Goal: Task Accomplishment & Management: Complete application form

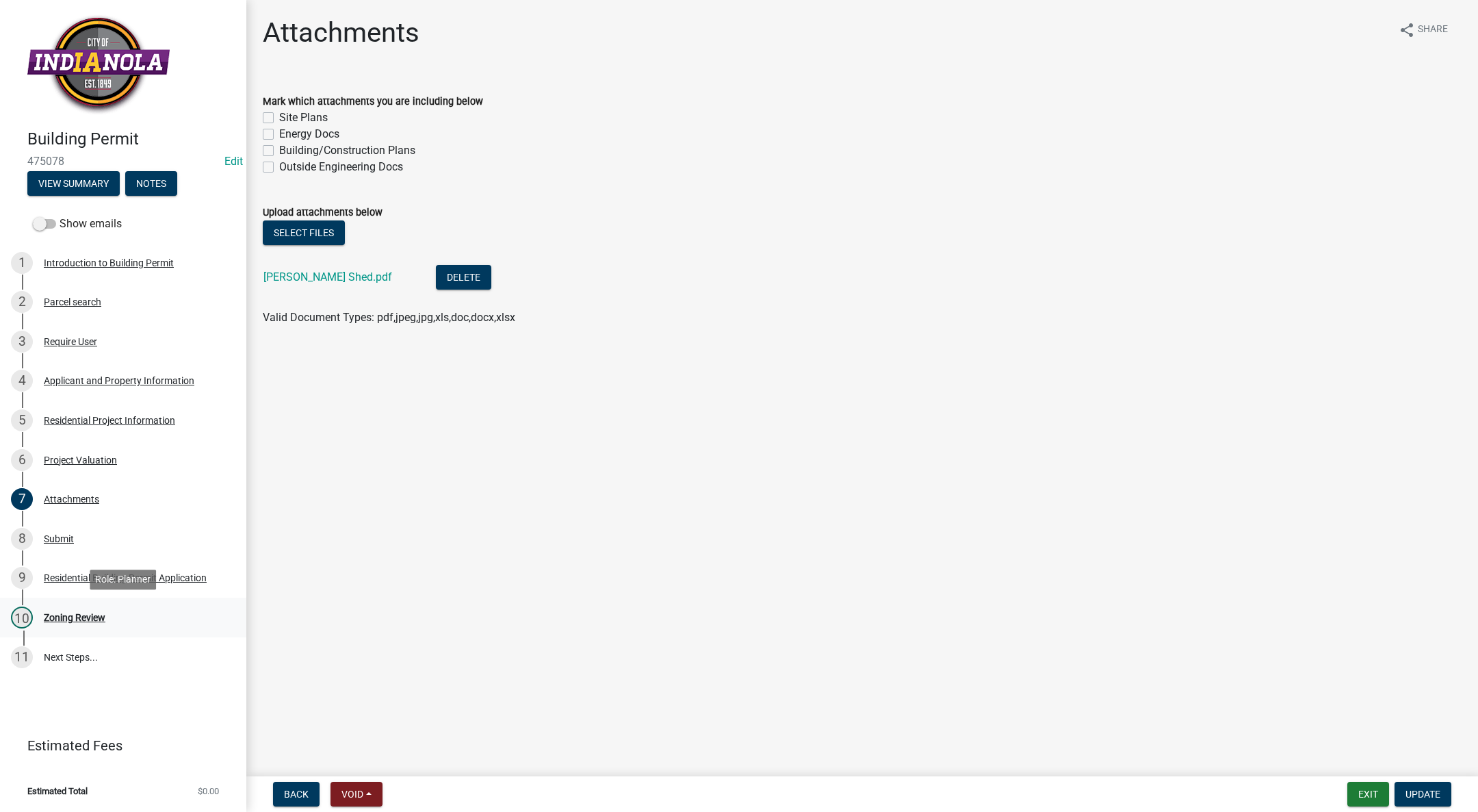
click at [76, 612] on div "Zoning Review" at bounding box center [75, 617] width 62 height 10
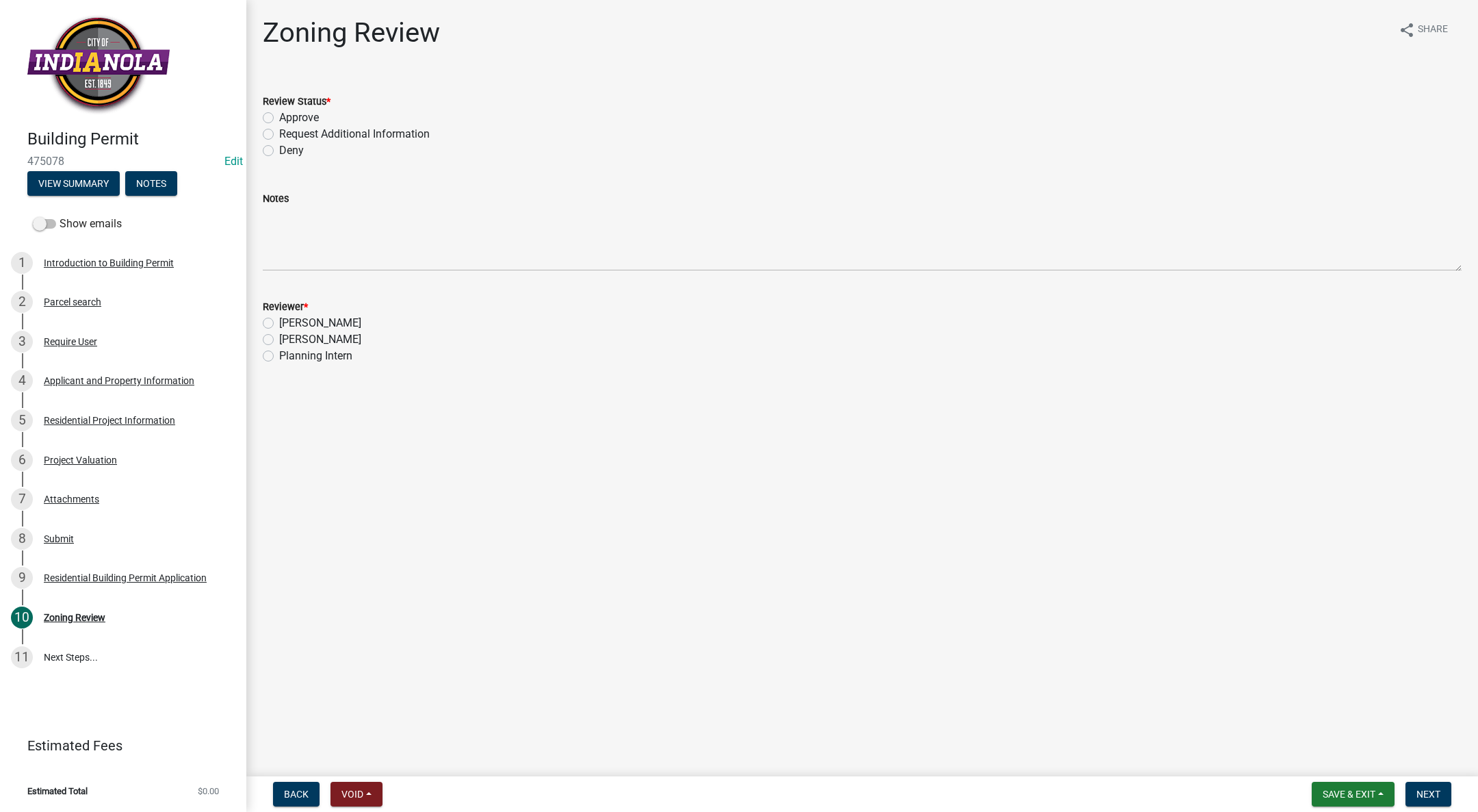
click at [269, 111] on div "Approve" at bounding box center [862, 117] width 1199 height 16
click at [279, 119] on label "Approve" at bounding box center [299, 117] width 40 height 16
click at [279, 118] on input "Approve" at bounding box center [283, 113] width 9 height 9
radio input "true"
click at [269, 345] on div "[PERSON_NAME]" at bounding box center [862, 339] width 1199 height 16
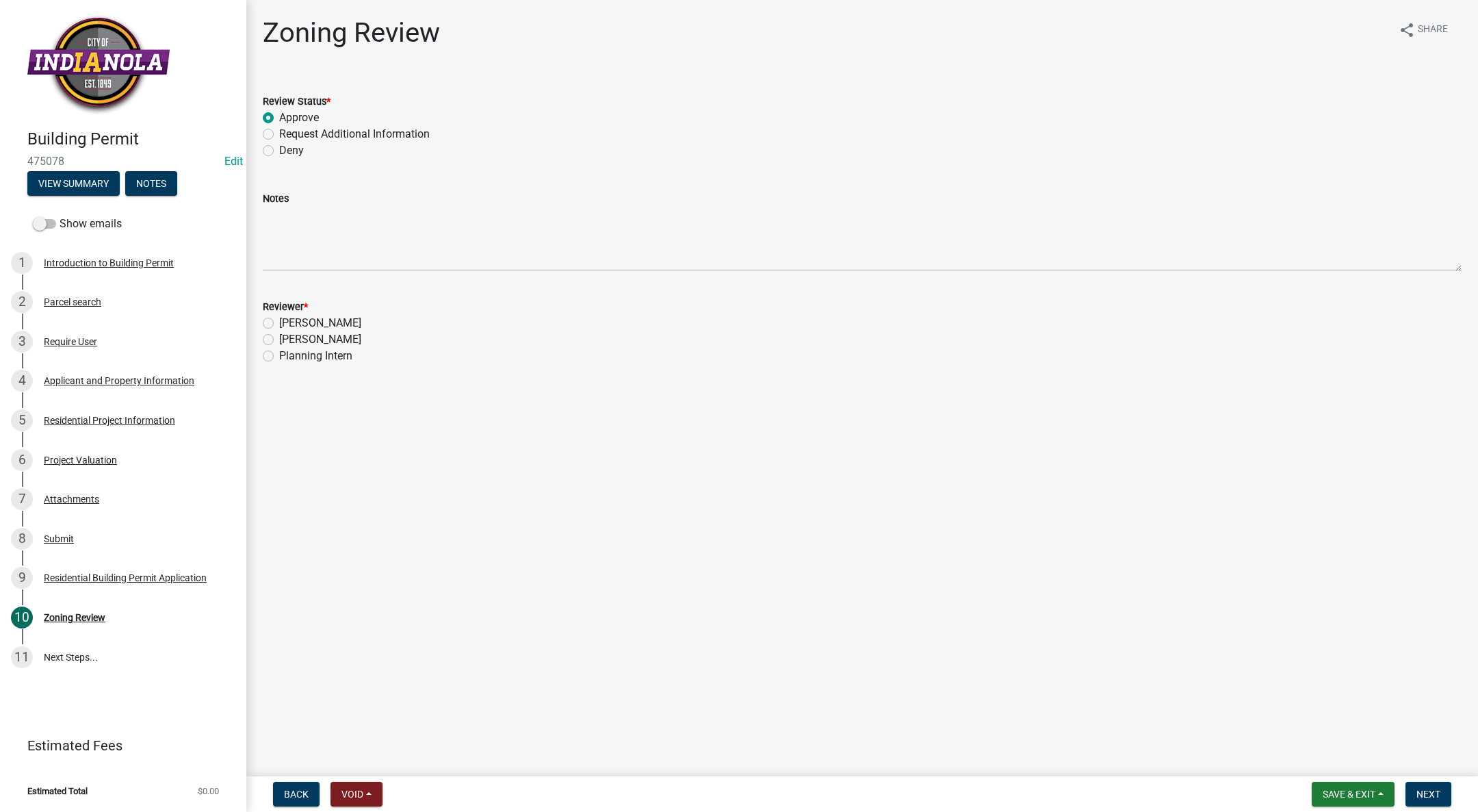
click at [279, 341] on label "[PERSON_NAME]" at bounding box center [320, 339] width 82 height 16
click at [279, 340] on input "[PERSON_NAME]" at bounding box center [283, 335] width 9 height 9
radio input "true"
click at [1414, 790] on button "Next" at bounding box center [1429, 793] width 46 height 25
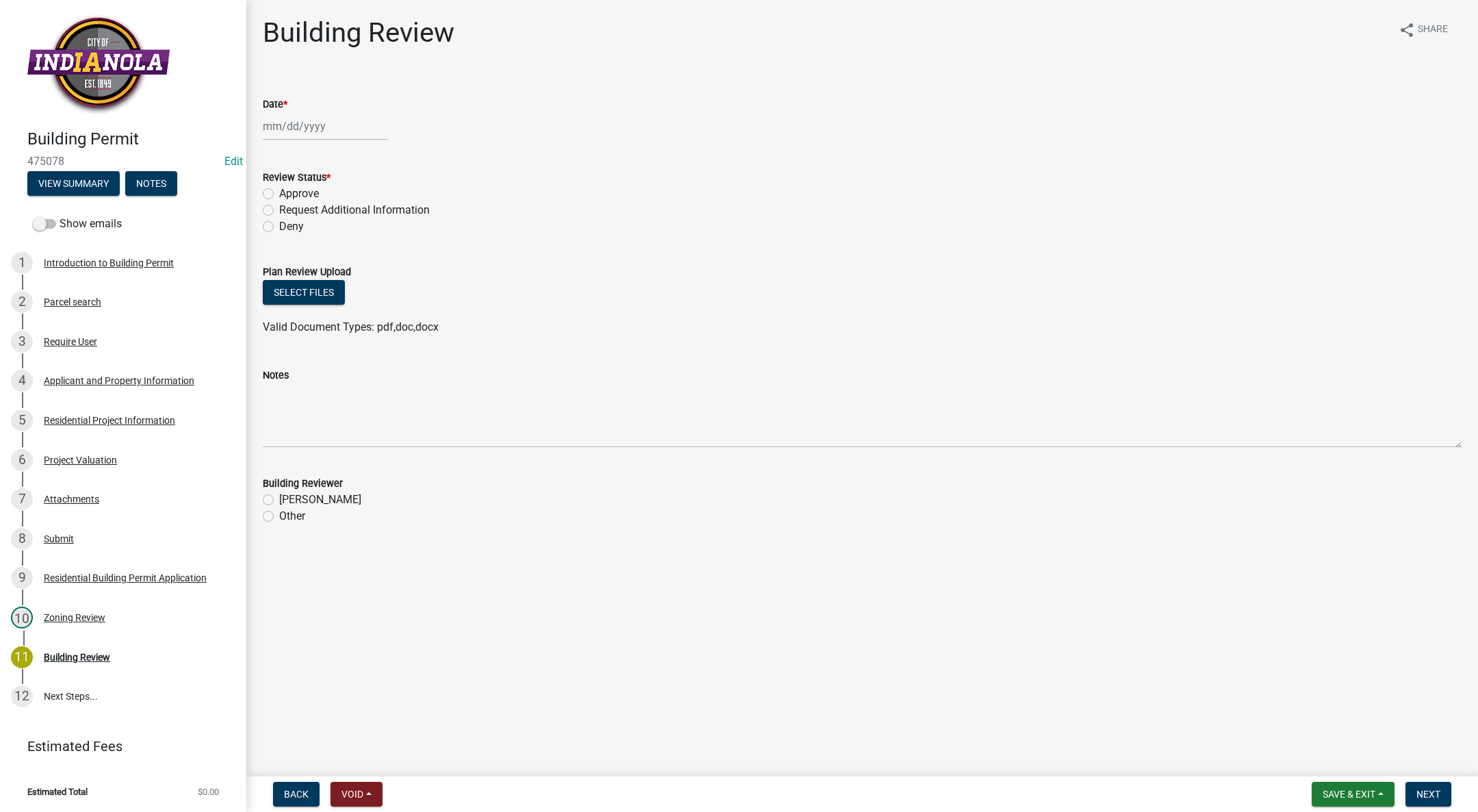
click at [278, 123] on div at bounding box center [325, 126] width 125 height 28
select select "9"
select select "2025"
click at [320, 209] on div "3" at bounding box center [320, 199] width 22 height 22
type input "[DATE]"
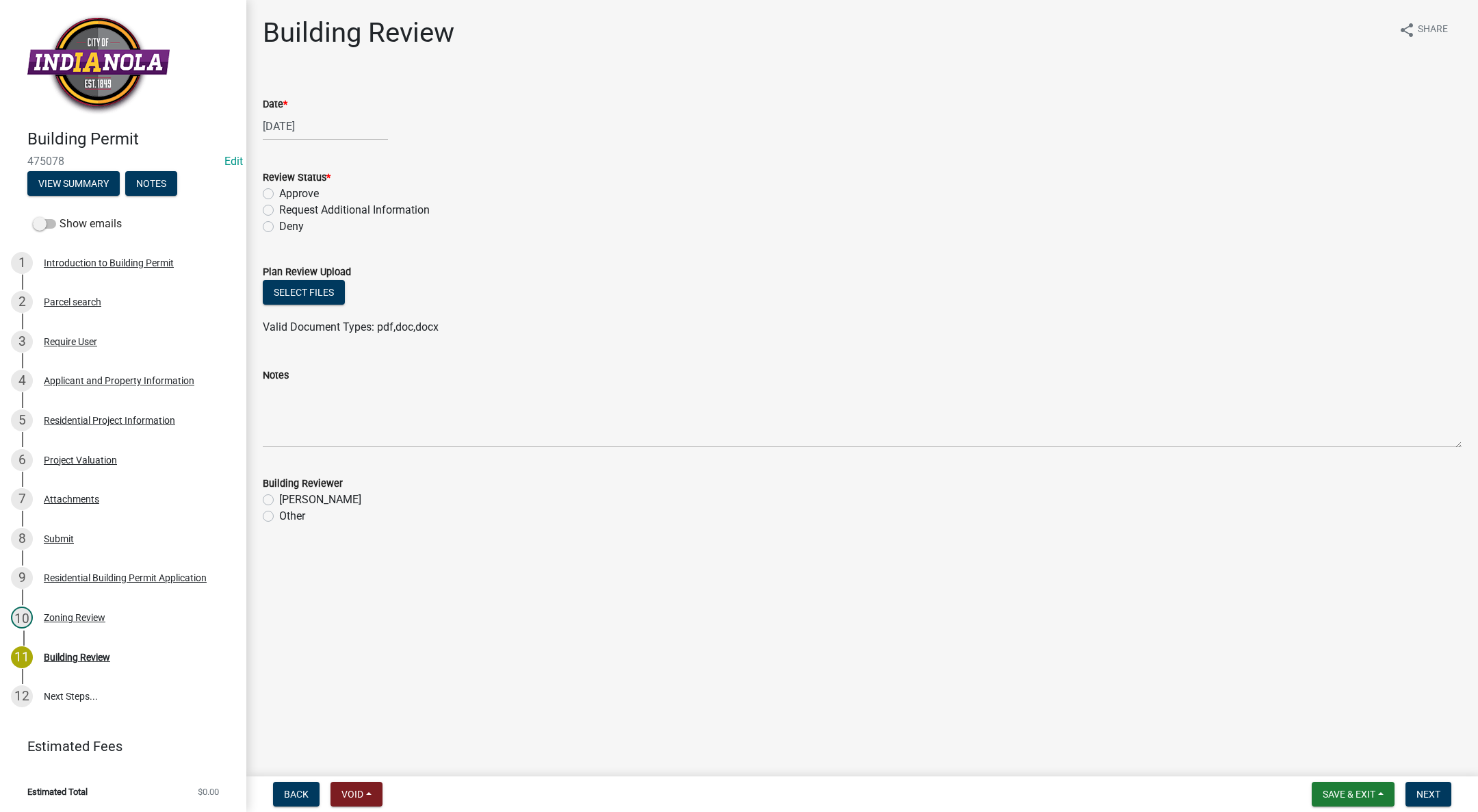
click at [279, 127] on div "[DATE]" at bounding box center [325, 126] width 125 height 28
select select "9"
select select "2025"
click at [315, 221] on div "10" at bounding box center [320, 221] width 22 height 22
type input "[DATE]"
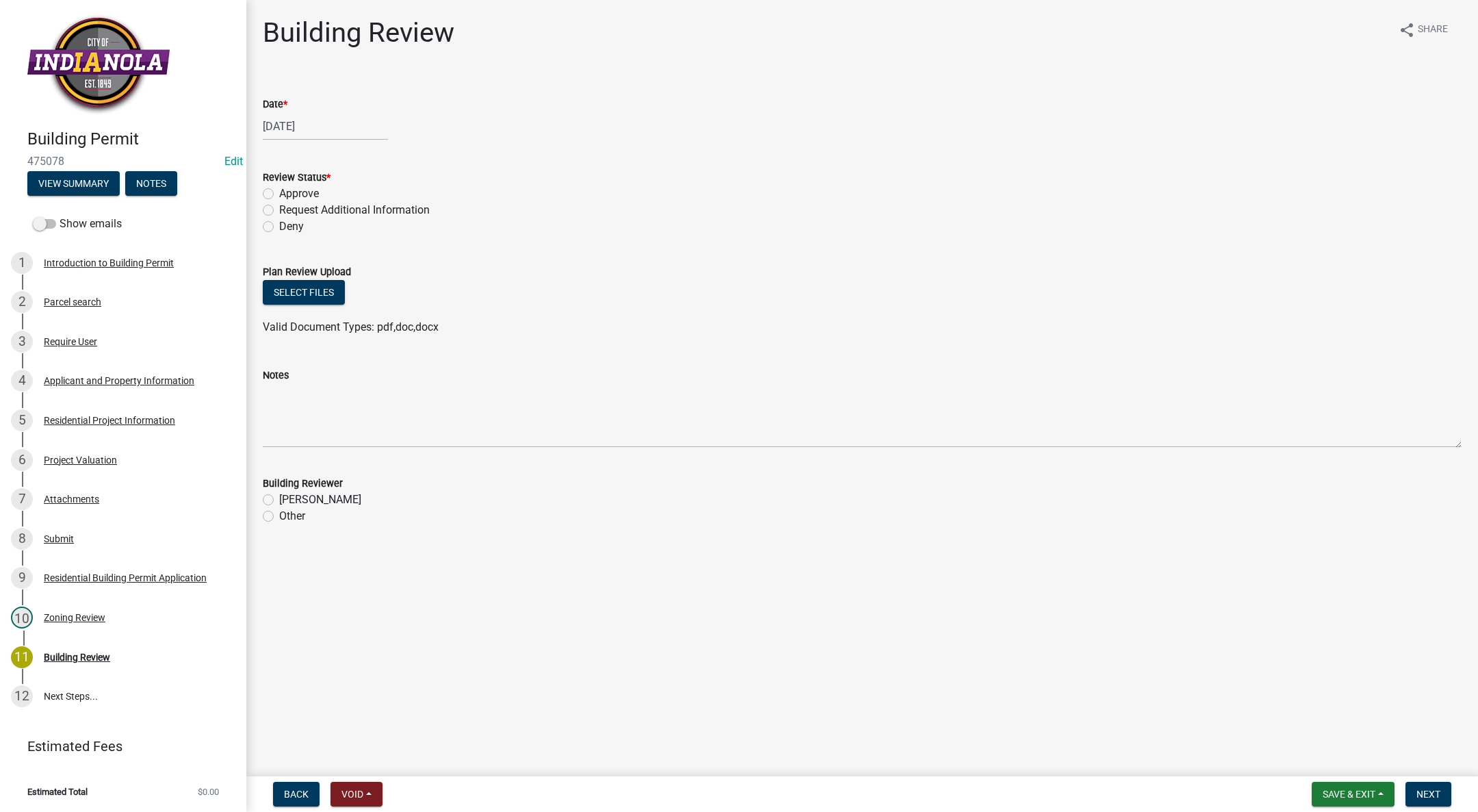
click at [279, 190] on label "Approve" at bounding box center [299, 193] width 40 height 16
click at [279, 190] on input "Approve" at bounding box center [283, 189] width 9 height 9
radio input "true"
click at [279, 499] on label "[PERSON_NAME]" at bounding box center [320, 499] width 82 height 16
click at [279, 499] on input "[PERSON_NAME]" at bounding box center [283, 495] width 9 height 9
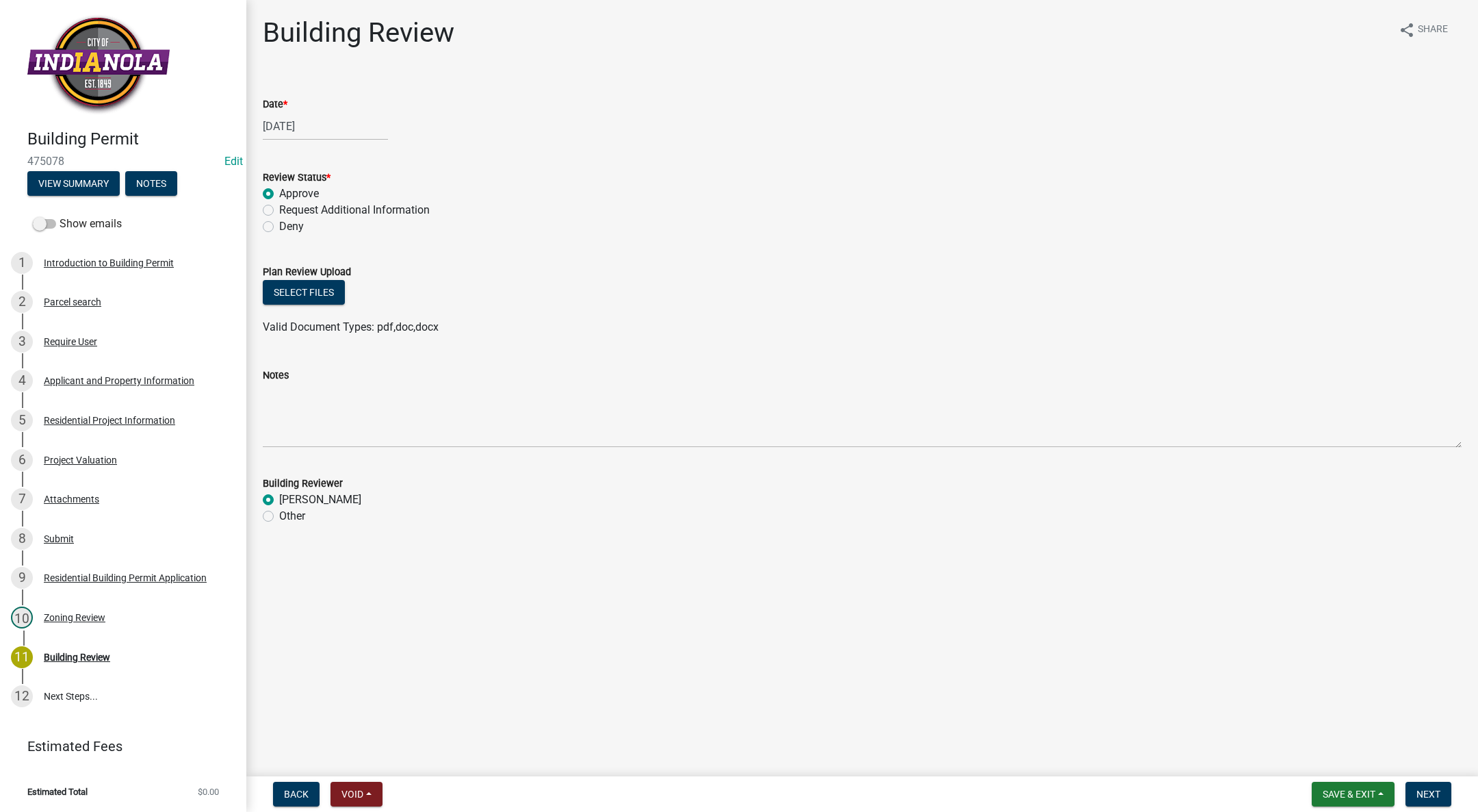
radio input "true"
click at [1427, 794] on span "Next" at bounding box center [1429, 793] width 24 height 11
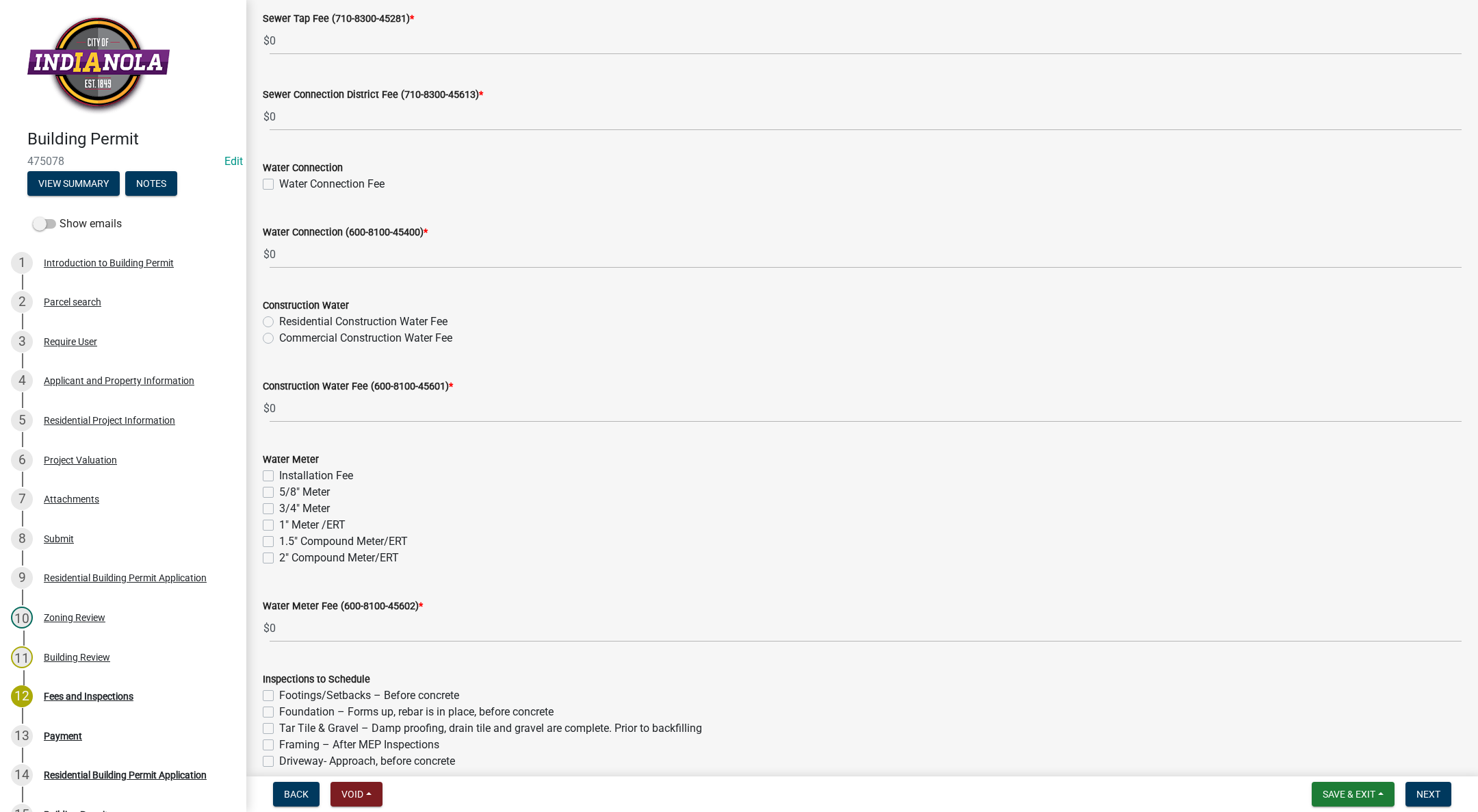
scroll to position [1147, 0]
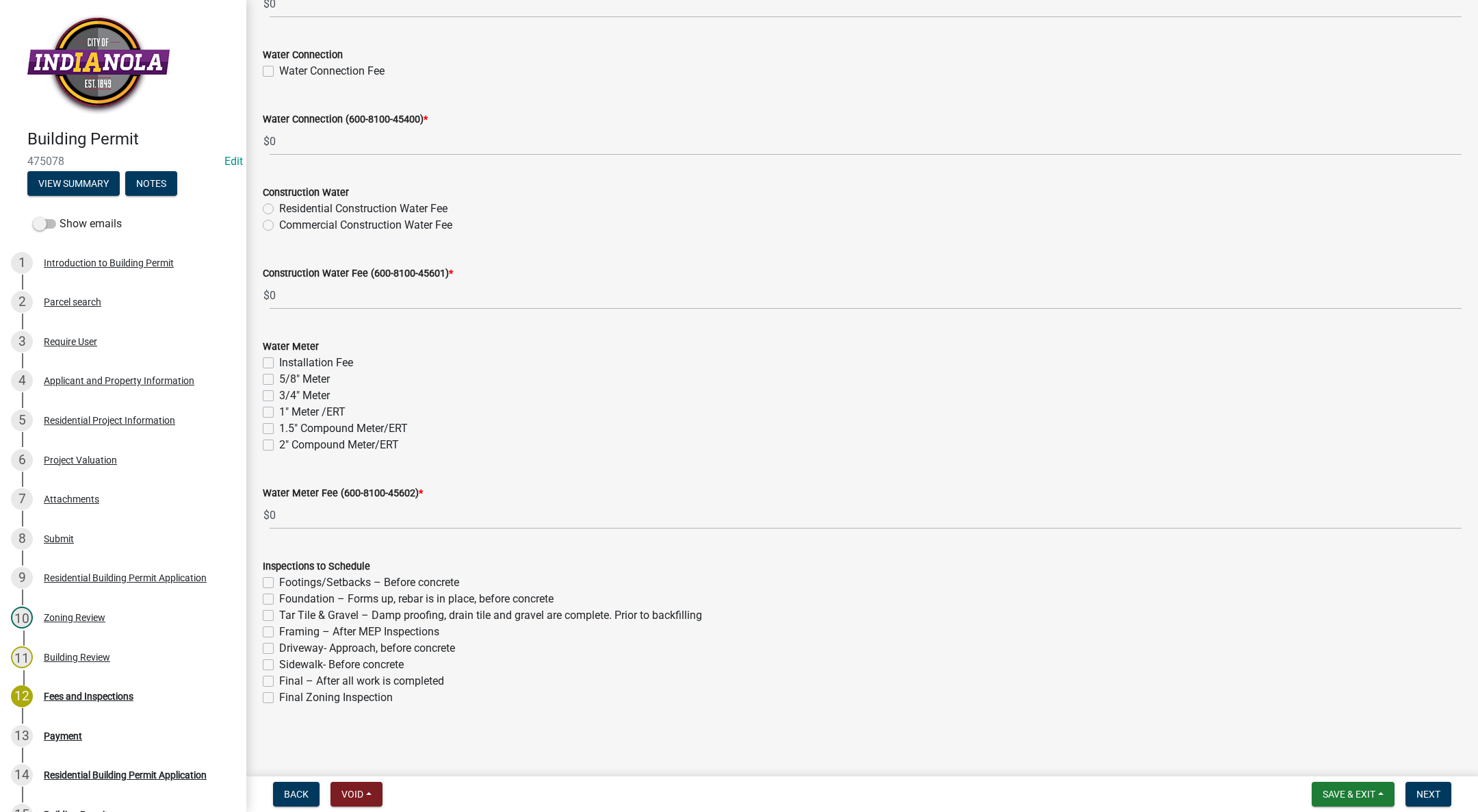
click at [279, 581] on label "Footings/Setbacks – Before concrete" at bounding box center [369, 582] width 180 height 16
click at [279, 581] on input "Footings/Setbacks – Before concrete" at bounding box center [283, 578] width 9 height 9
checkbox input "true"
checkbox input "false"
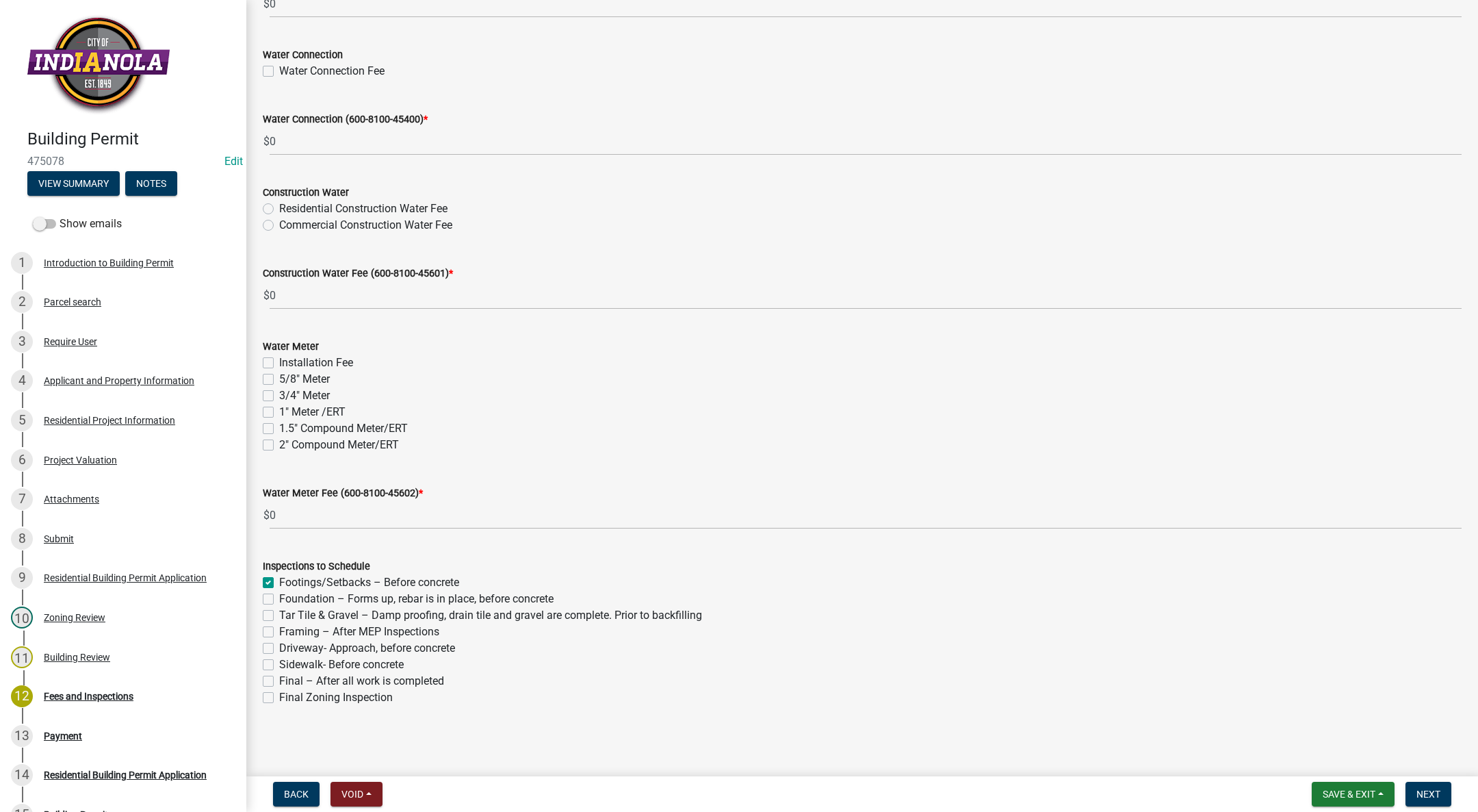
checkbox input "false"
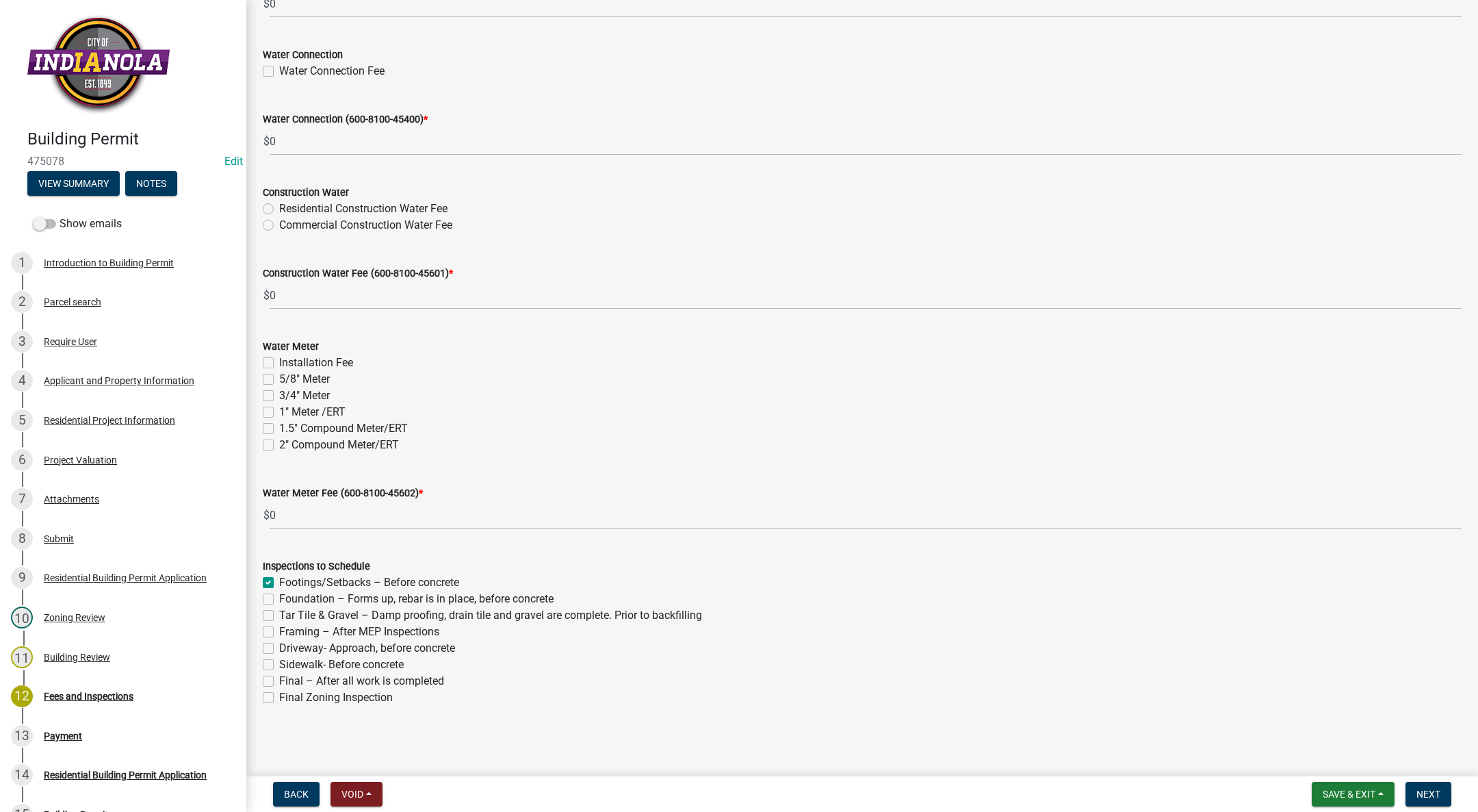
click at [279, 628] on label "Framing – After MEP Inspections" at bounding box center [359, 631] width 160 height 16
click at [279, 628] on input "Framing – After MEP Inspections" at bounding box center [283, 627] width 9 height 9
checkbox input "true"
checkbox input "false"
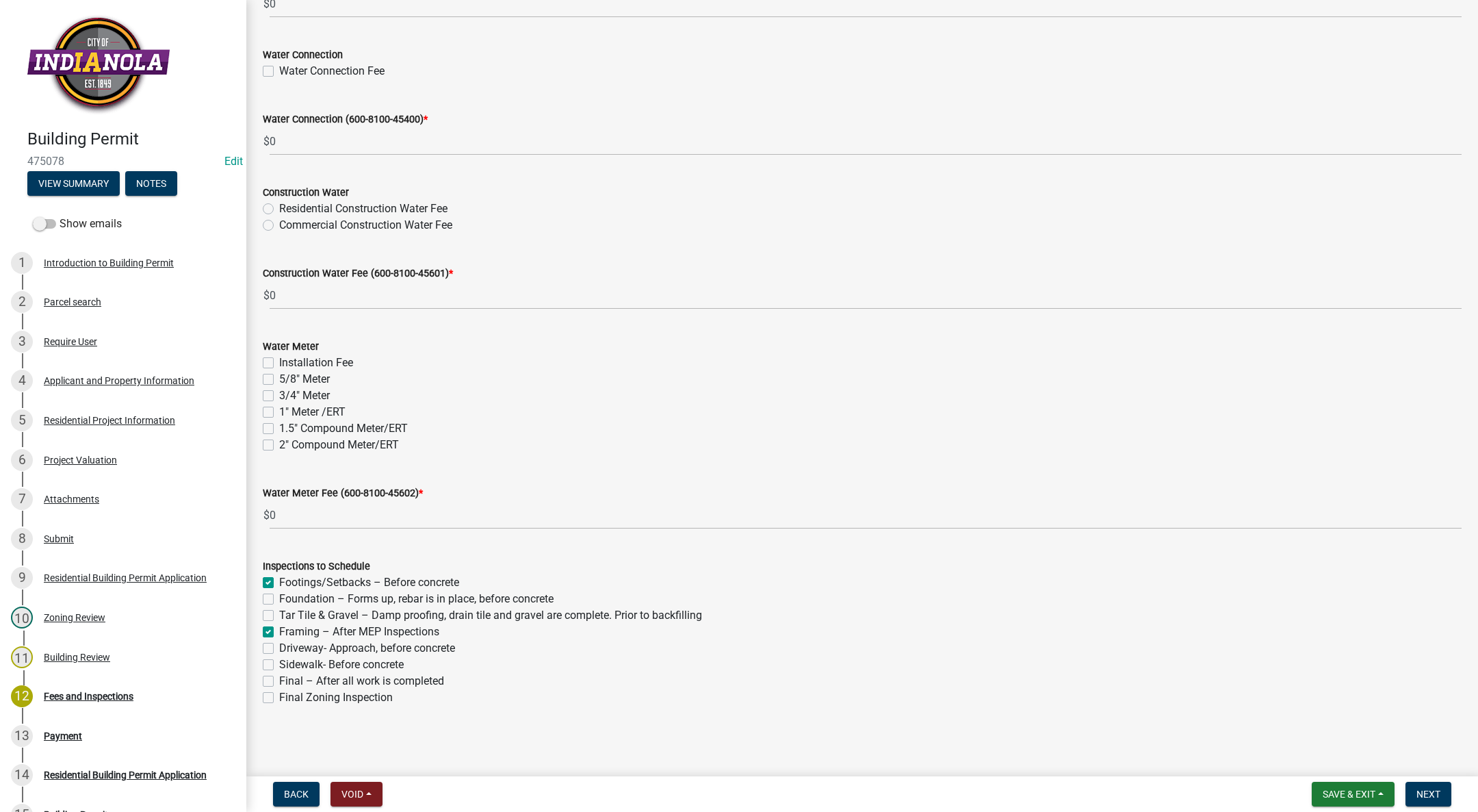
checkbox input "false"
checkbox input "true"
checkbox input "false"
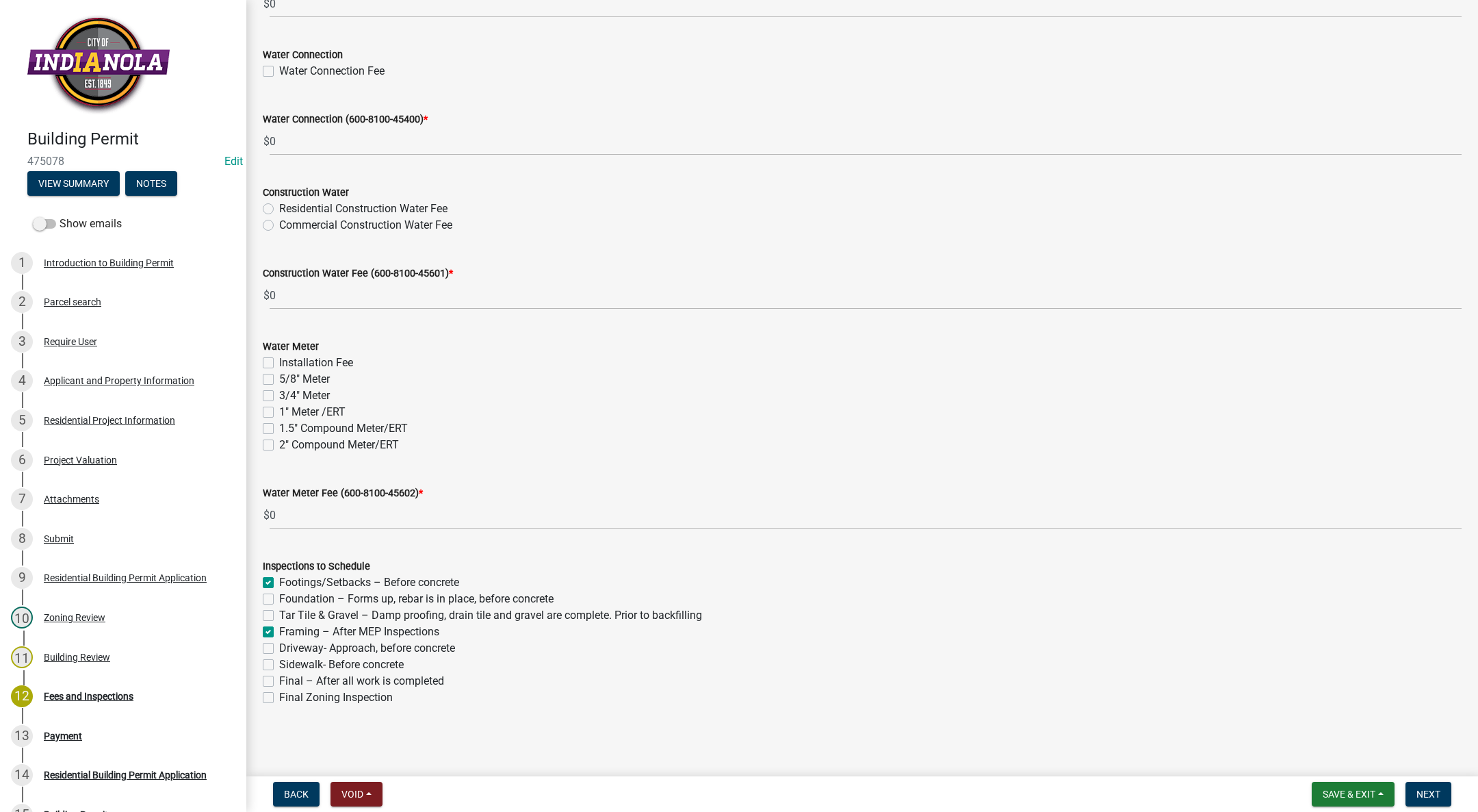
checkbox input "false"
click at [279, 679] on label "Final – After all work is completed" at bounding box center [361, 681] width 165 height 16
click at [279, 679] on input "Final – After all work is completed" at bounding box center [283, 677] width 9 height 9
checkbox input "true"
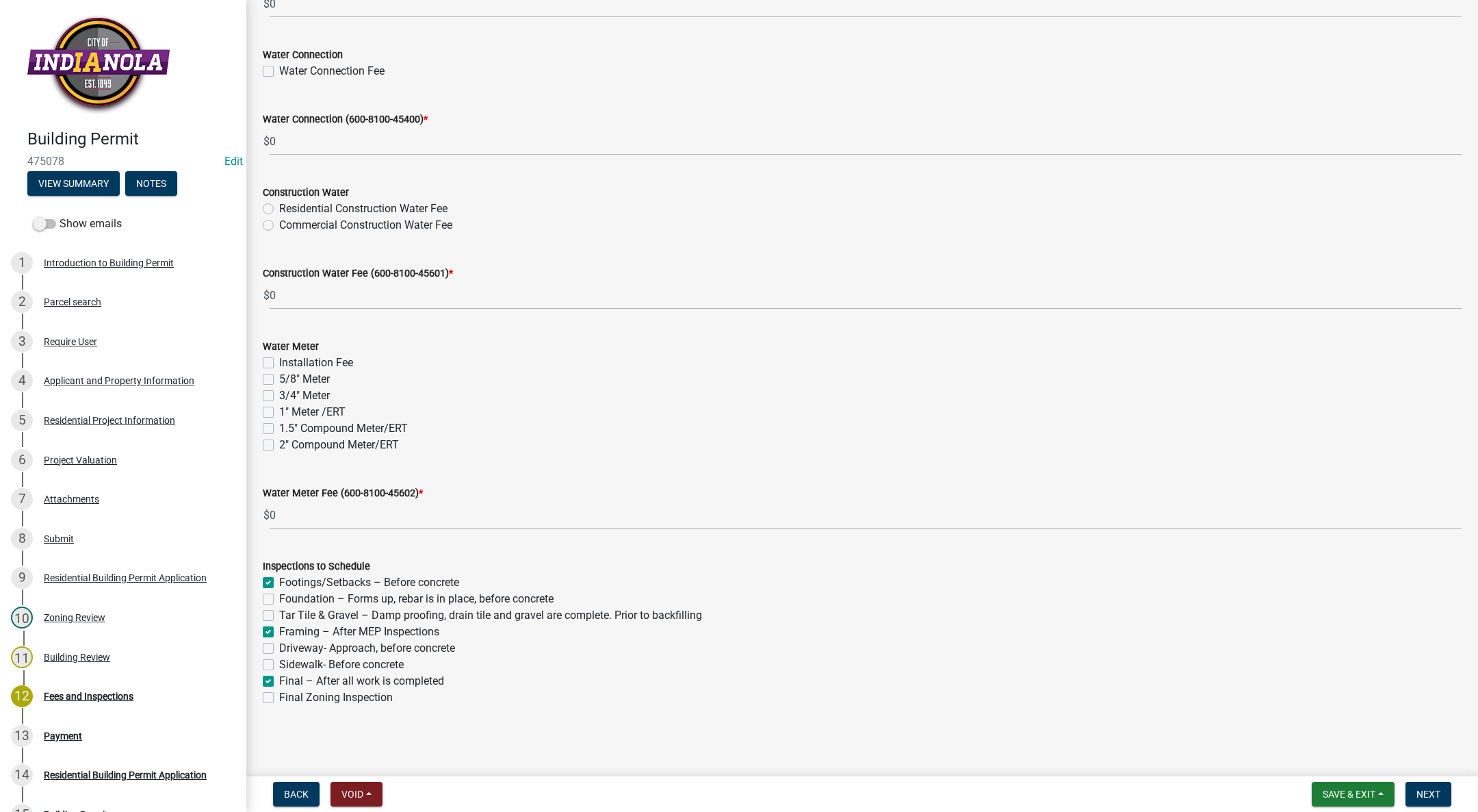
checkbox input "false"
checkbox input "true"
checkbox input "false"
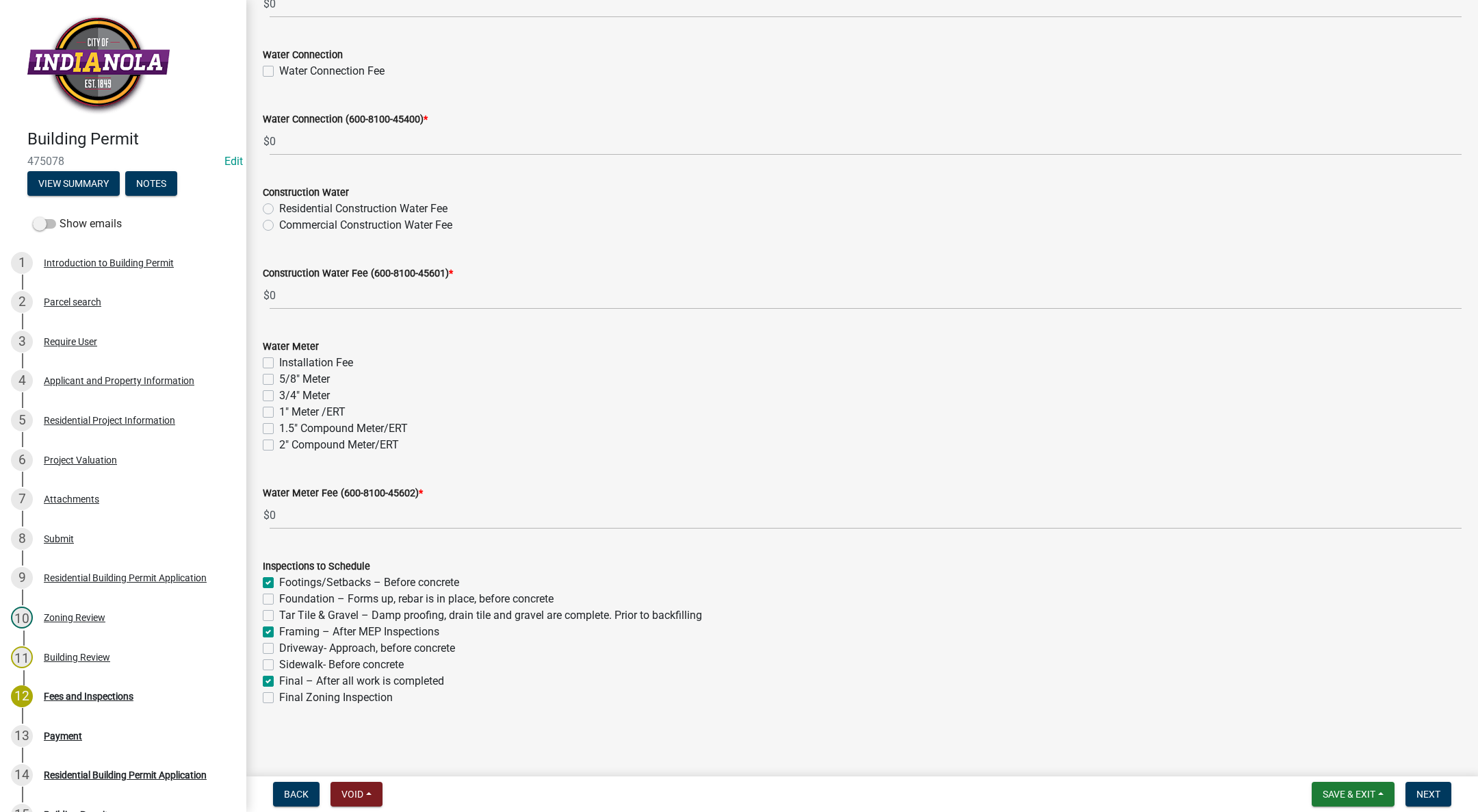
checkbox input "true"
checkbox input "false"
drag, startPoint x: 267, startPoint y: 580, endPoint x: 275, endPoint y: 602, distance: 23.4
click at [279, 581] on label "Footings/Setbacks – Before concrete" at bounding box center [369, 582] width 180 height 16
click at [279, 581] on input "Footings/Setbacks – Before concrete" at bounding box center [283, 578] width 9 height 9
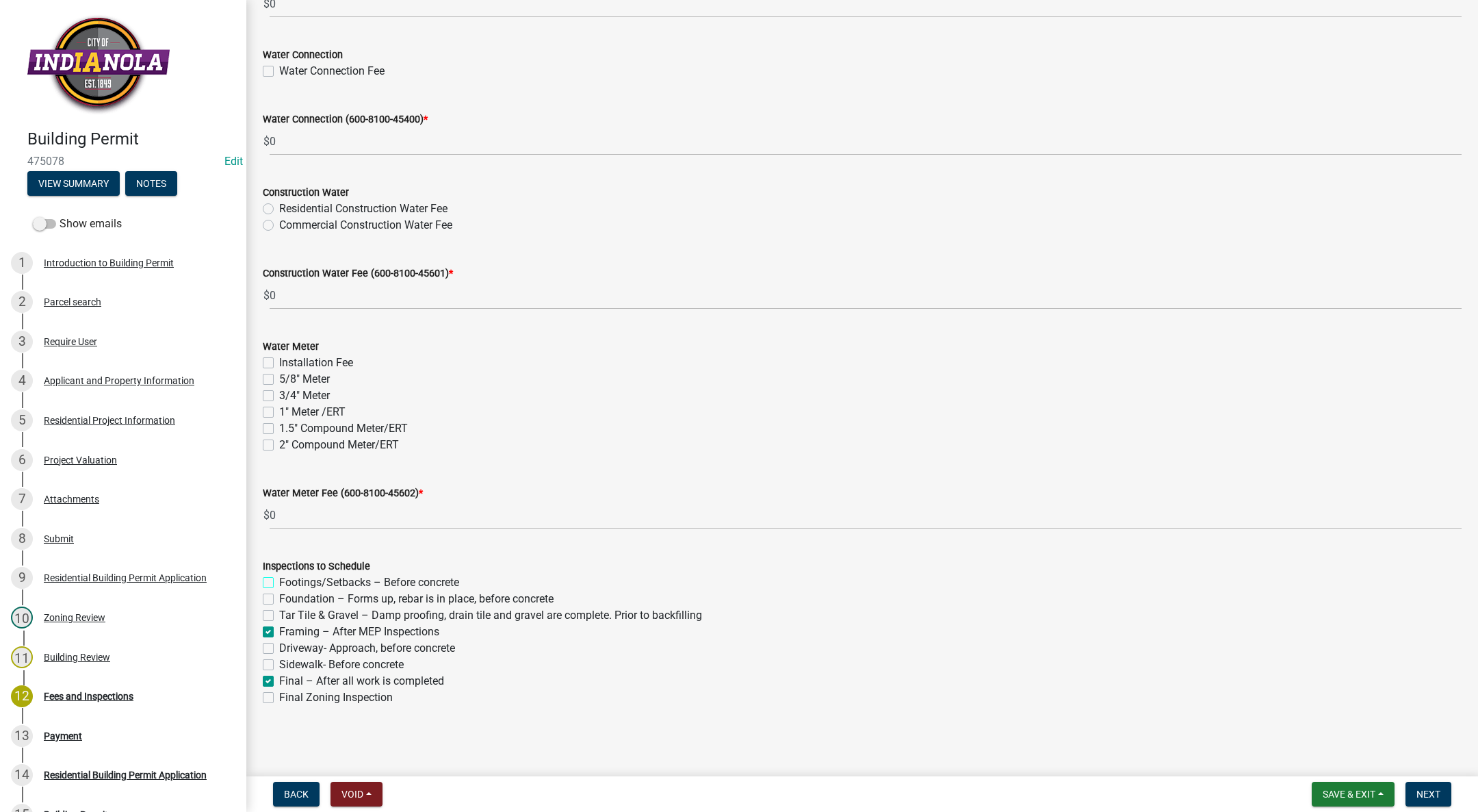
checkbox input "false"
checkbox input "true"
checkbox input "false"
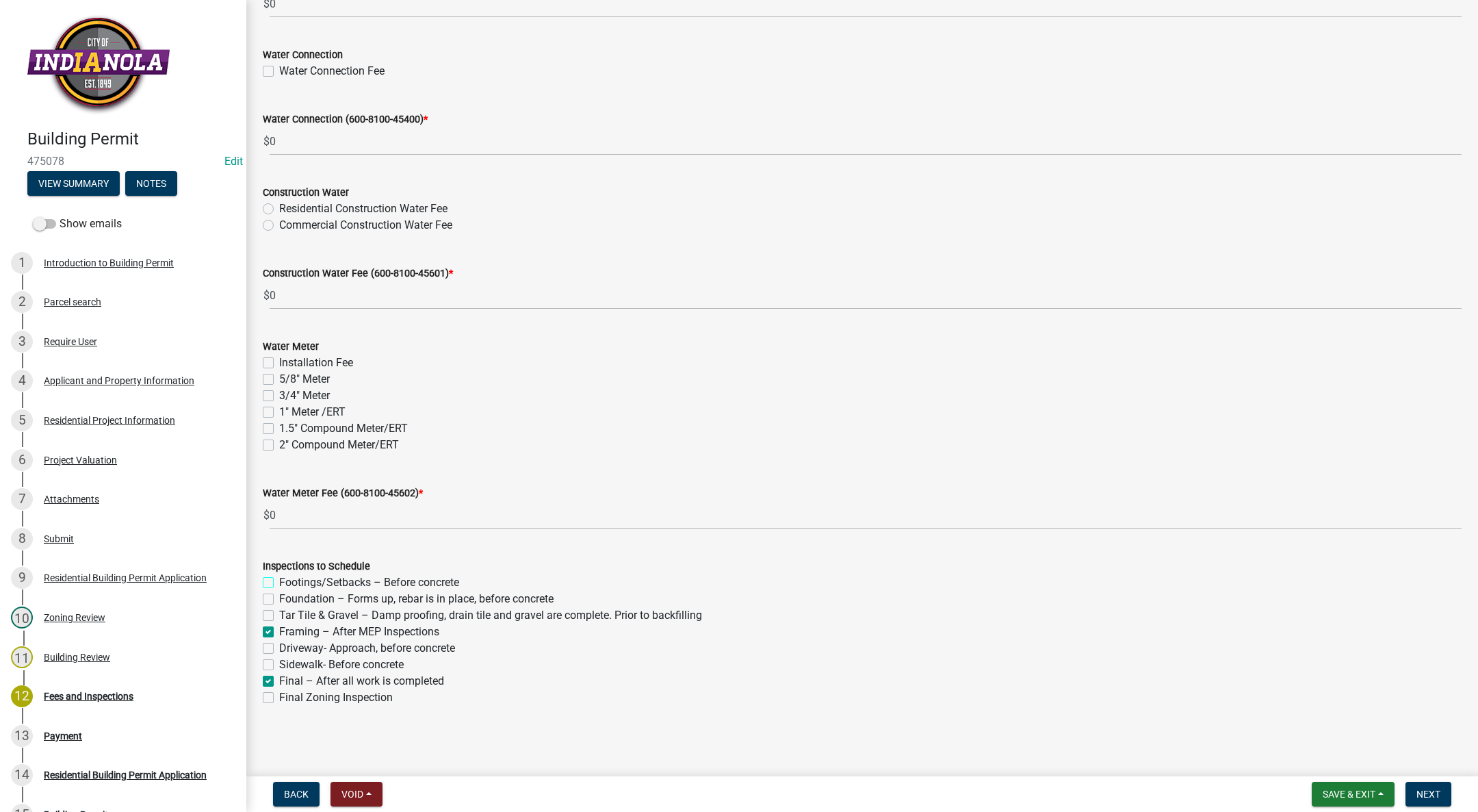
checkbox input "false"
checkbox input "true"
checkbox input "false"
click at [275, 605] on div "Foundation – Forms up, rebar is in place, before concrete" at bounding box center [862, 599] width 1199 height 16
click at [279, 601] on label "Foundation – Forms up, rebar is in place, before concrete" at bounding box center [416, 599] width 274 height 16
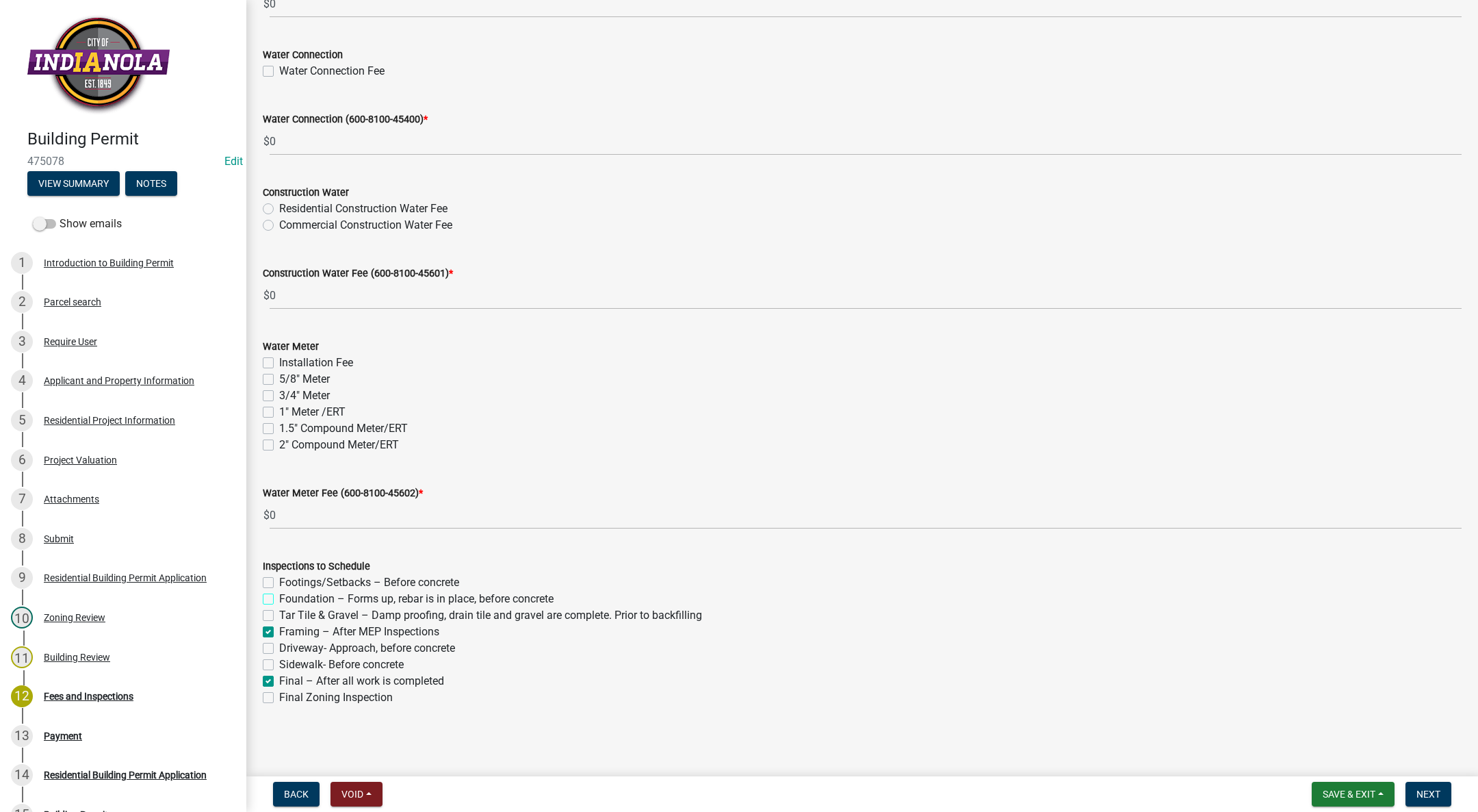
click at [279, 599] on input "Foundation – Forms up, rebar is in place, before concrete" at bounding box center [283, 595] width 9 height 9
checkbox input "true"
checkbox input "false"
checkbox input "true"
checkbox input "false"
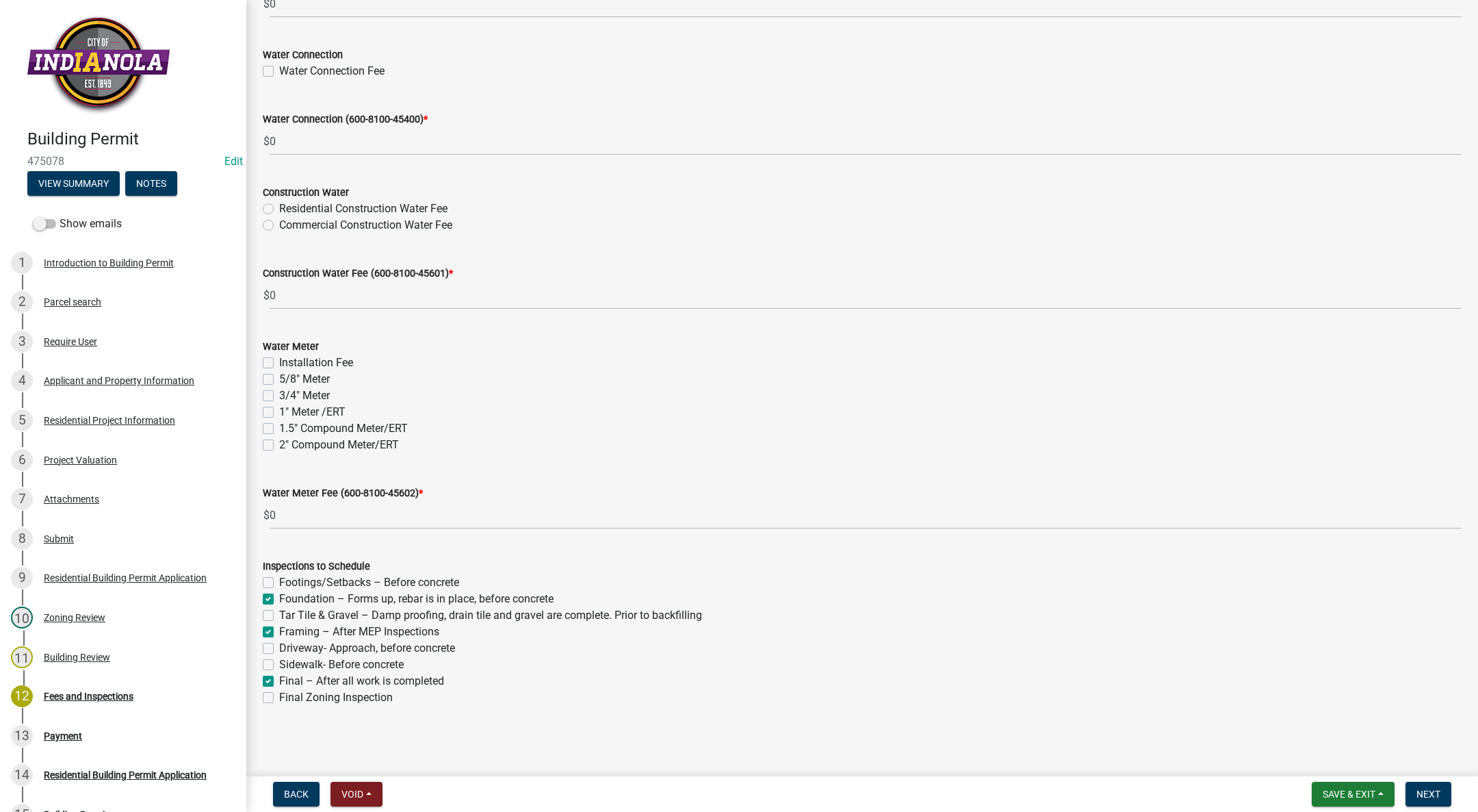
checkbox input "true"
checkbox input "false"
checkbox input "true"
checkbox input "false"
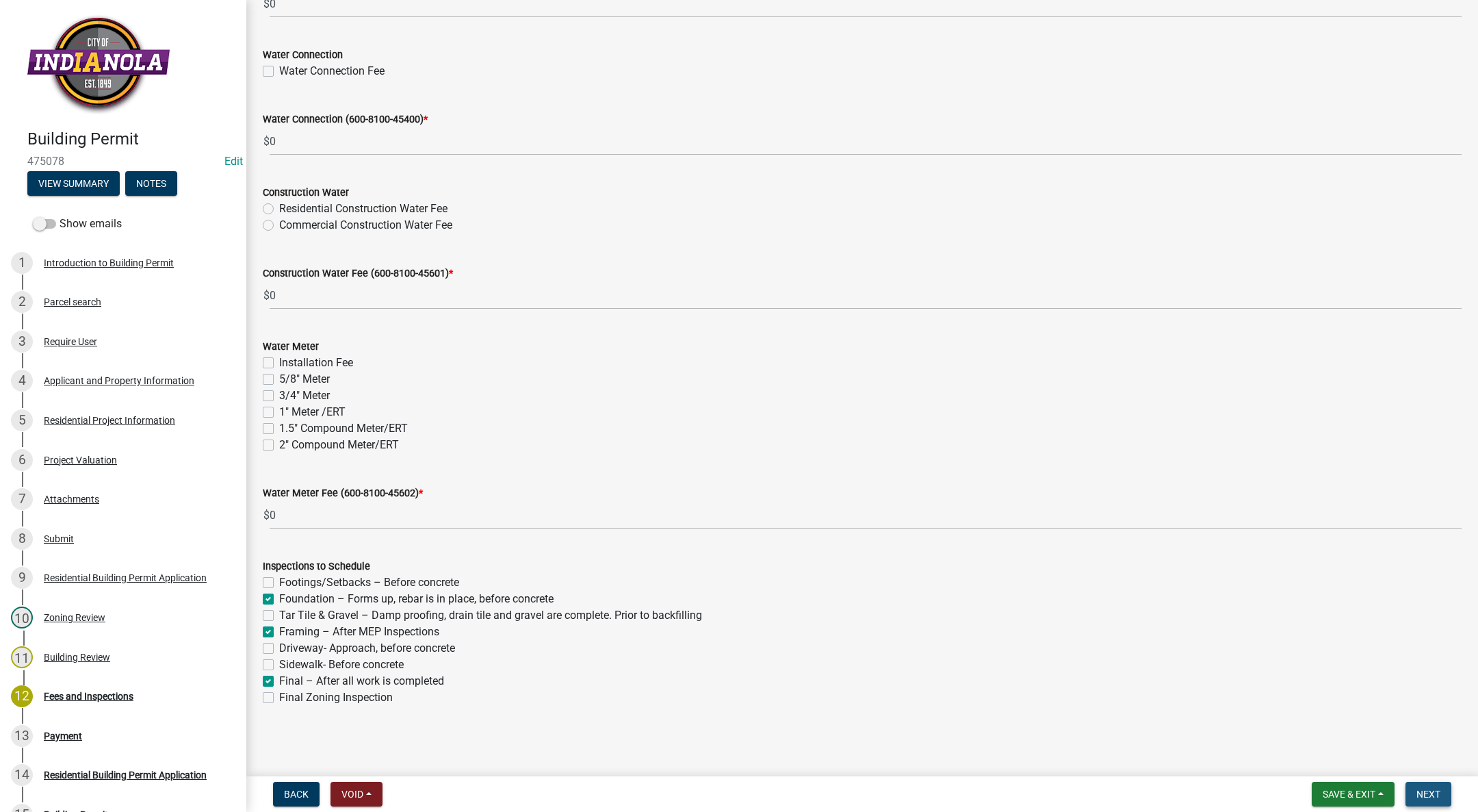
click at [1419, 794] on span "Next" at bounding box center [1429, 793] width 24 height 11
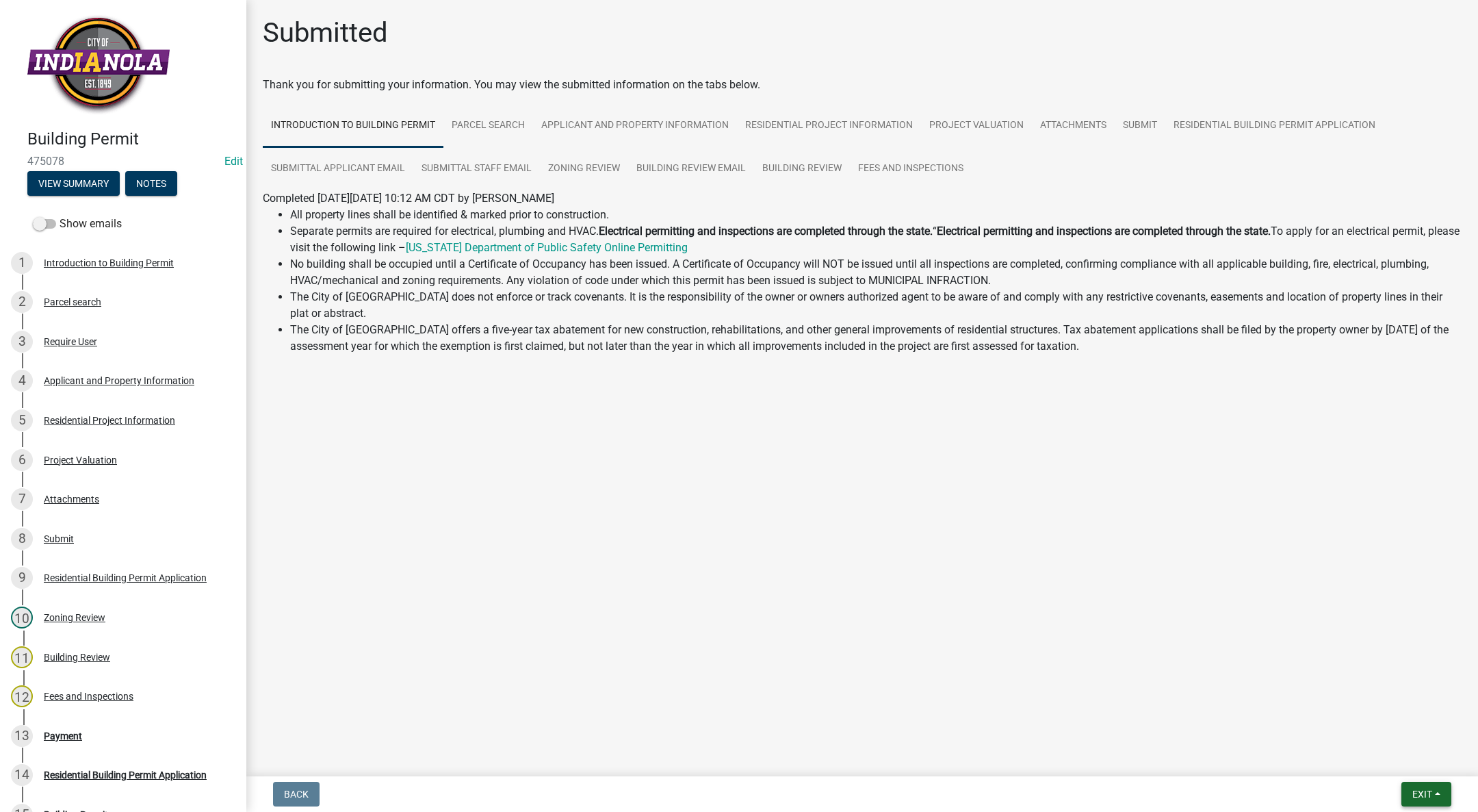
click at [1430, 783] on button "Exit" at bounding box center [1426, 793] width 50 height 25
click at [1412, 749] on button "Save & Exit" at bounding box center [1396, 758] width 109 height 33
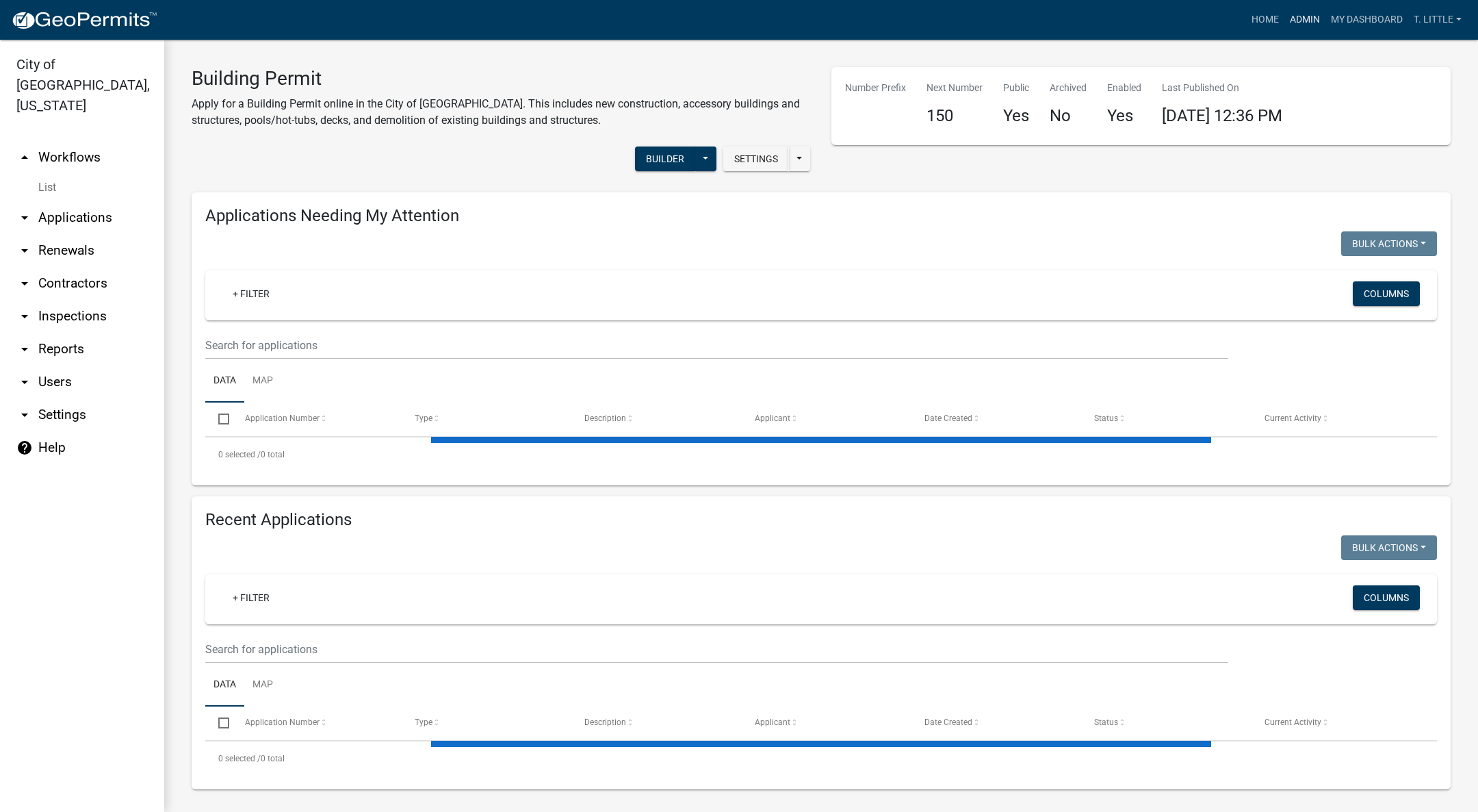
select select "3: 100"
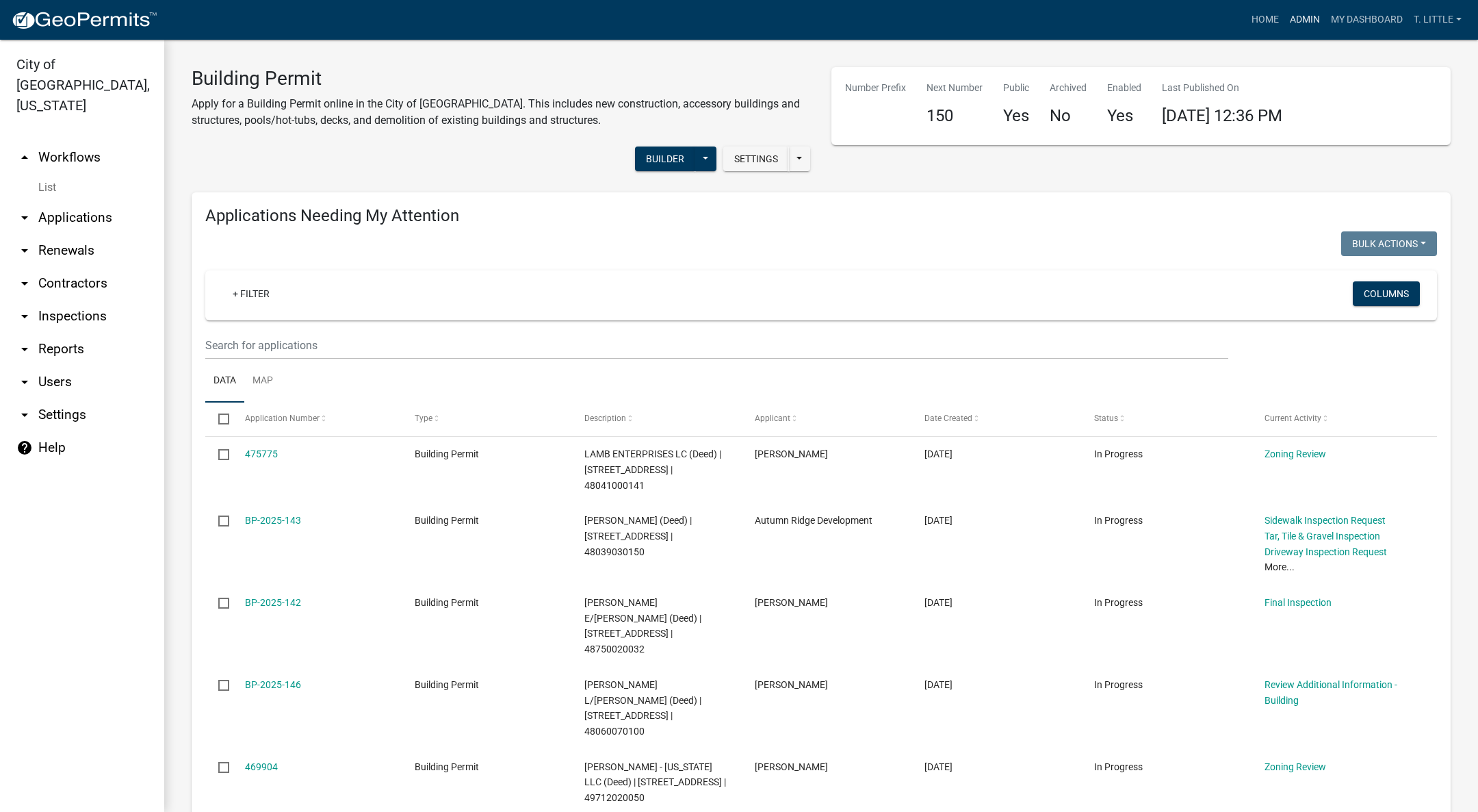
click at [1302, 15] on link "Admin" at bounding box center [1304, 20] width 41 height 26
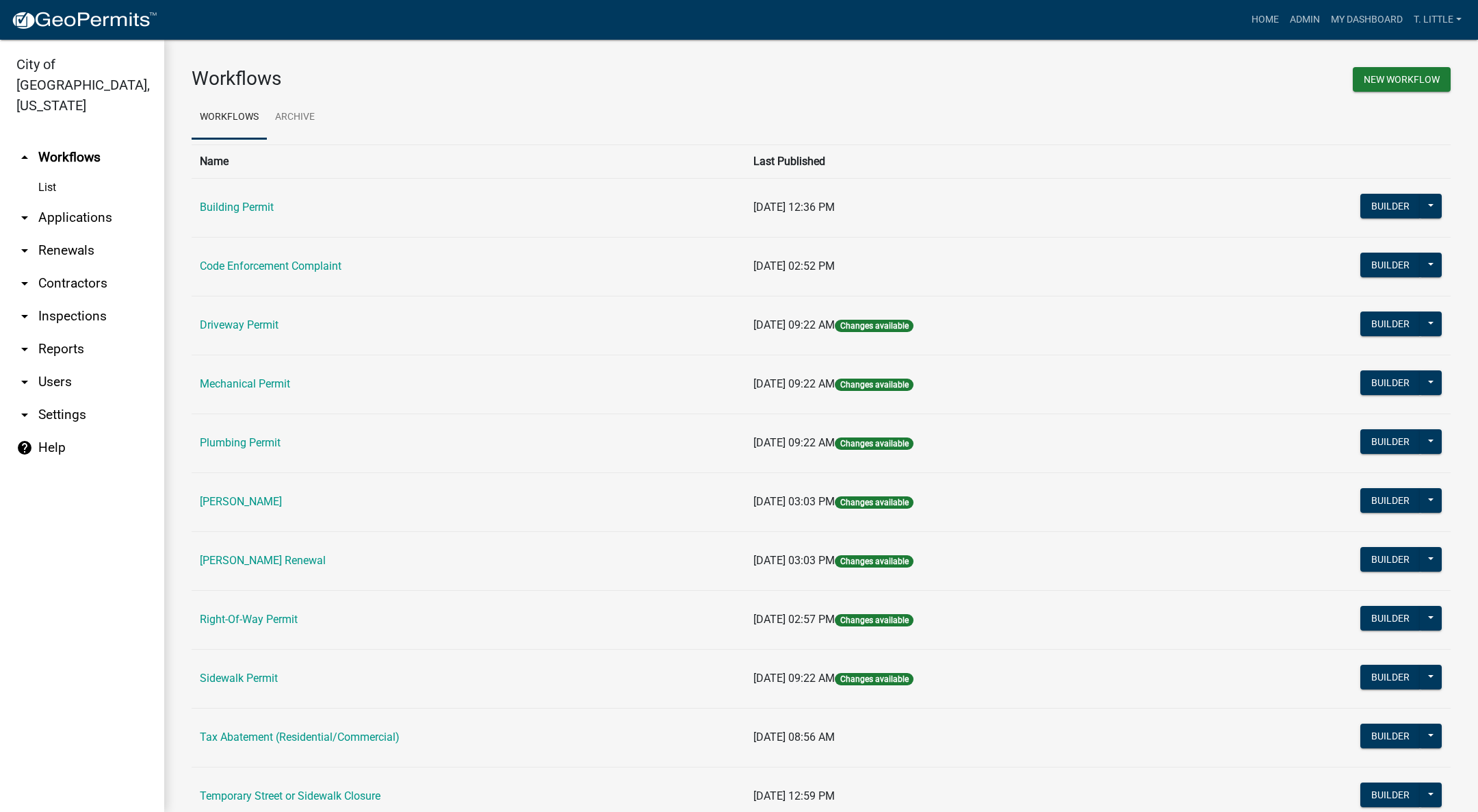
click at [211, 433] on td "Plumbing Permit" at bounding box center [469, 442] width 554 height 59
click at [209, 436] on link "Plumbing Permit" at bounding box center [240, 442] width 81 height 13
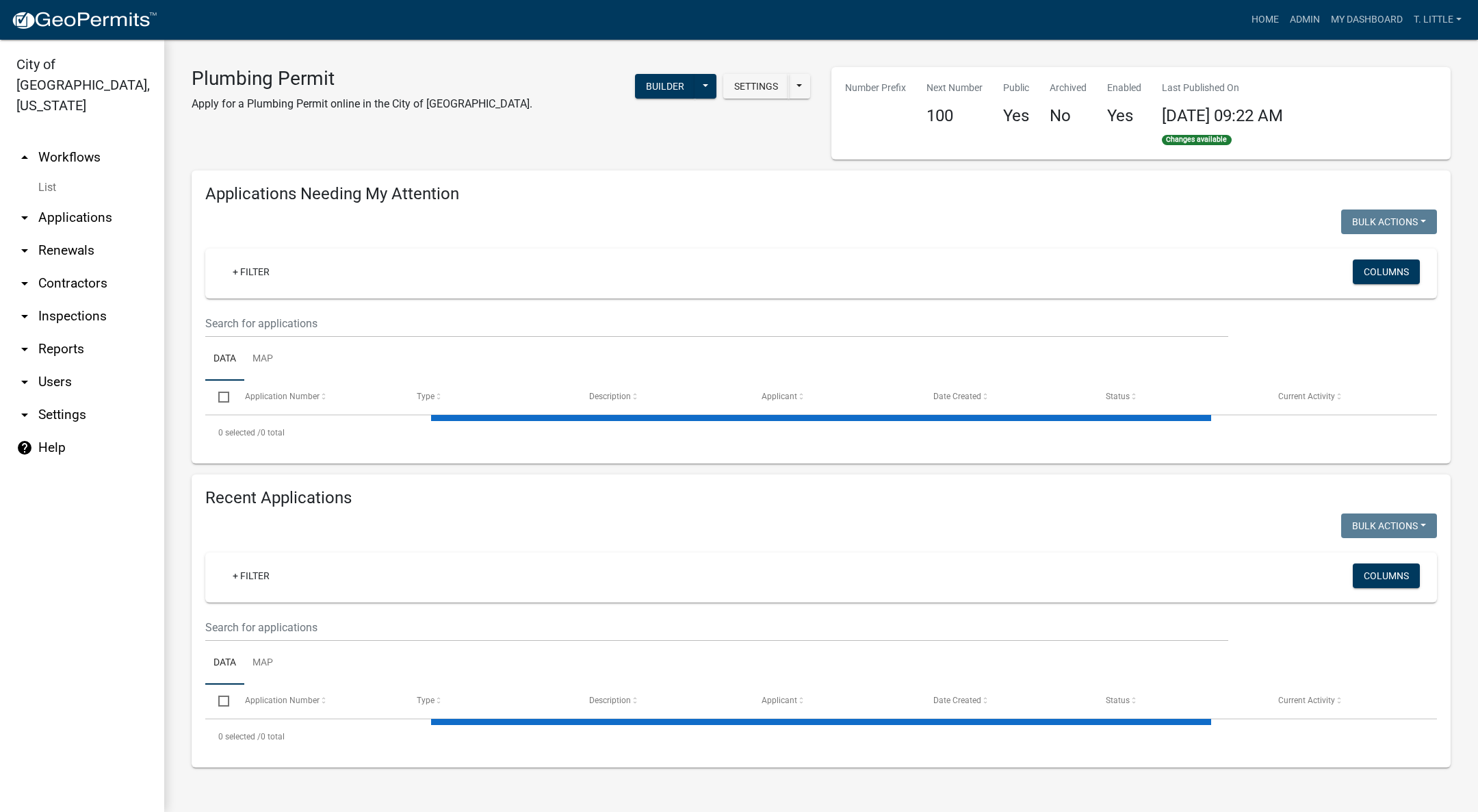
select select "3: 100"
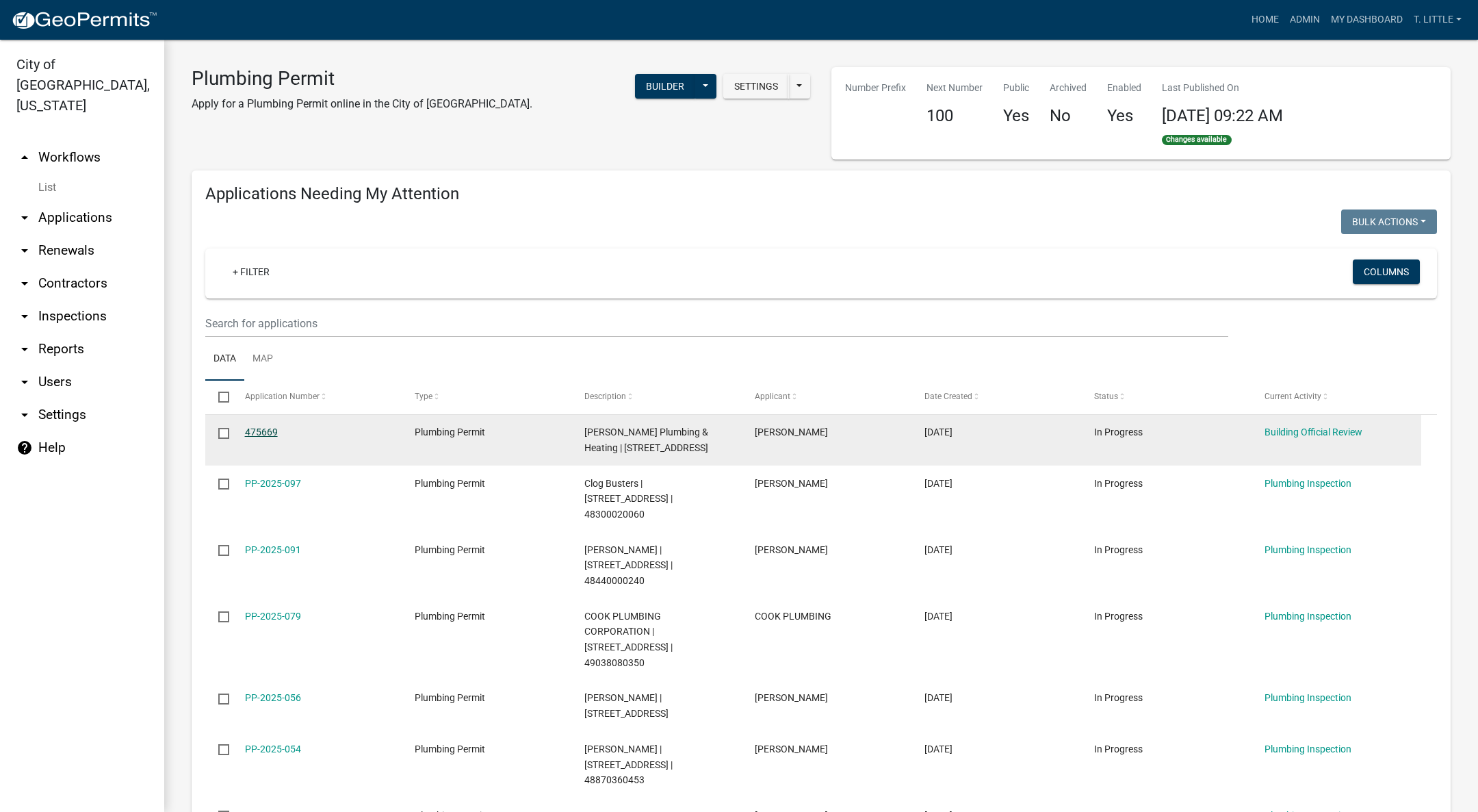
click at [272, 429] on link "475669" at bounding box center [261, 431] width 33 height 11
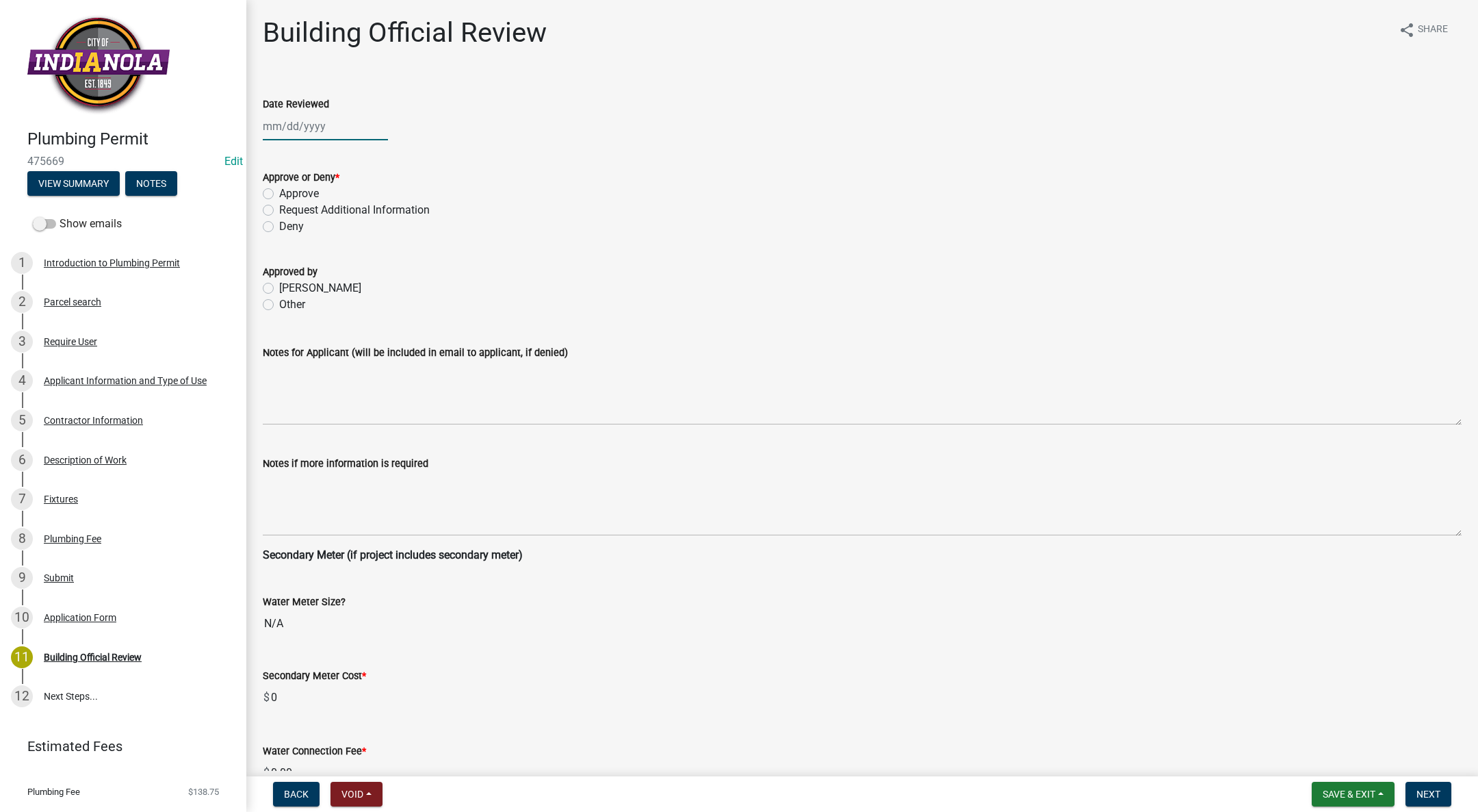
click at [279, 122] on div at bounding box center [325, 126] width 125 height 28
select select "9"
select select "2025"
click at [322, 219] on div "10" at bounding box center [320, 221] width 22 height 22
type input "[DATE]"
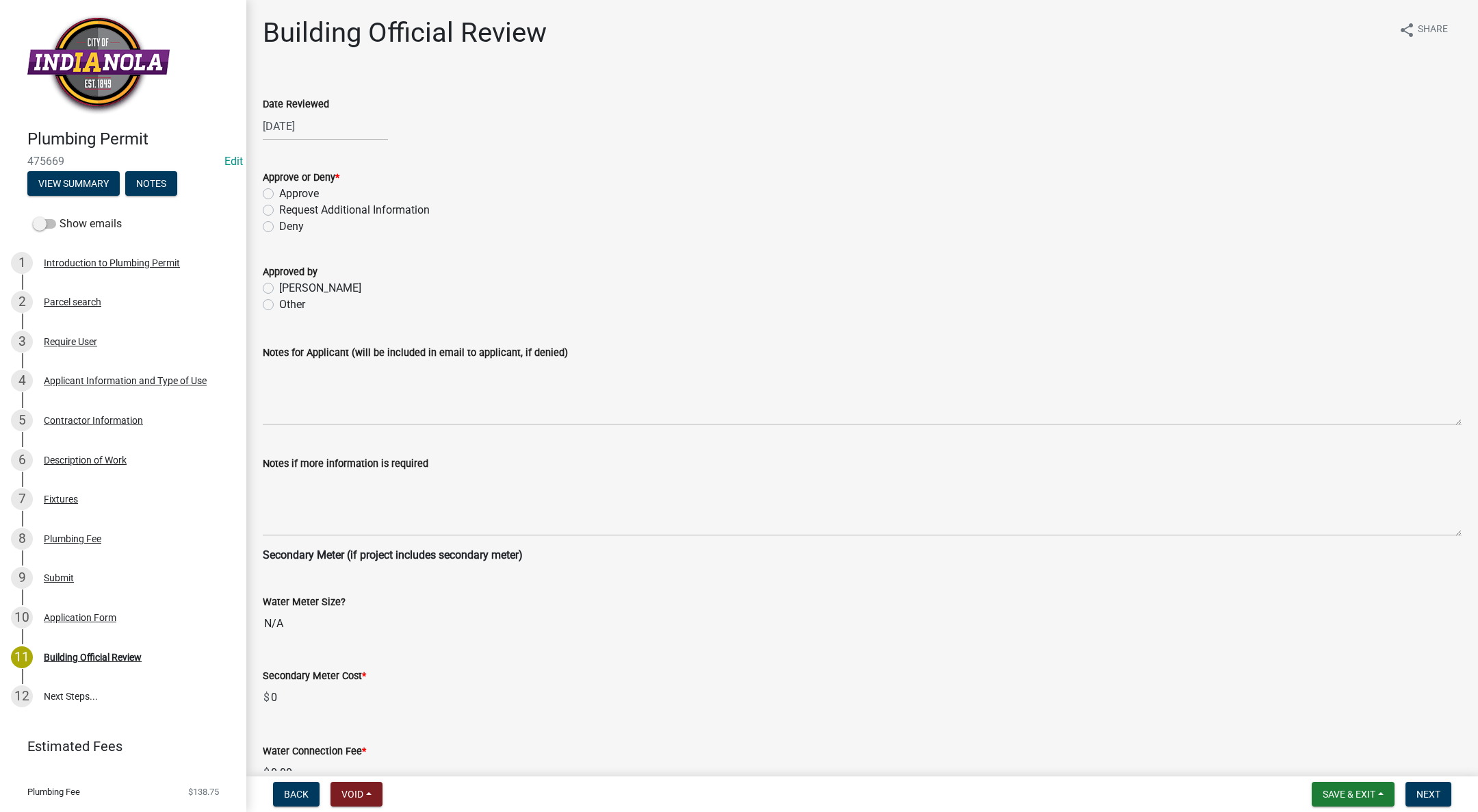
click at [279, 195] on label "Approve" at bounding box center [299, 193] width 40 height 16
click at [279, 194] on input "Approve" at bounding box center [283, 189] width 9 height 9
radio input "true"
click at [279, 287] on label "[PERSON_NAME]" at bounding box center [320, 288] width 82 height 16
click at [279, 287] on input "[PERSON_NAME]" at bounding box center [283, 284] width 9 height 9
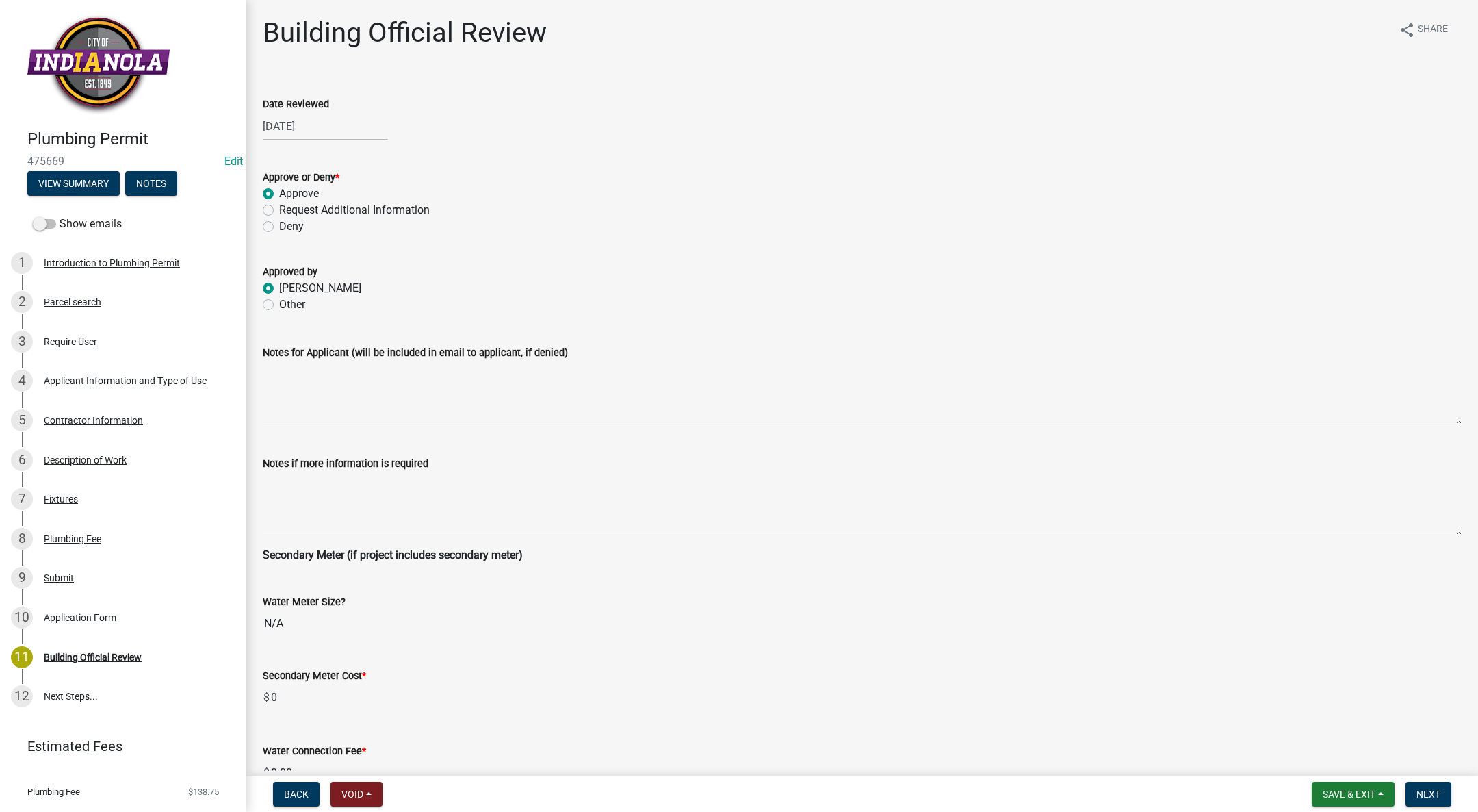
radio input "true"
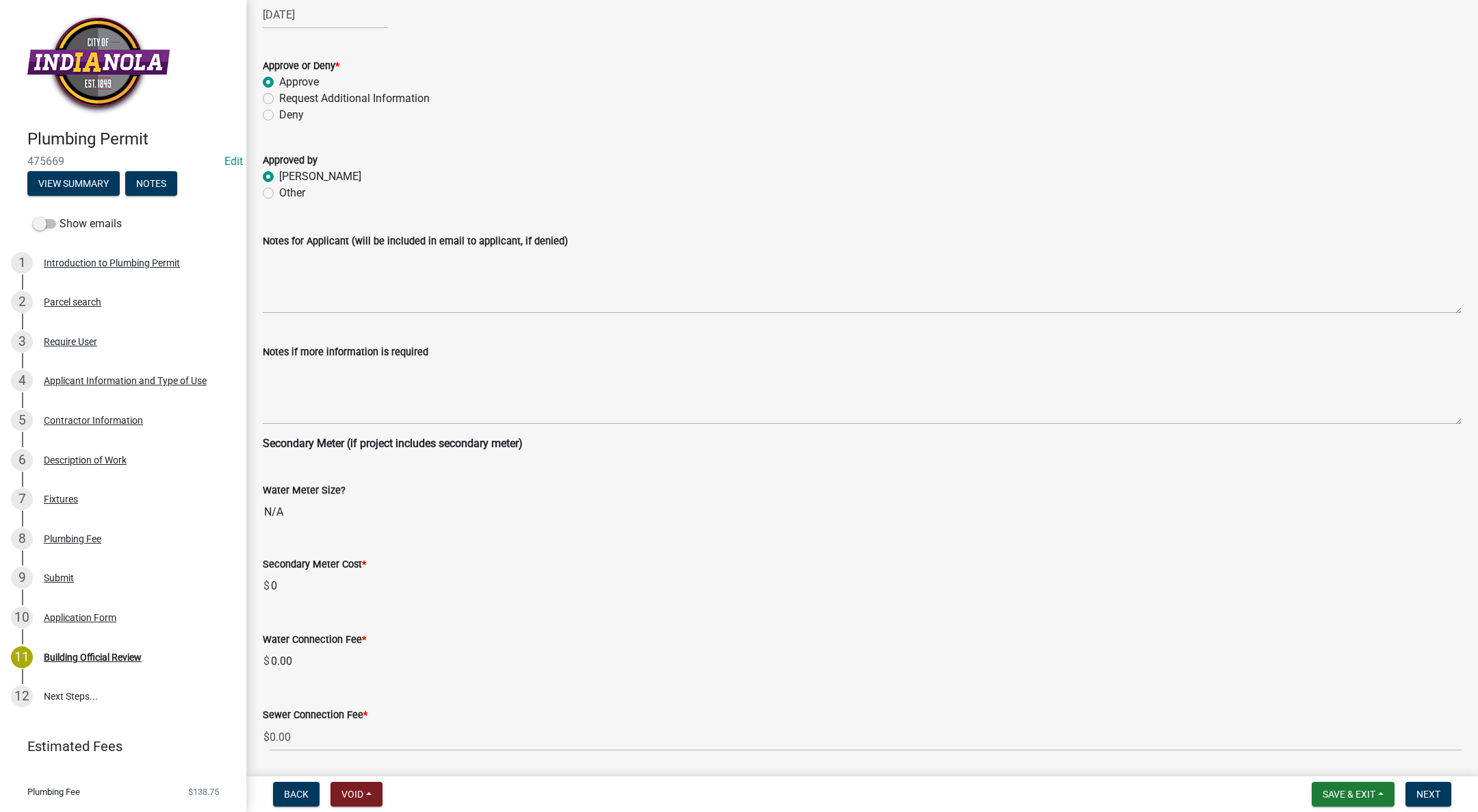
scroll to position [234, 0]
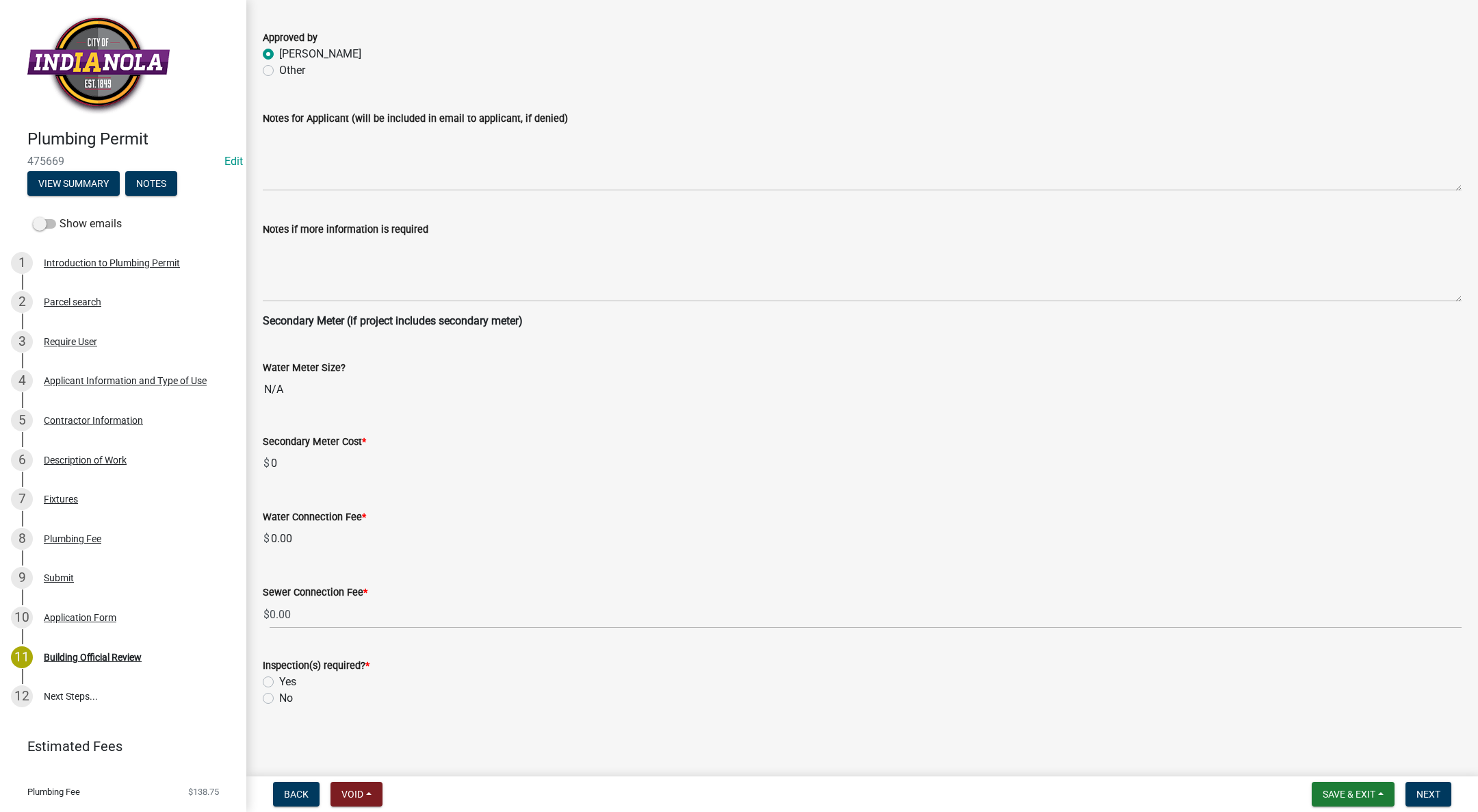
click at [277, 678] on div "Yes" at bounding box center [862, 681] width 1199 height 16
click at [279, 682] on label "Yes" at bounding box center [287, 681] width 17 height 16
click at [279, 682] on input "Yes" at bounding box center [283, 677] width 9 height 9
radio input "true"
click at [1422, 787] on button "Next" at bounding box center [1429, 793] width 46 height 25
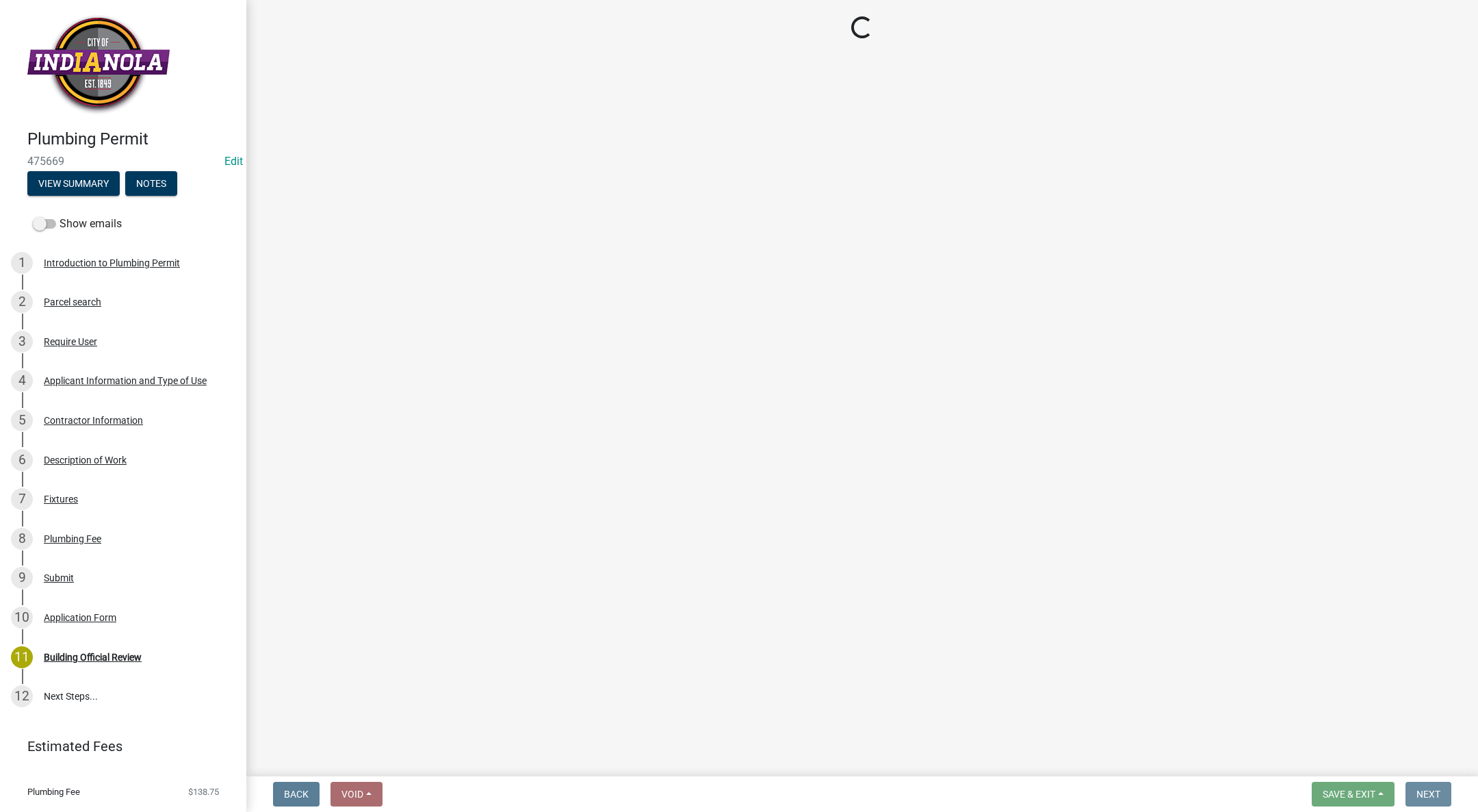
scroll to position [0, 0]
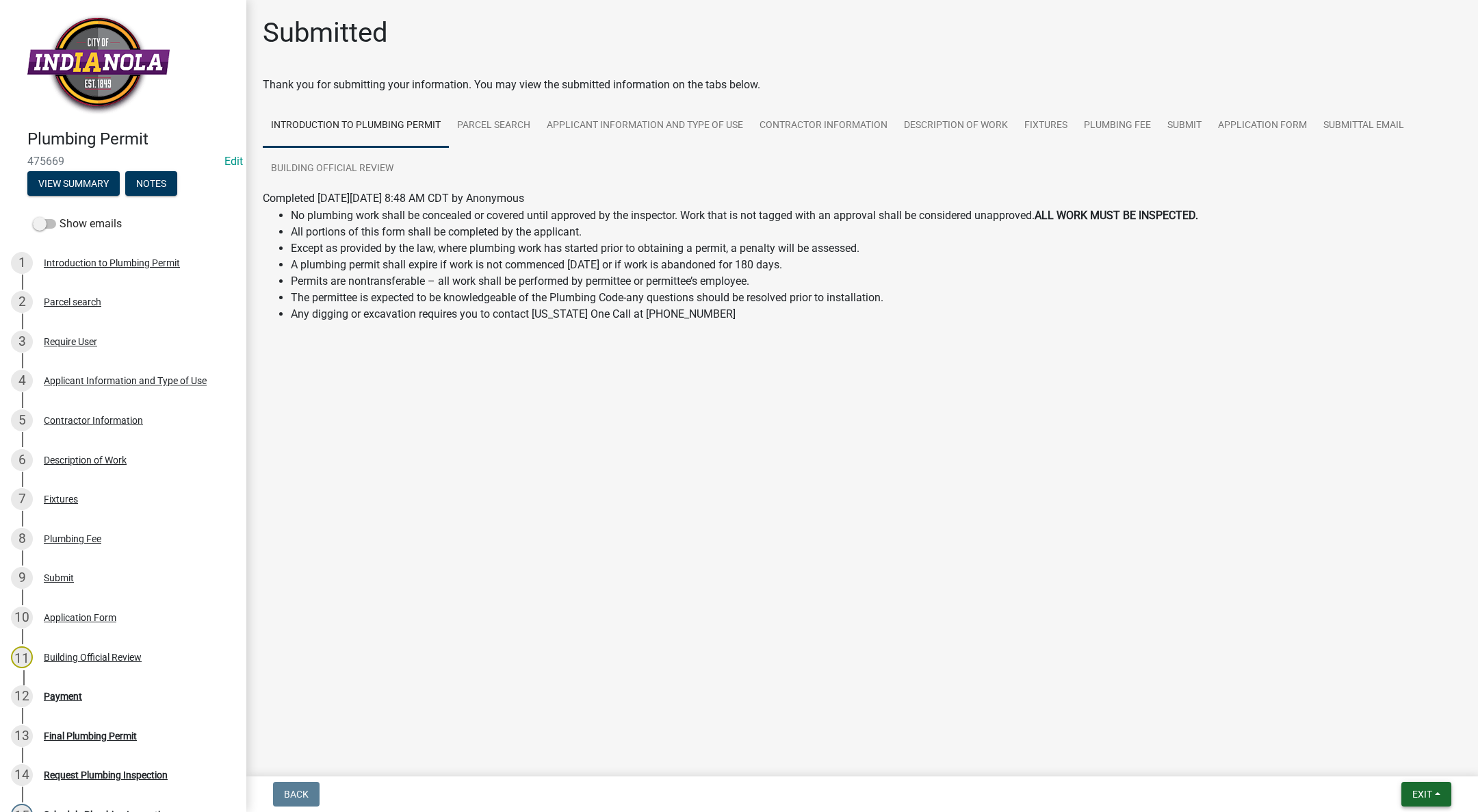
click at [1414, 792] on span "Exit" at bounding box center [1422, 793] width 20 height 11
click at [1404, 758] on button "Save & Exit" at bounding box center [1396, 758] width 109 height 33
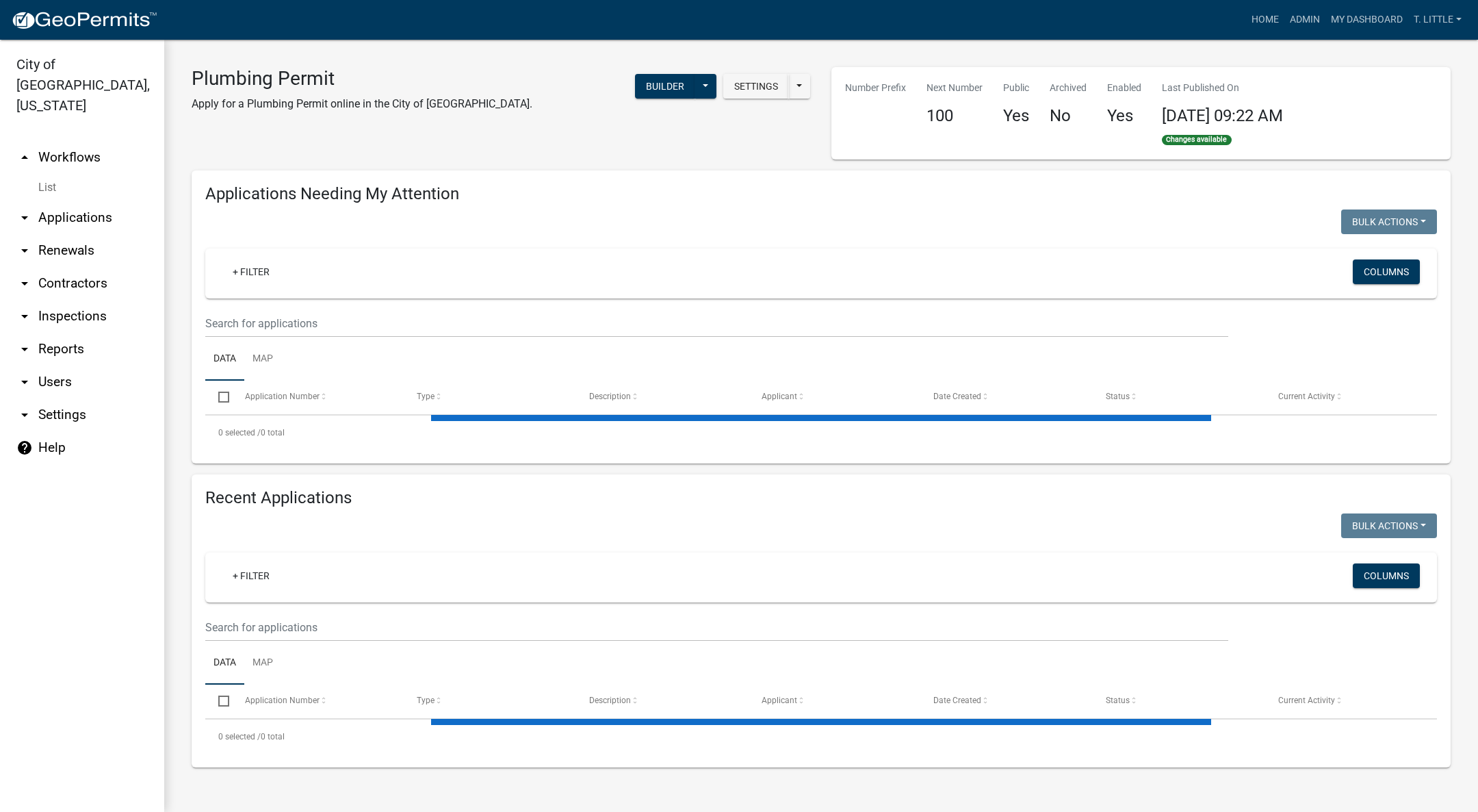
select select "3: 100"
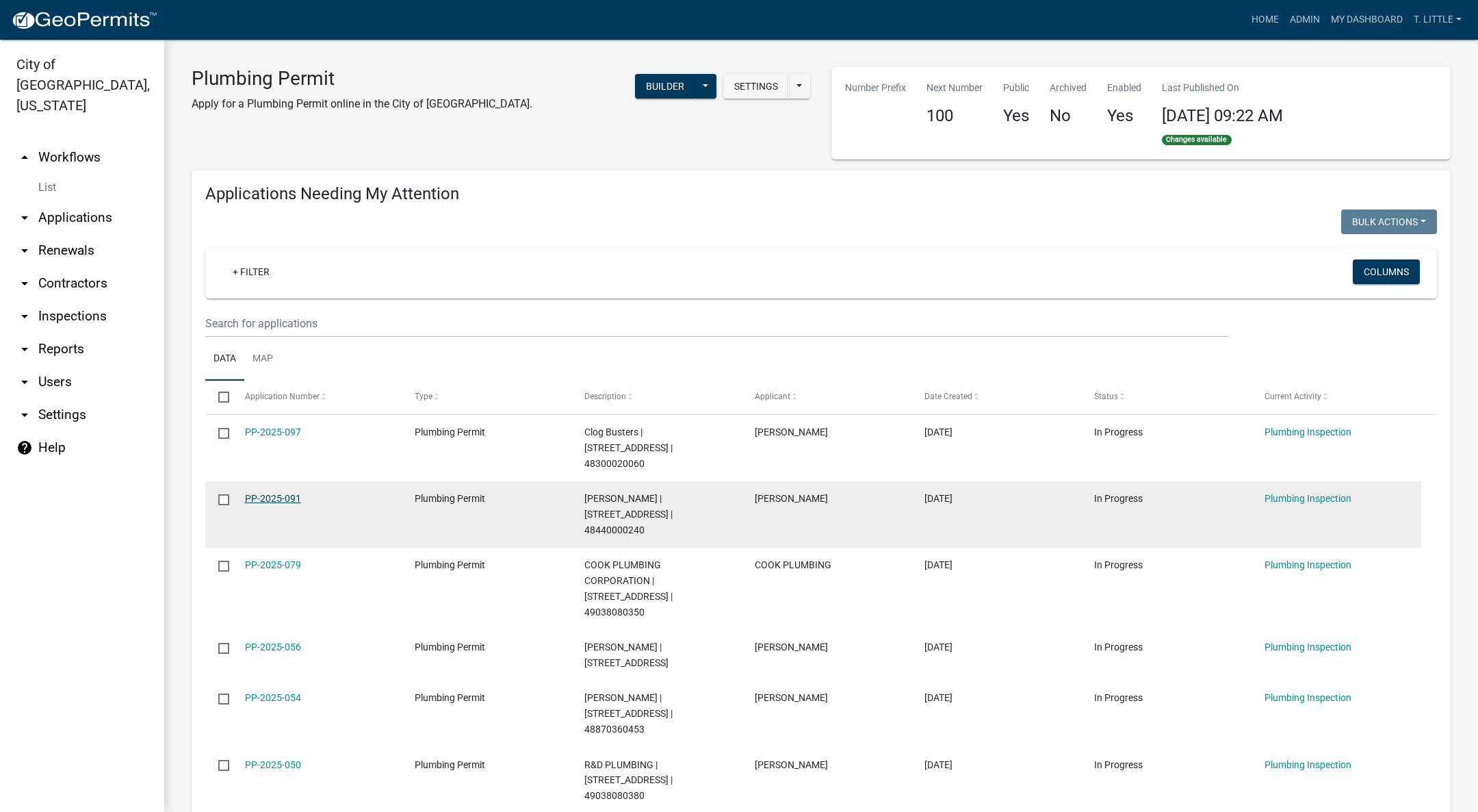
click at [267, 493] on link "PP-2025-091" at bounding box center [273, 498] width 56 height 11
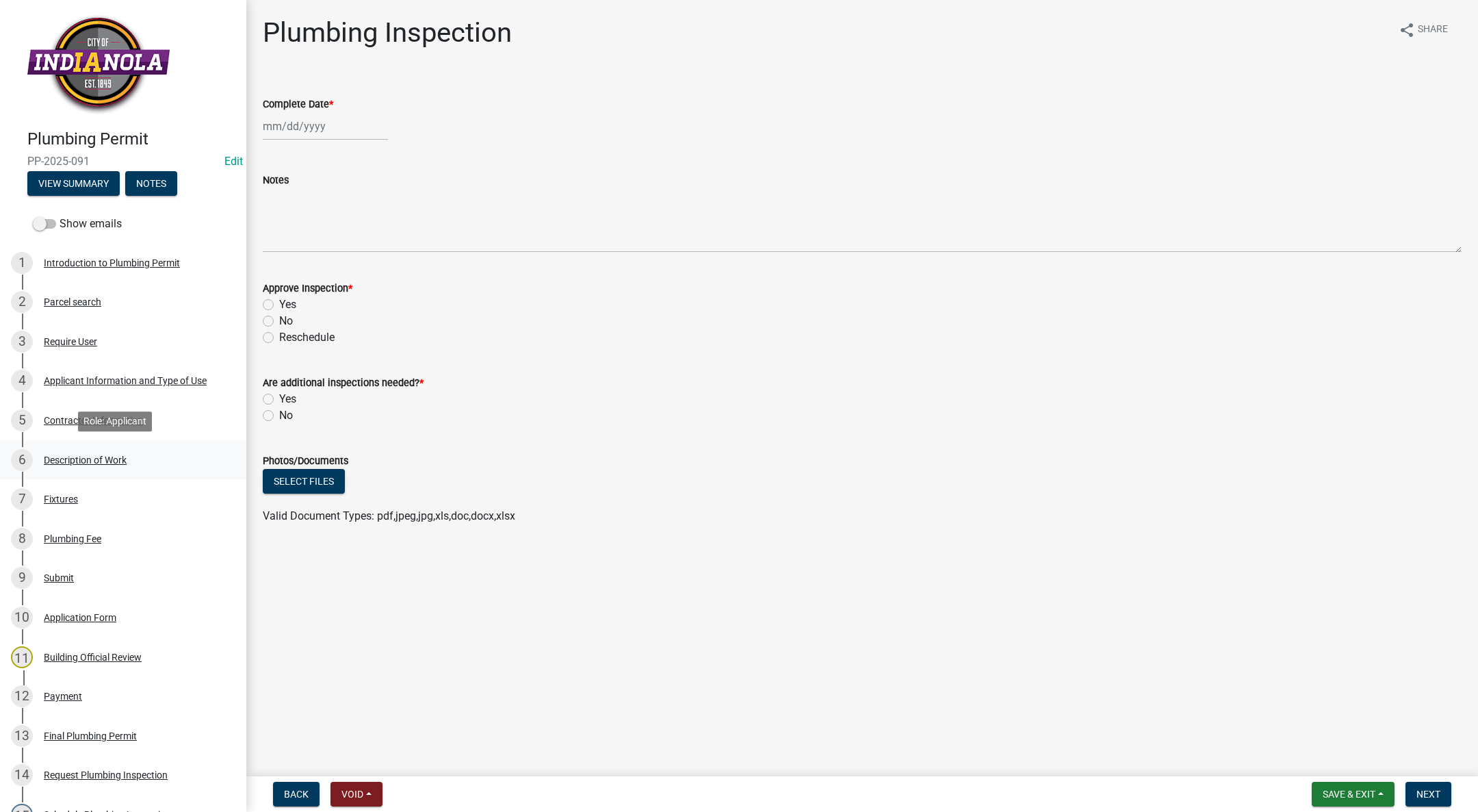
click at [125, 458] on div "Description of Work" at bounding box center [85, 460] width 83 height 10
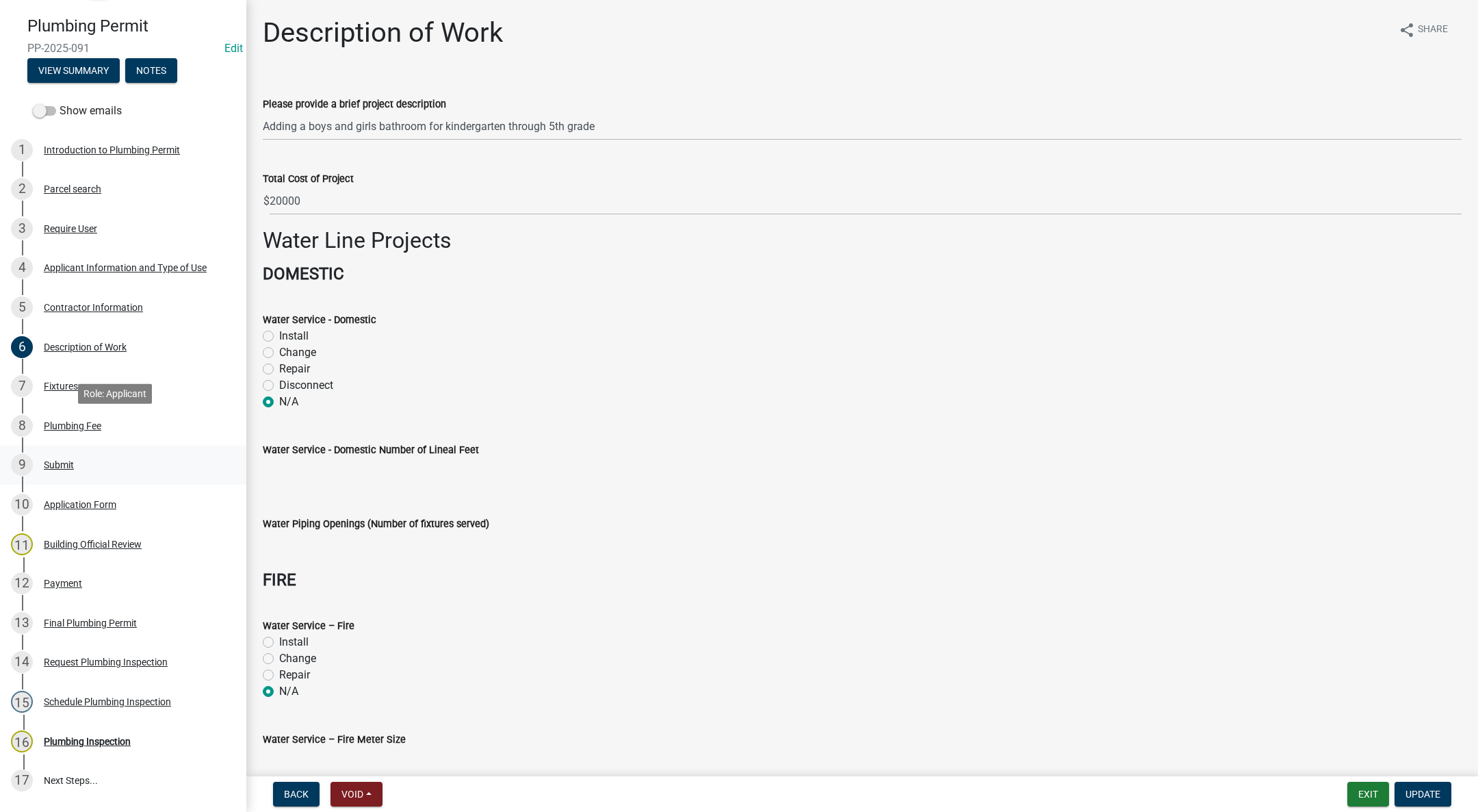
scroll to position [205, 0]
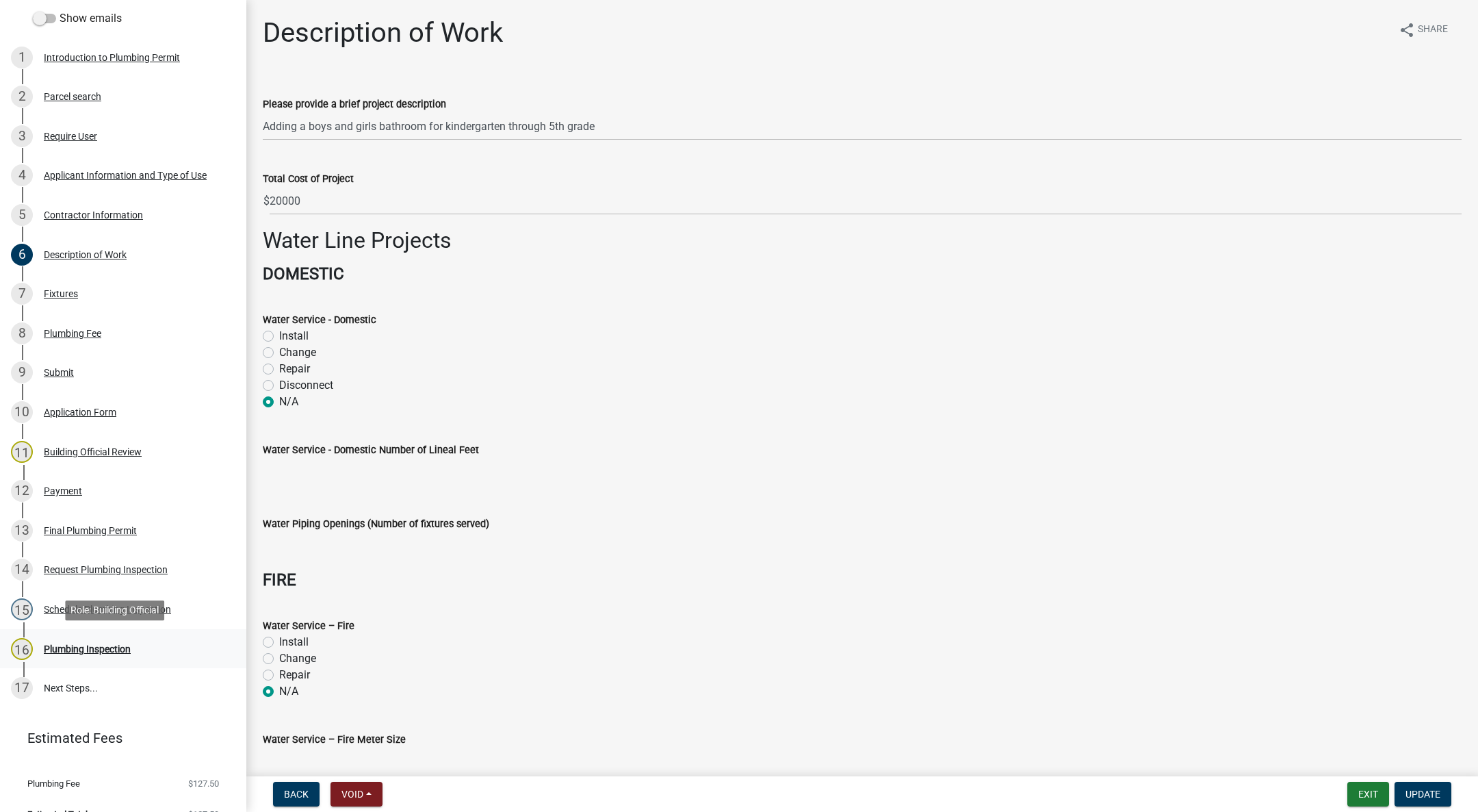
click at [107, 644] on div "Plumbing Inspection" at bounding box center [87, 649] width 87 height 10
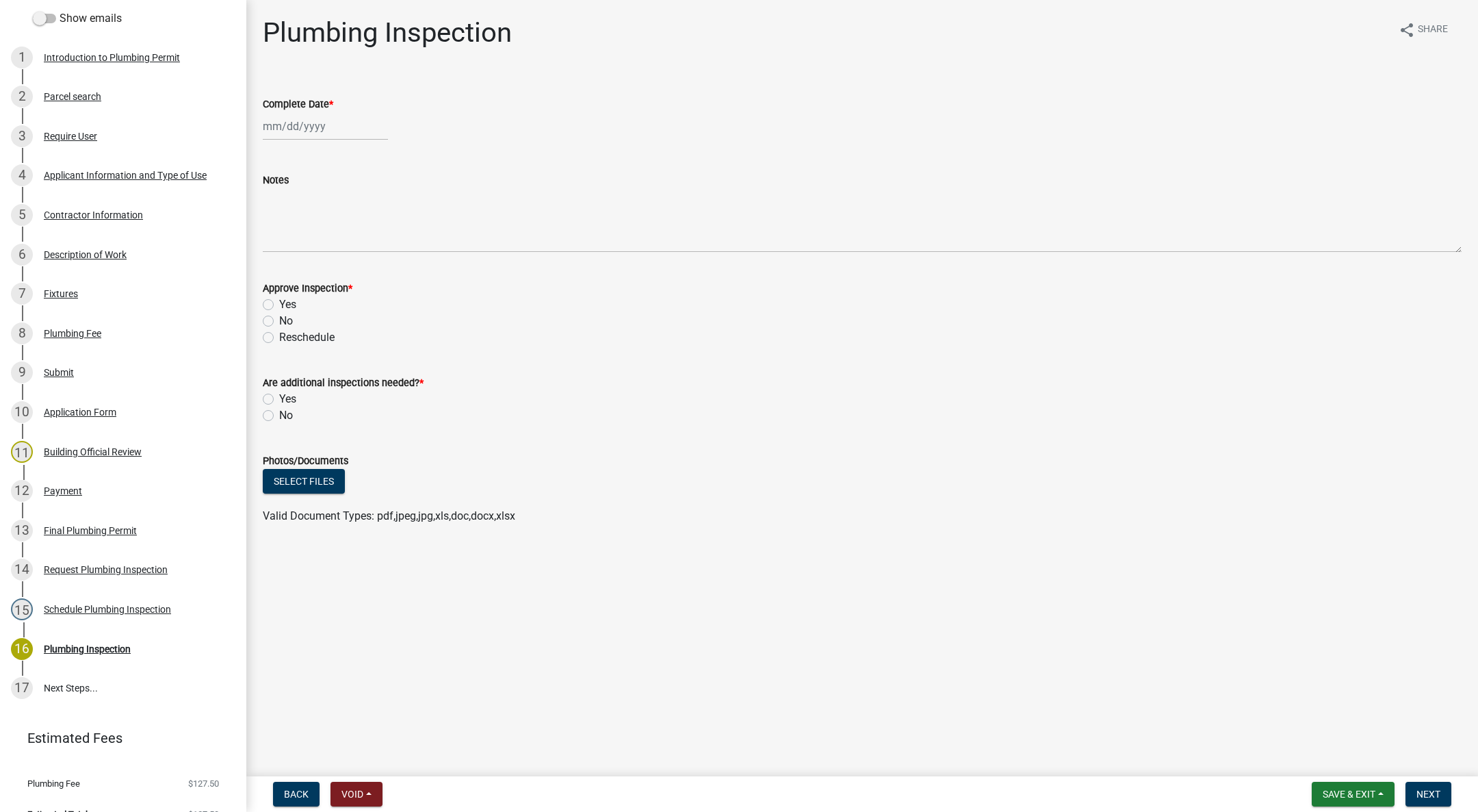
select select "9"
select select "2025"
click at [326, 125] on div "[PERSON_NAME] Feb Mar Apr [PERSON_NAME][DATE] Oct Nov [DATE] 1526 1527 1528 152…" at bounding box center [325, 126] width 125 height 28
click at [276, 143] on div "[PERSON_NAME] Feb Mar Apr [PERSON_NAME][DATE] Oct Nov [DATE] 1526 1527 1528 152…" at bounding box center [342, 154] width 159 height 25
click at [272, 147] on button "Previous month" at bounding box center [276, 155] width 16 height 22
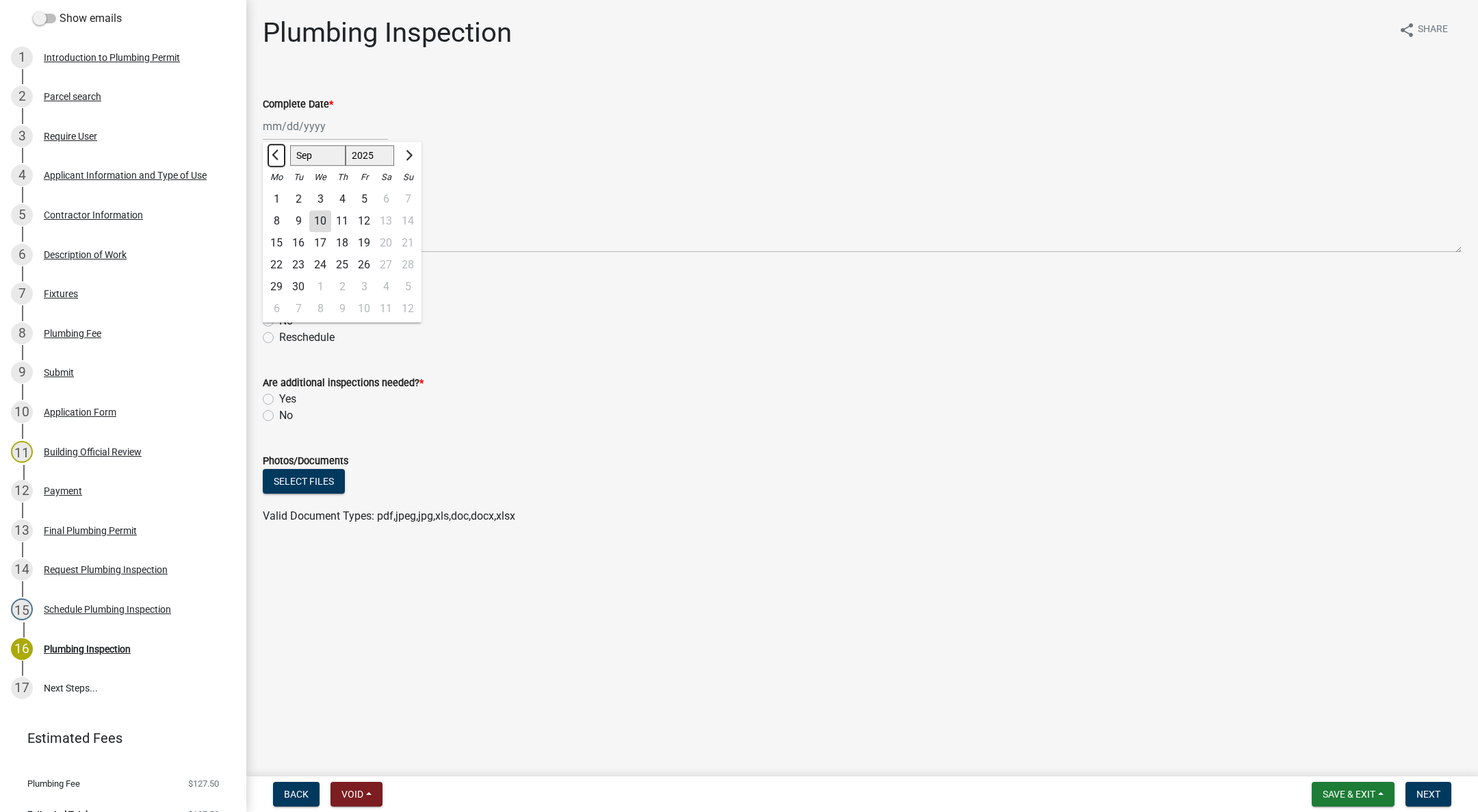
select select "8"
click at [341, 263] on div "21" at bounding box center [342, 265] width 22 height 22
type input "[DATE]"
click at [279, 305] on label "Yes" at bounding box center [287, 304] width 17 height 16
click at [279, 305] on input "Yes" at bounding box center [283, 300] width 9 height 9
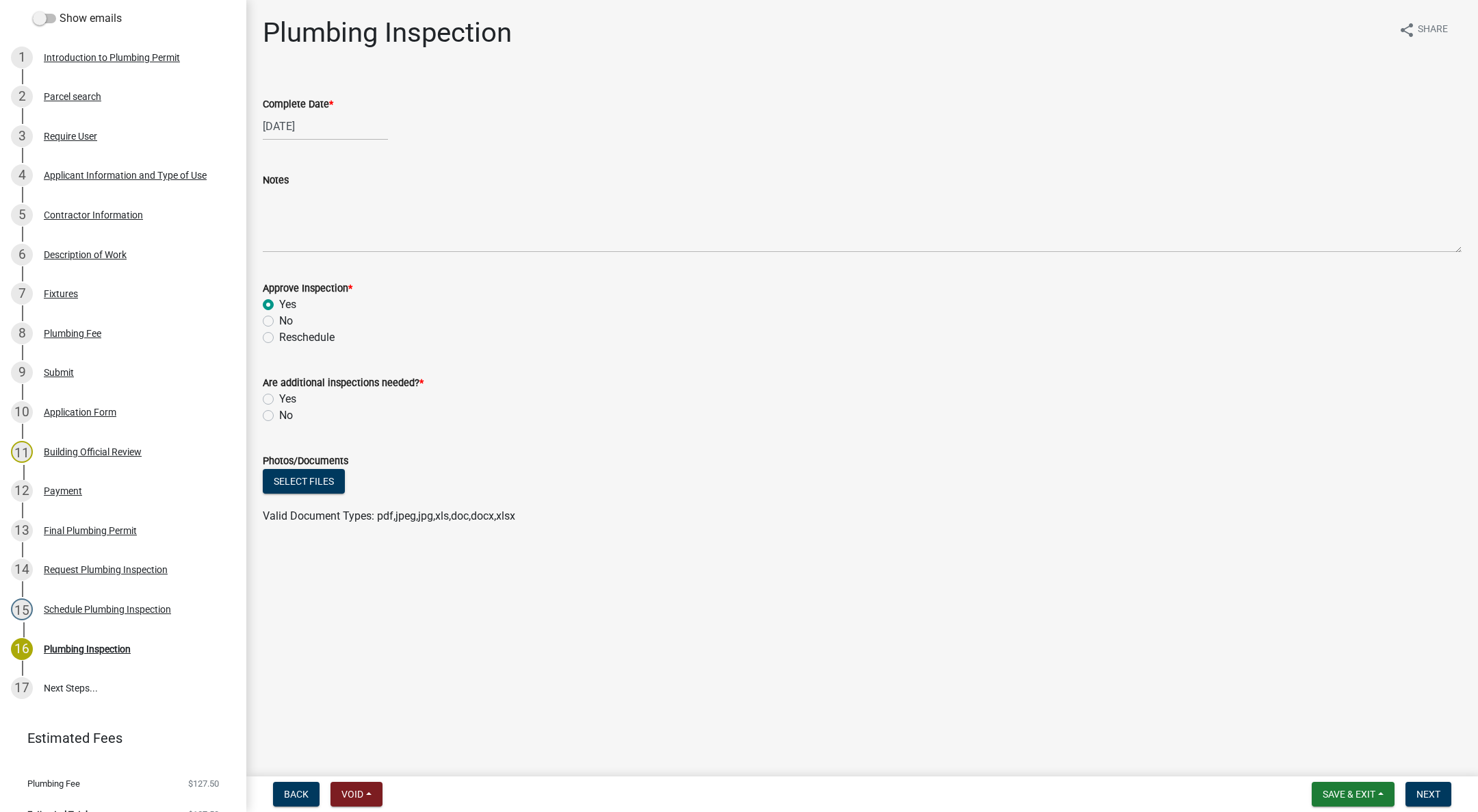
radio input "true"
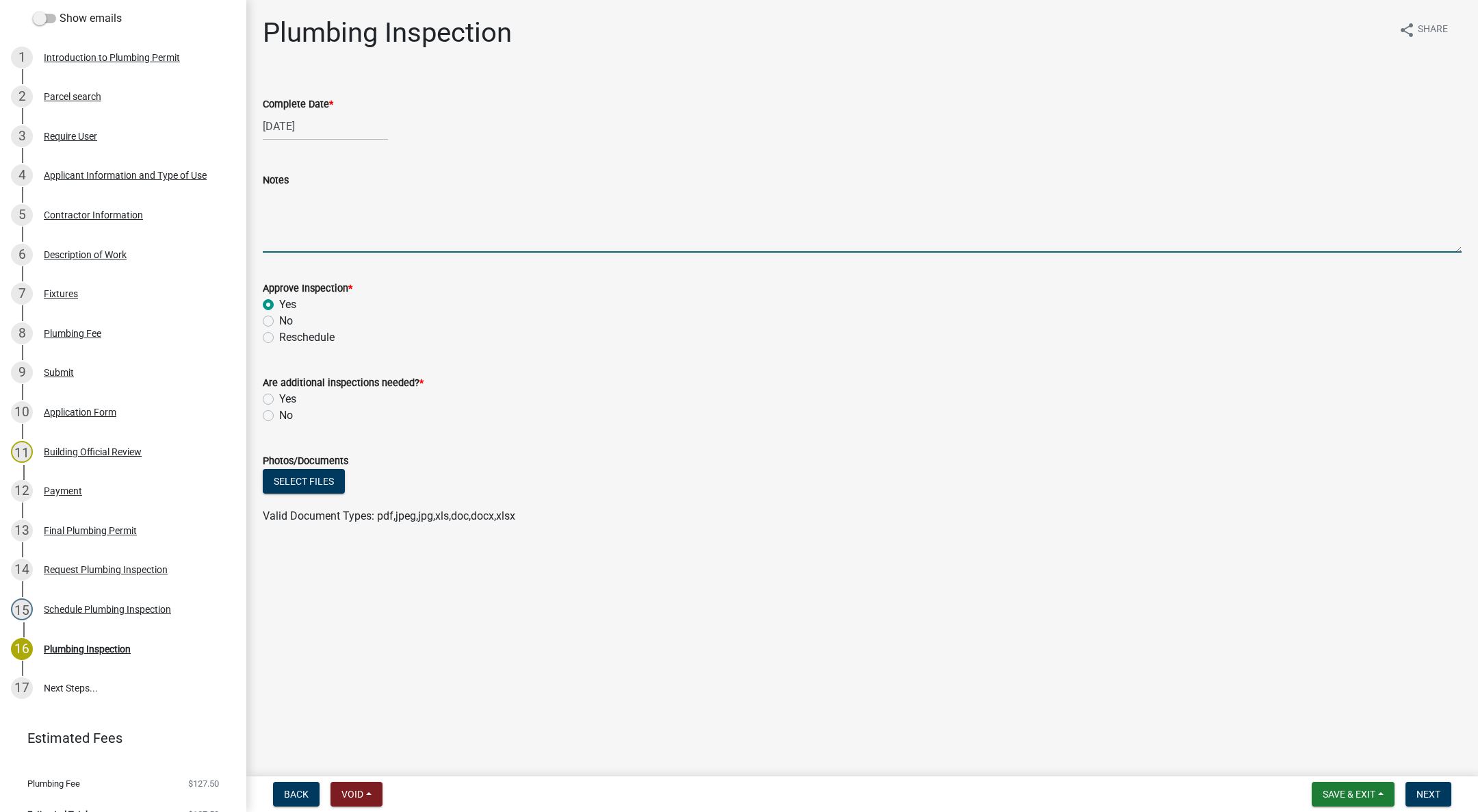
click at [307, 224] on textarea "Notes" at bounding box center [862, 220] width 1199 height 64
type textarea "Underground good."
click at [279, 400] on label "Yes" at bounding box center [287, 399] width 17 height 16
click at [279, 400] on input "Yes" at bounding box center [283, 395] width 9 height 9
radio input "true"
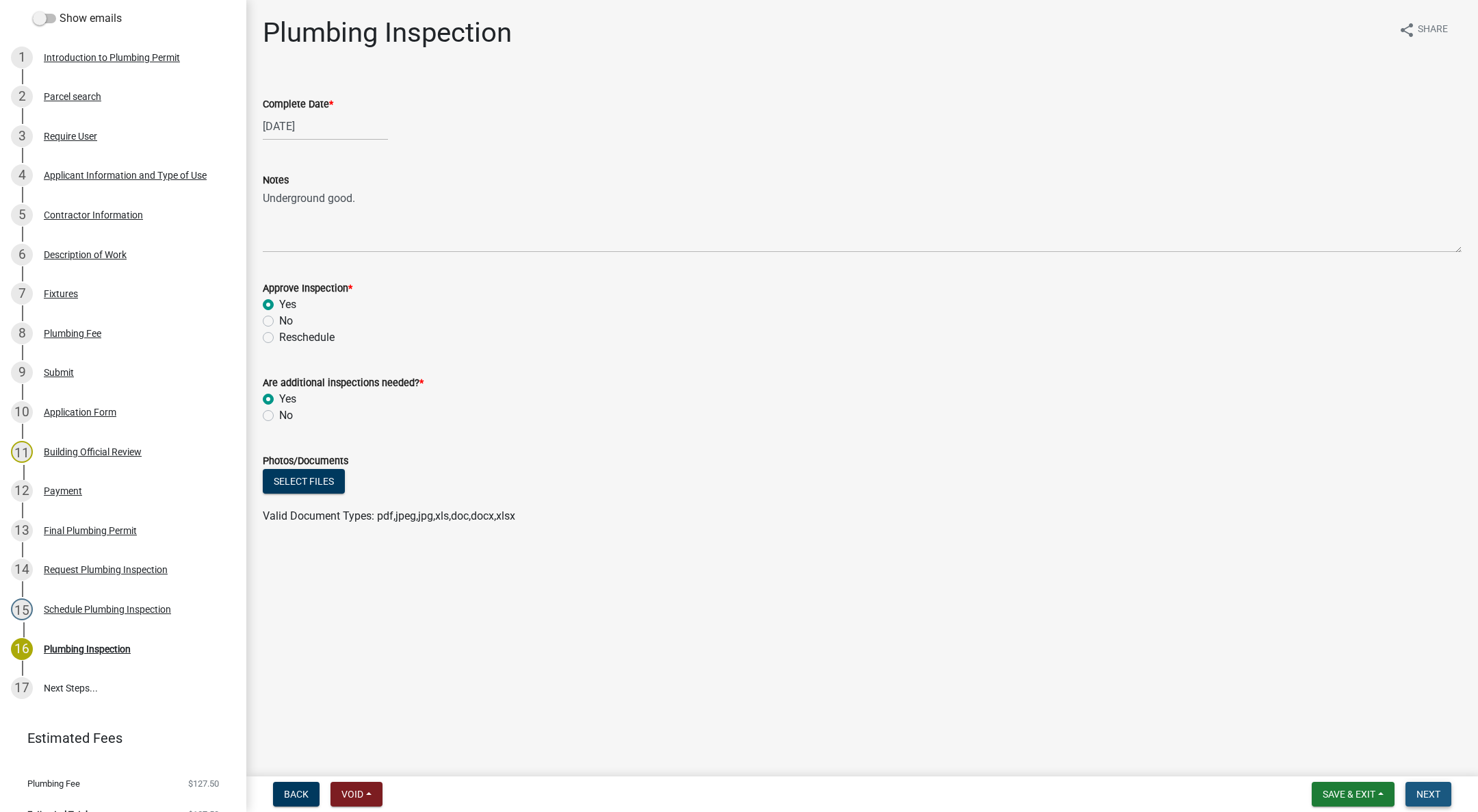
click at [1443, 792] on button "Next" at bounding box center [1429, 793] width 46 height 25
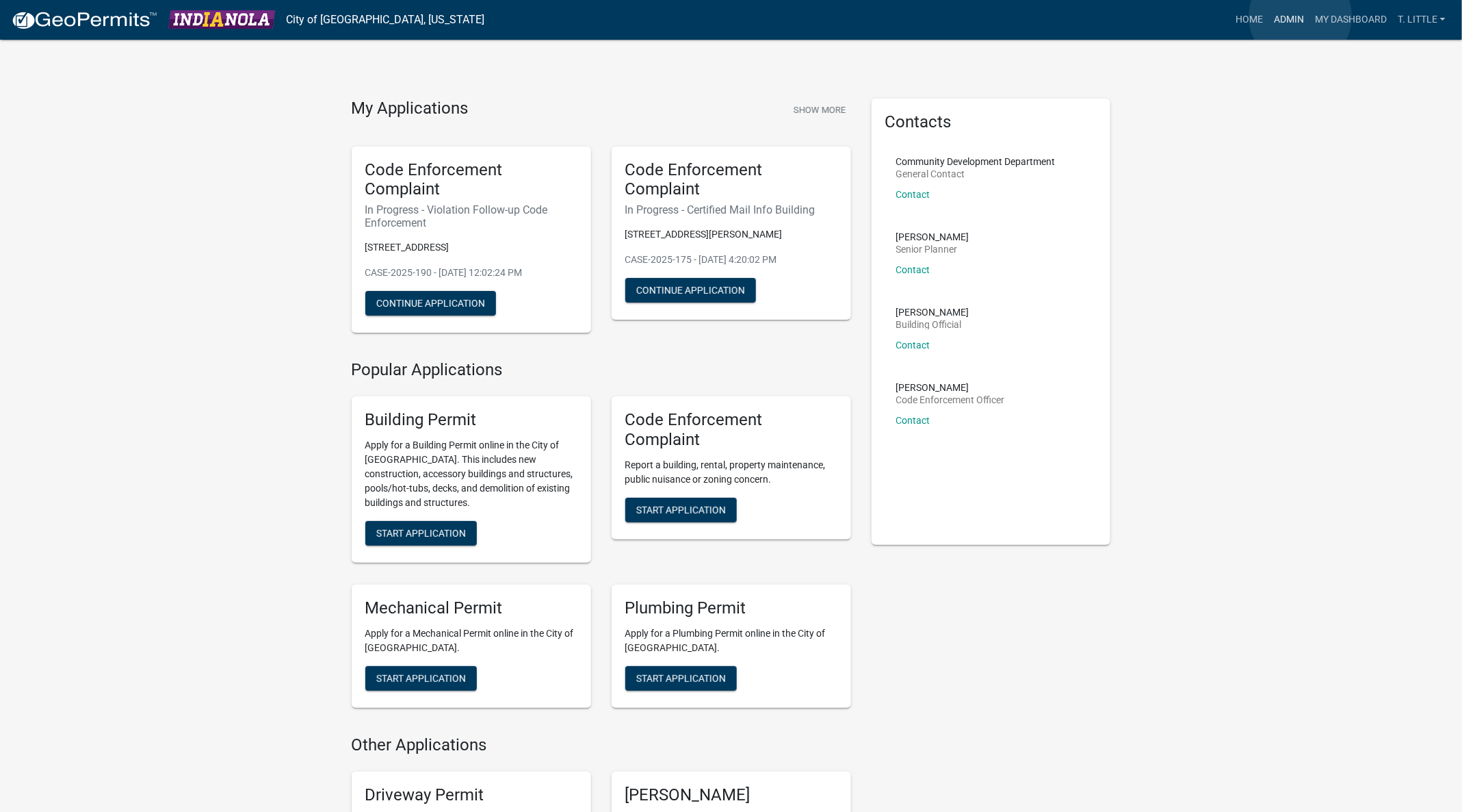
click at [1301, 16] on link "Admin" at bounding box center [1289, 20] width 41 height 26
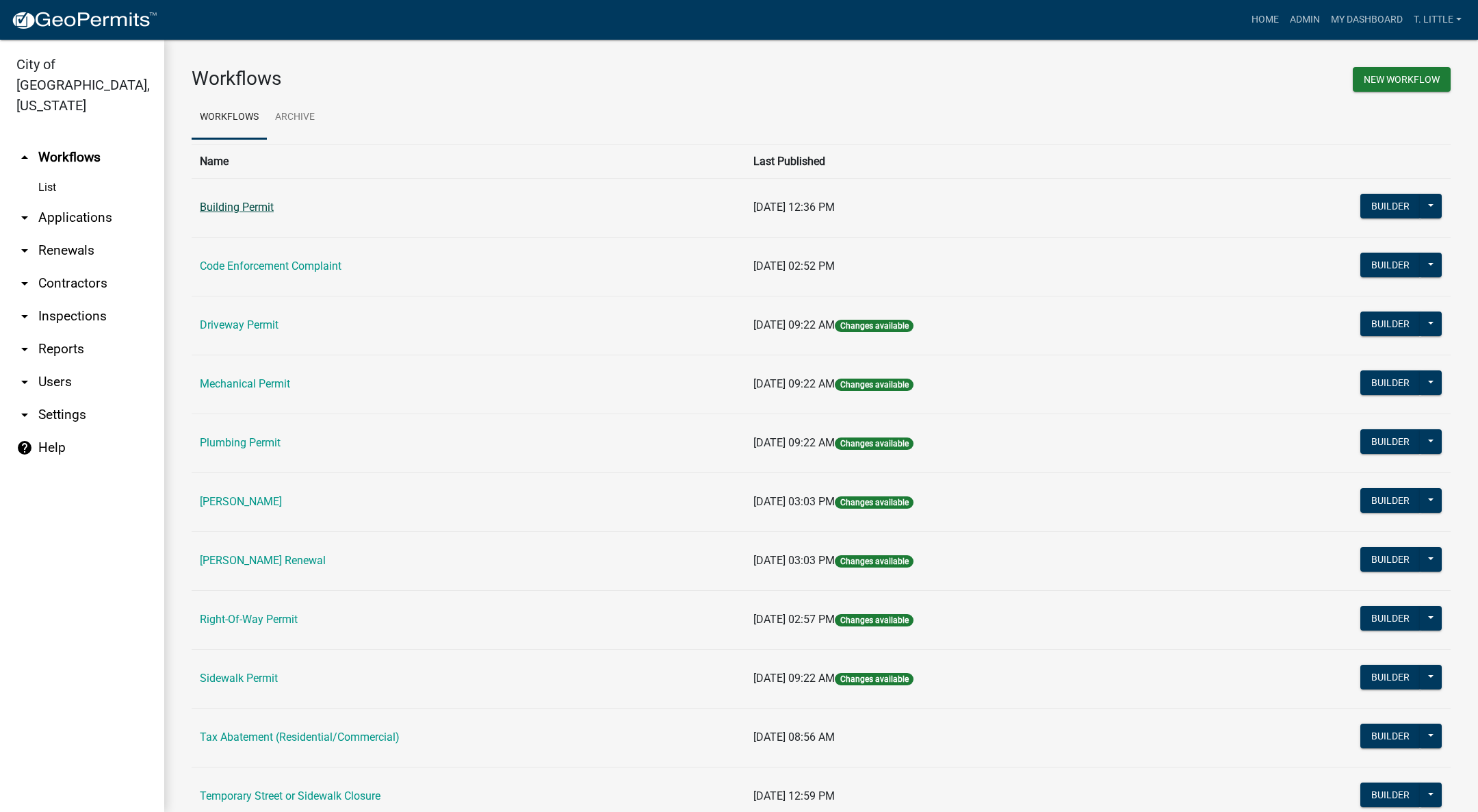
click at [253, 207] on link "Building Permit" at bounding box center [237, 206] width 74 height 13
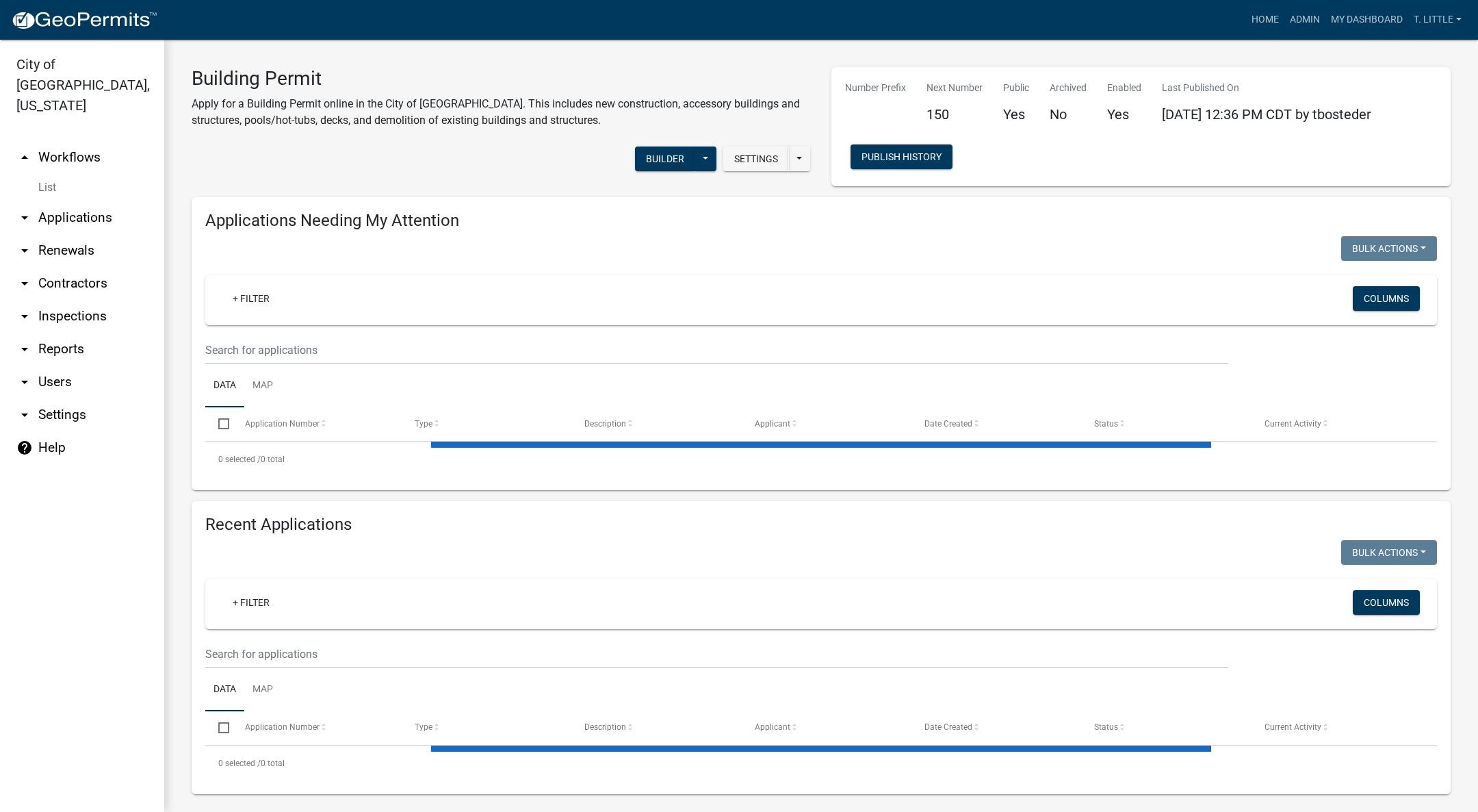
select select "3: 100"
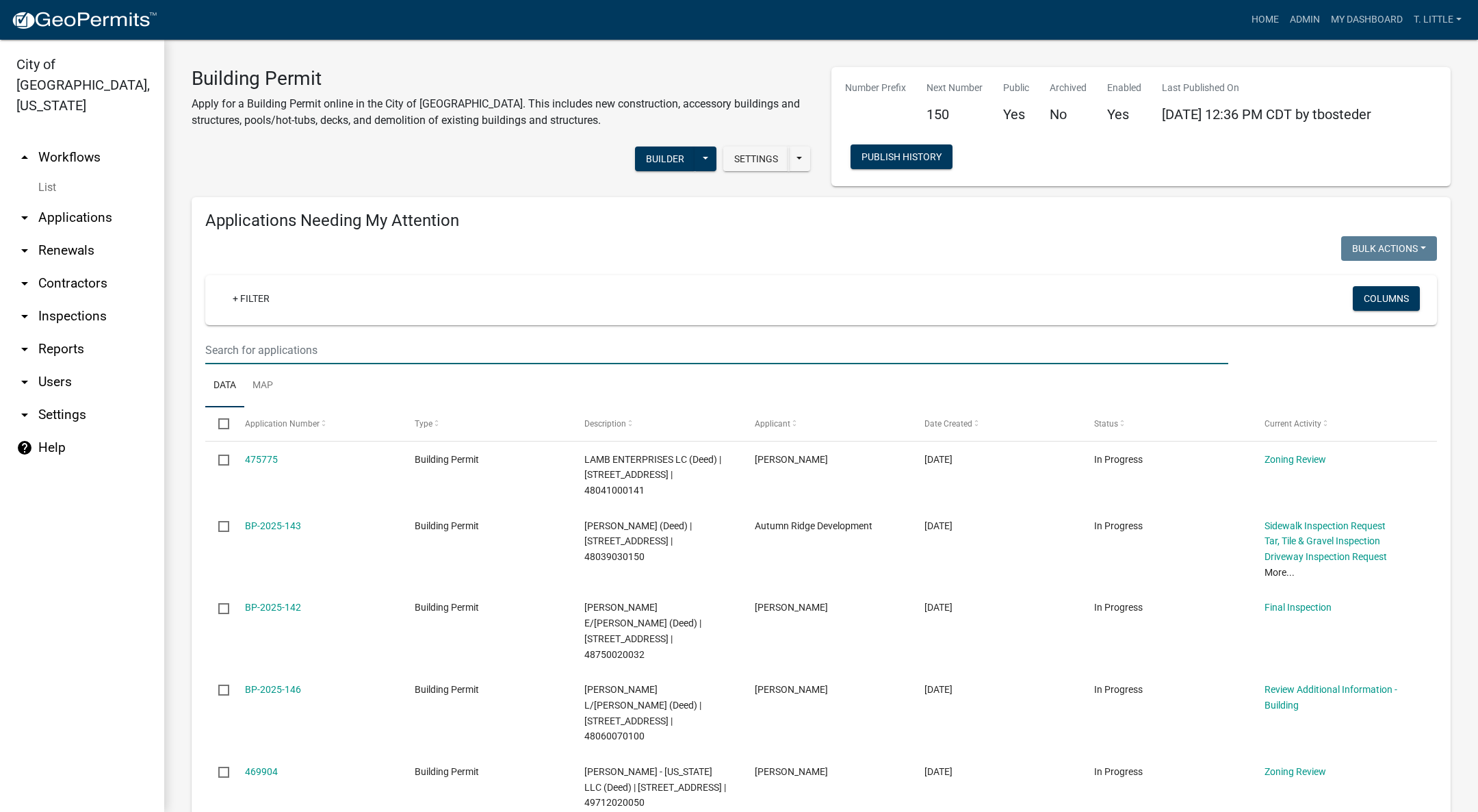
click at [386, 341] on input "text" at bounding box center [716, 350] width 1023 height 28
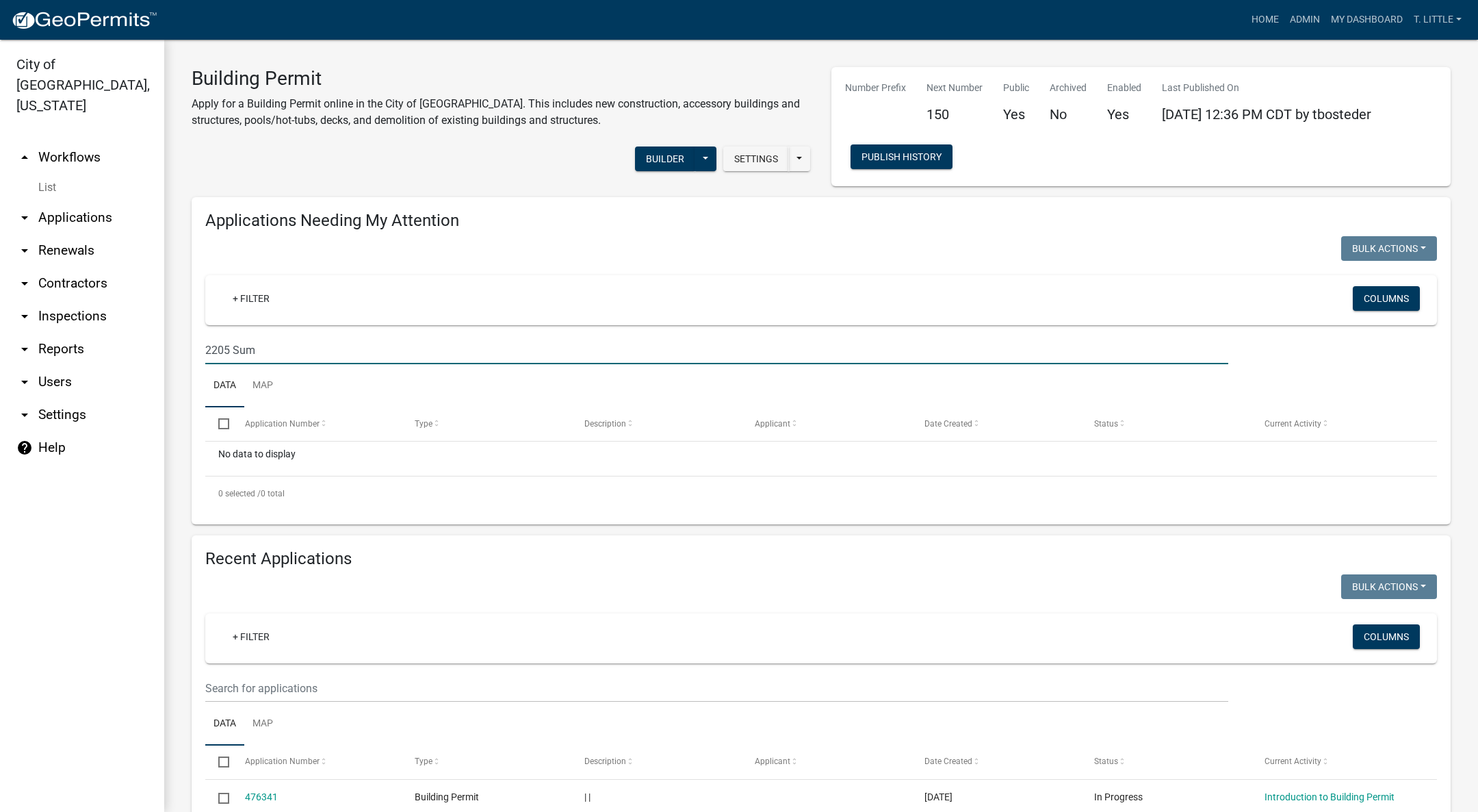
type input "2205 Sum"
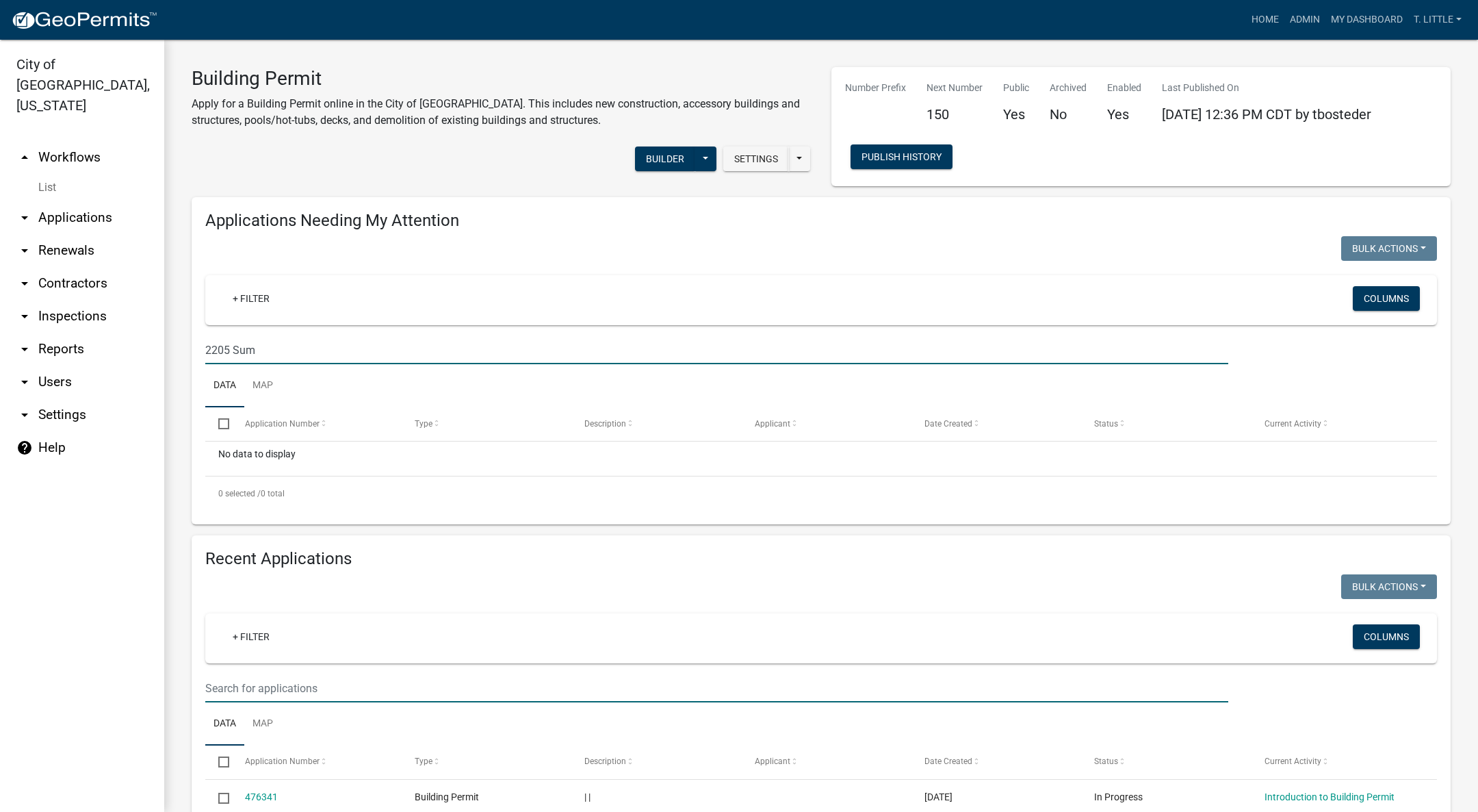
click at [424, 680] on input "text" at bounding box center [716, 688] width 1023 height 28
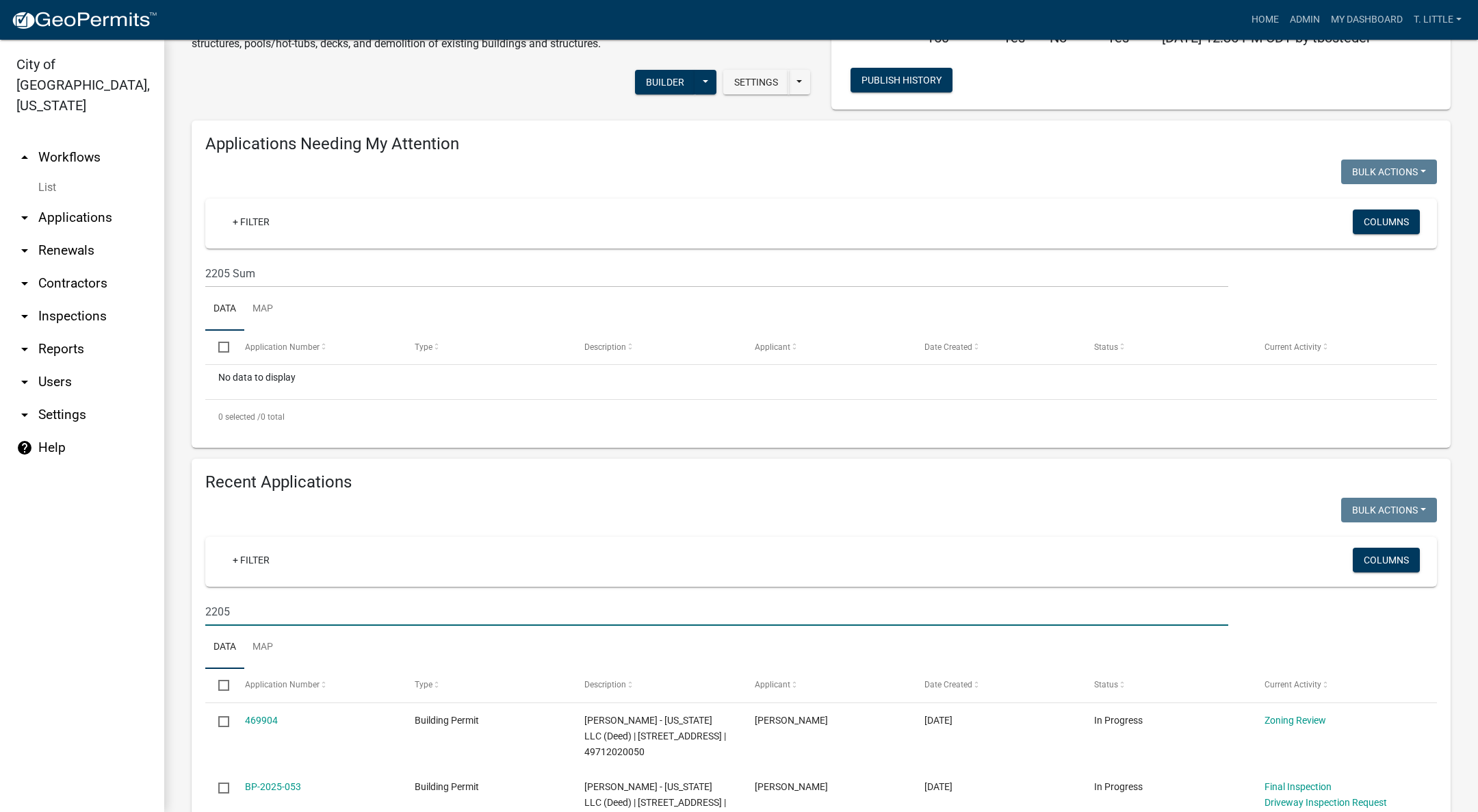
scroll to position [179, 0]
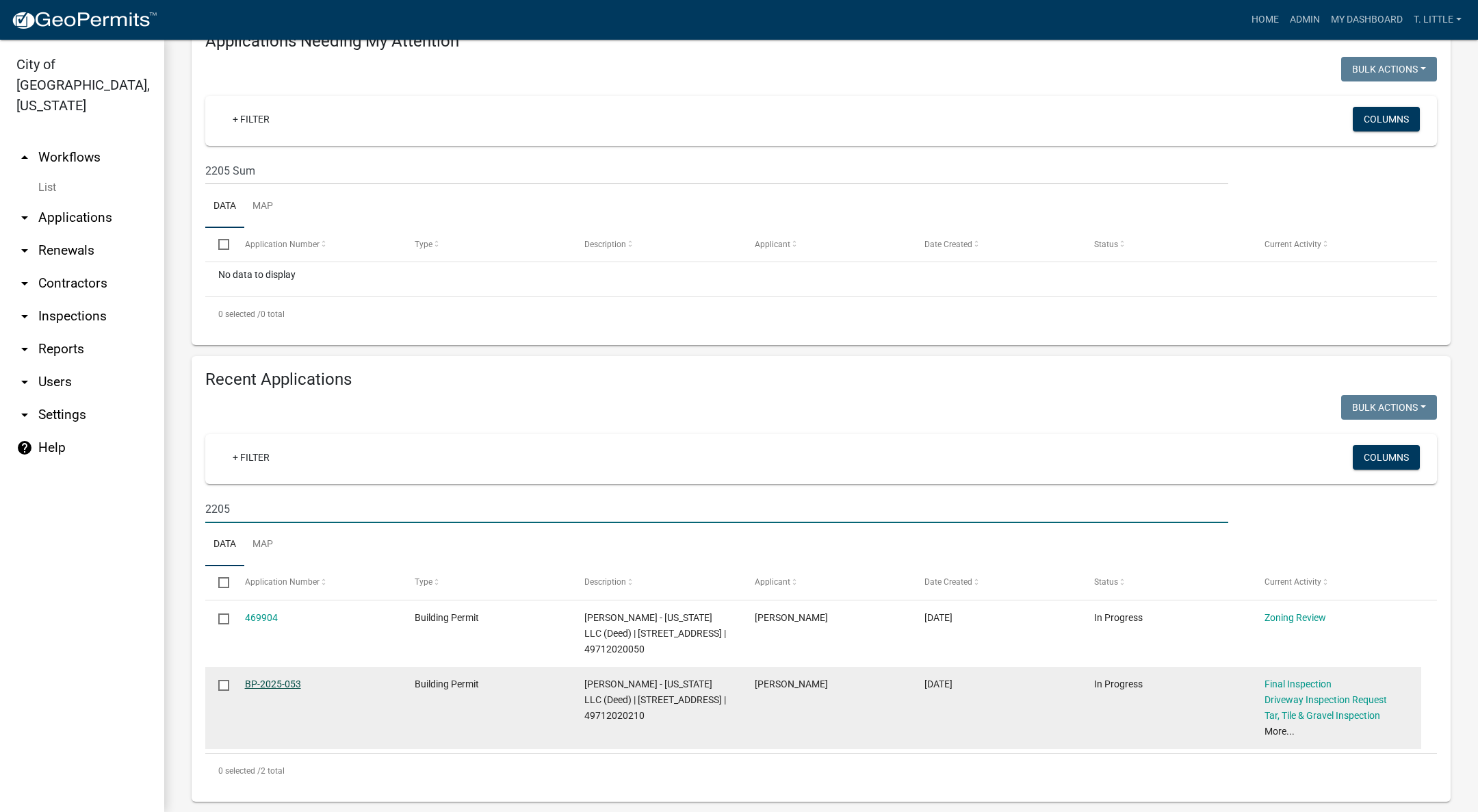
type input "2205"
click at [293, 678] on link "BP-2025-053" at bounding box center [273, 683] width 56 height 11
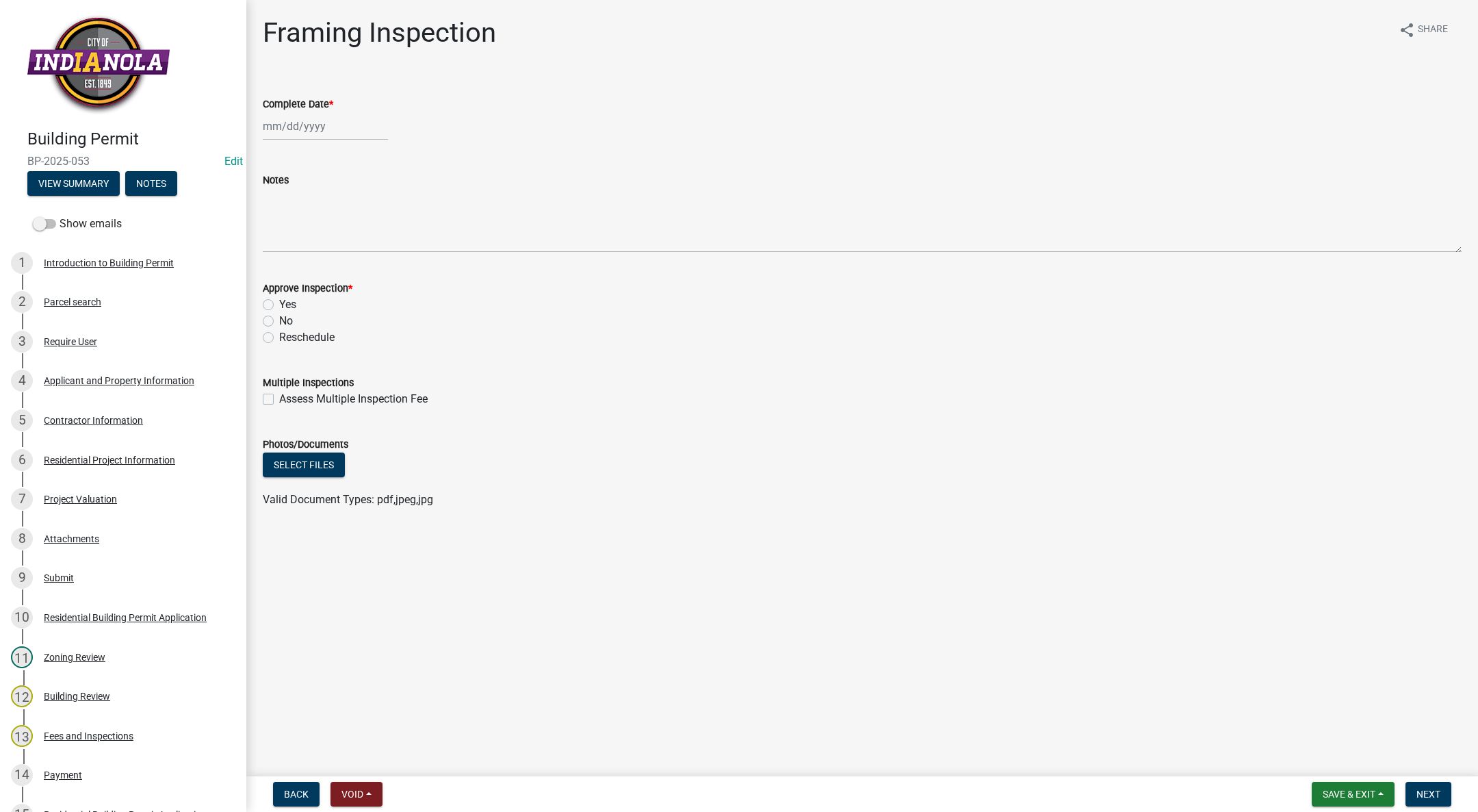
select select "9"
select select "2025"
click at [306, 122] on div "[PERSON_NAME] Feb Mar Apr [PERSON_NAME][DATE] Oct Nov [DATE] 1526 1527 1528 152…" at bounding box center [325, 126] width 125 height 28
click at [276, 147] on button "Previous month" at bounding box center [276, 155] width 16 height 22
click at [274, 148] on button "Previous month" at bounding box center [276, 155] width 16 height 22
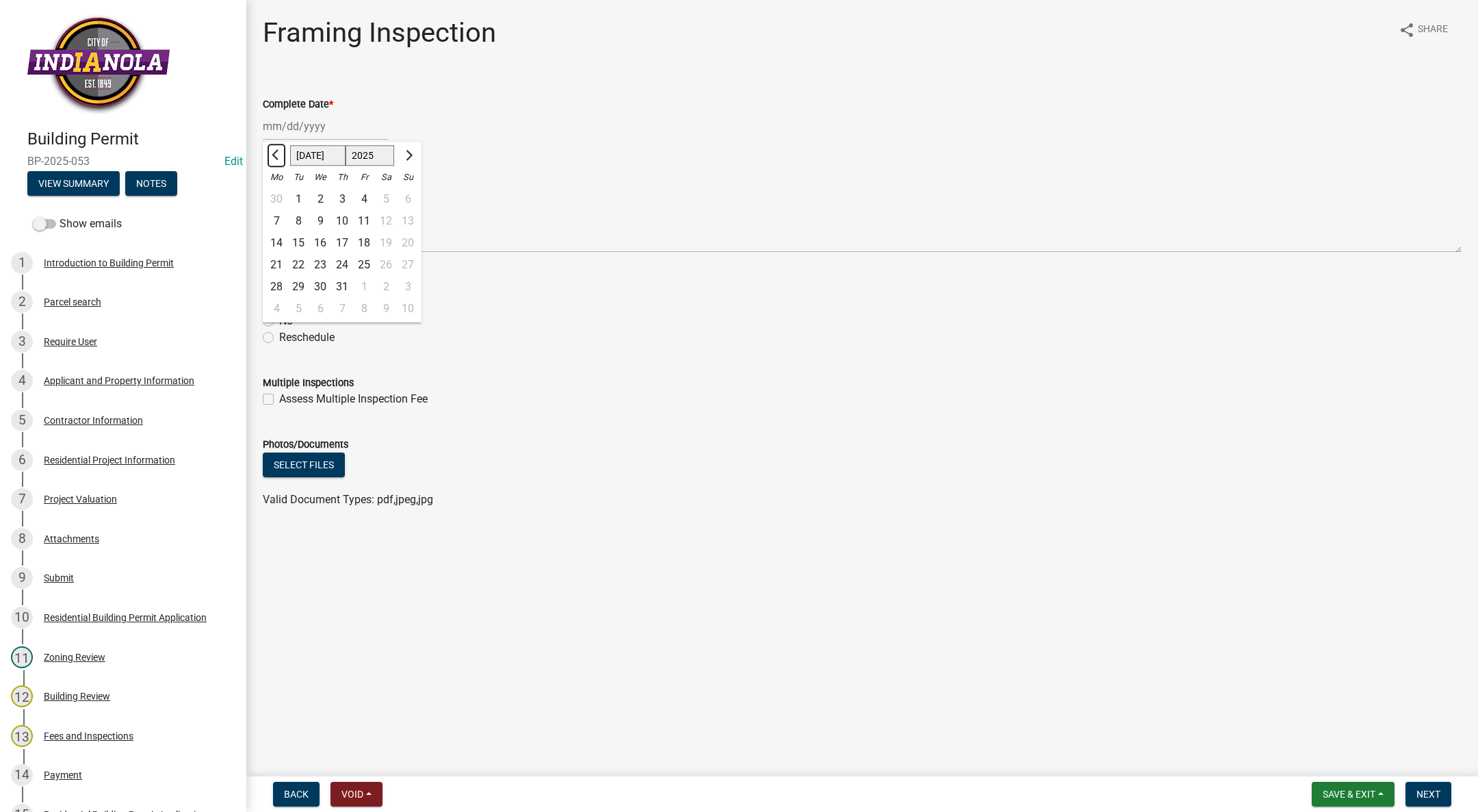
click at [274, 148] on button "Previous month" at bounding box center [276, 155] width 16 height 22
click at [402, 150] on button "Next month" at bounding box center [408, 155] width 16 height 22
select select "6"
click at [340, 230] on div "5" at bounding box center [342, 221] width 22 height 22
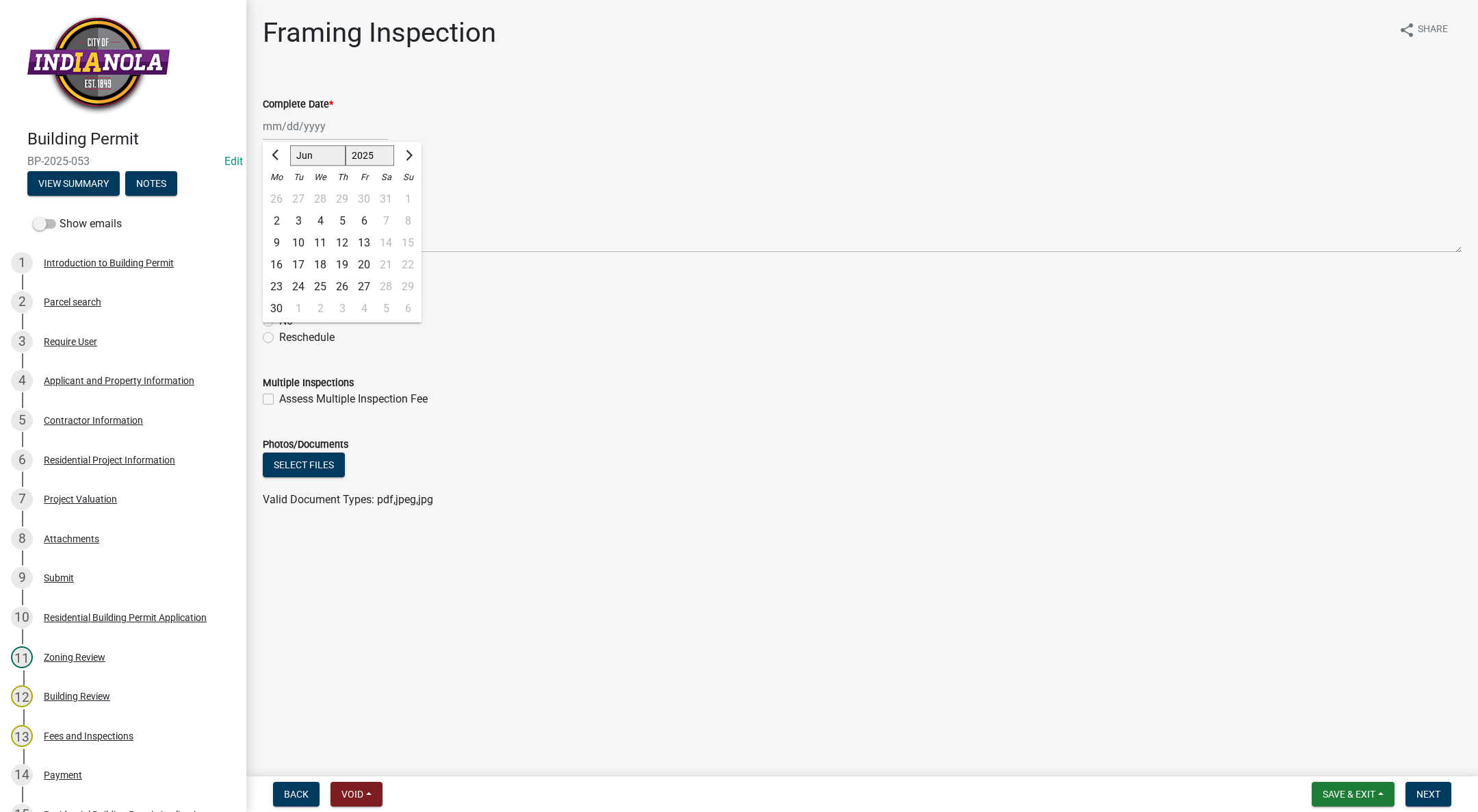
type input "[DATE]"
click at [279, 303] on label "Yes" at bounding box center [287, 304] width 17 height 16
click at [279, 303] on input "Yes" at bounding box center [283, 300] width 9 height 9
radio input "true"
click at [1434, 797] on span "Next" at bounding box center [1429, 793] width 24 height 11
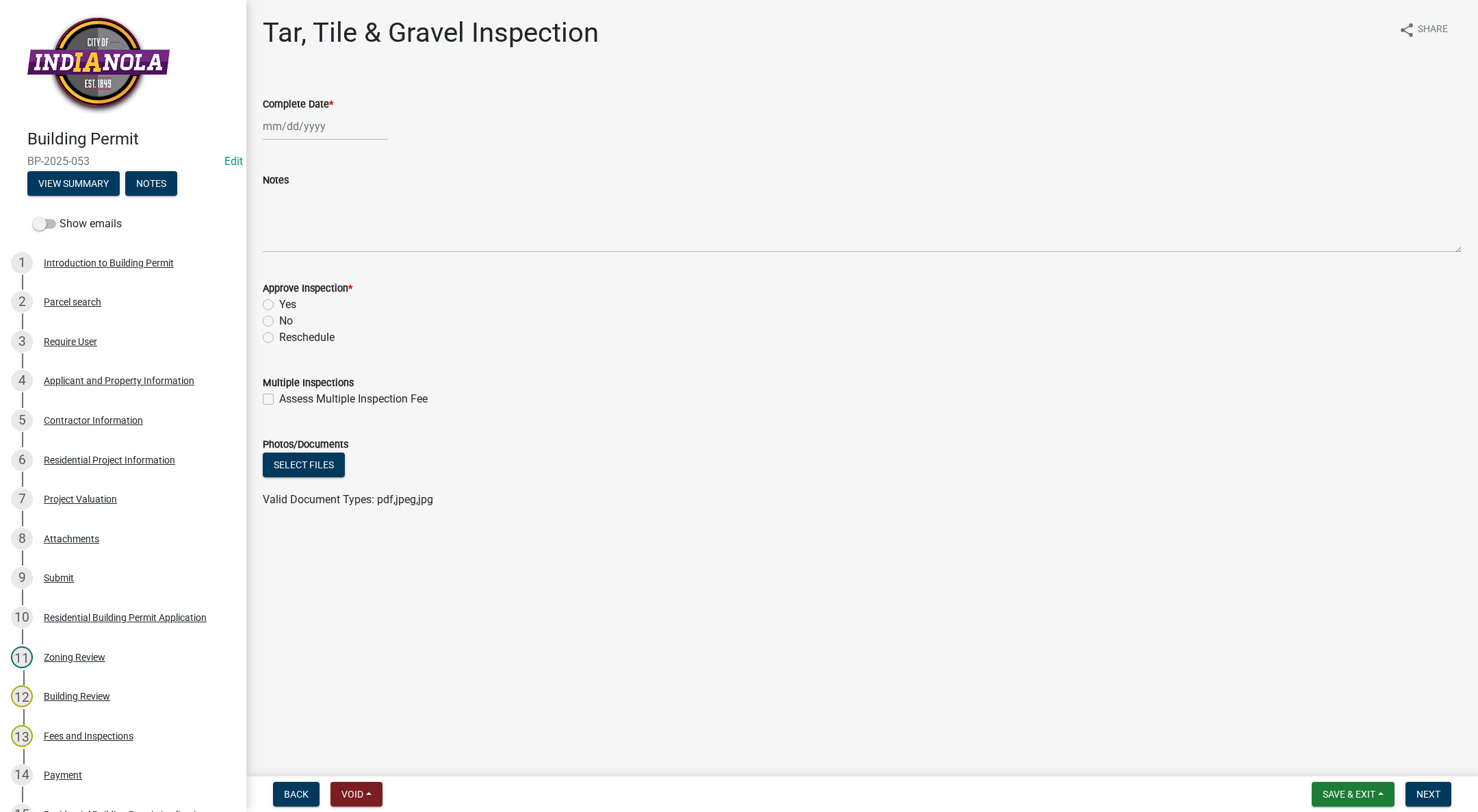
select select "9"
select select "2025"
click at [304, 115] on div "[PERSON_NAME] Feb Mar Apr [PERSON_NAME][DATE] Oct Nov [DATE] 1526 1527 1528 152…" at bounding box center [325, 126] width 125 height 28
click at [276, 155] on span "Previous month" at bounding box center [277, 155] width 10 height 10
click at [277, 154] on span "Previous month" at bounding box center [277, 155] width 10 height 10
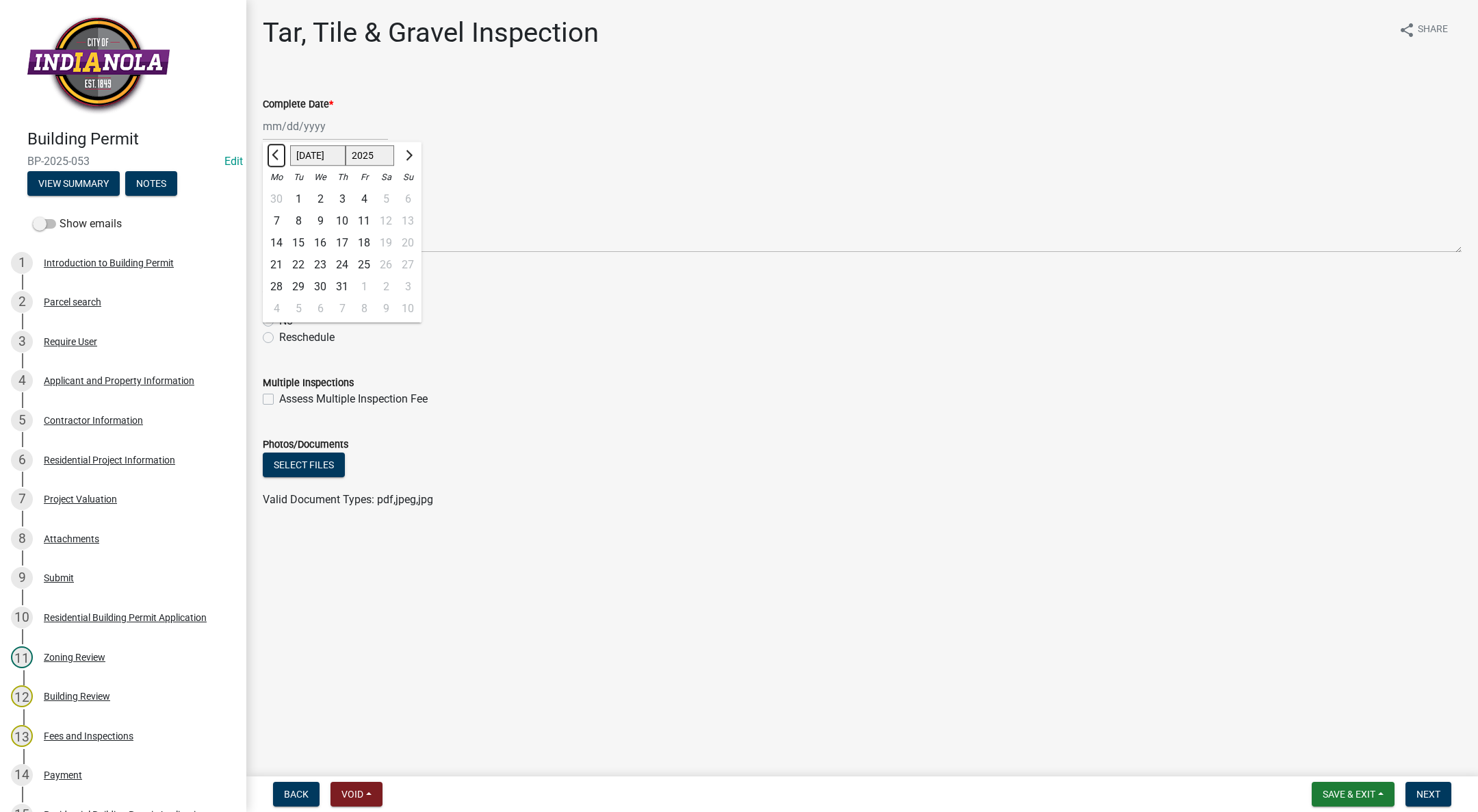
click at [277, 154] on span "Previous month" at bounding box center [277, 155] width 10 height 10
select select "4"
click at [320, 281] on div "30" at bounding box center [320, 287] width 22 height 22
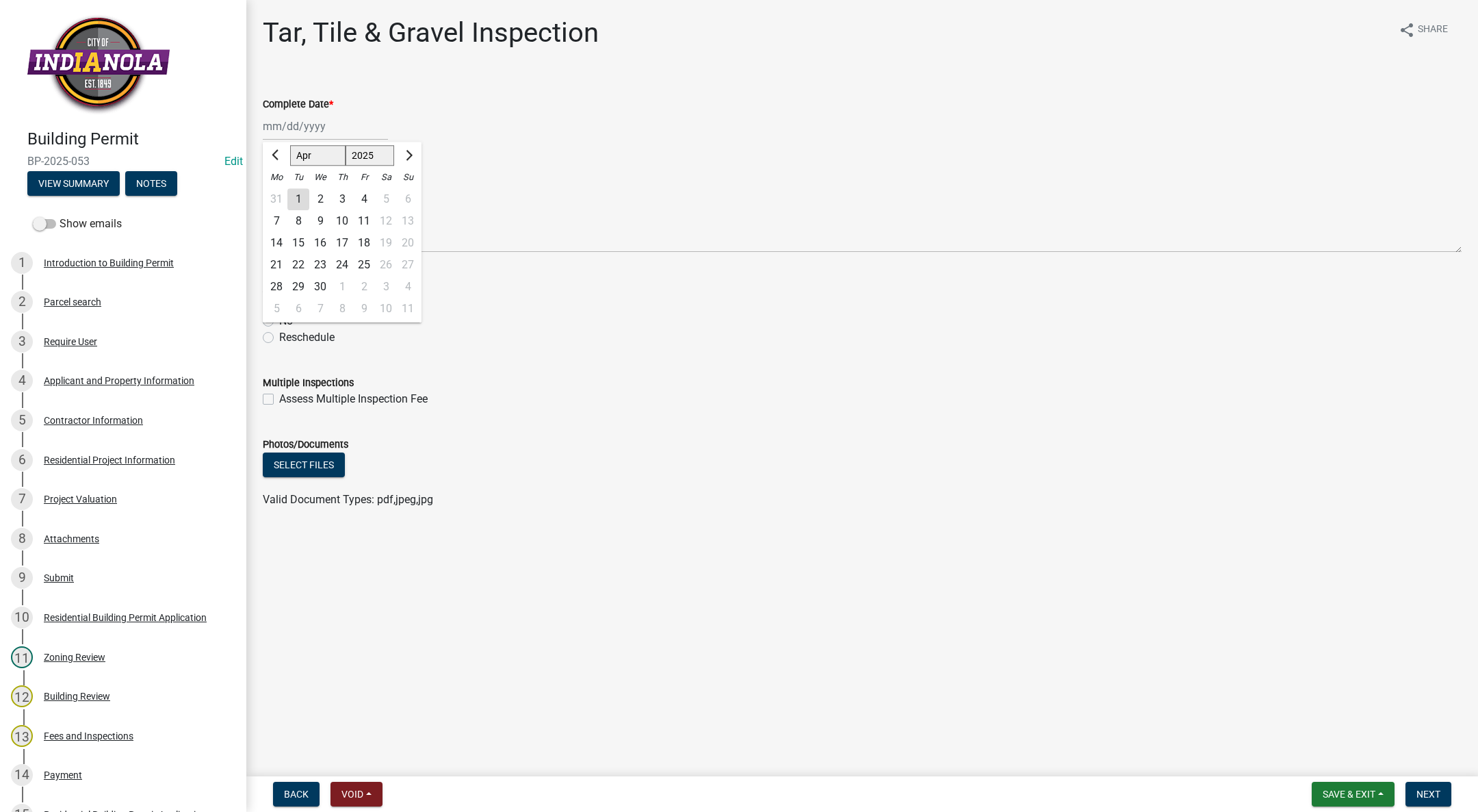
type input "[DATE]"
click at [279, 302] on label "Yes" at bounding box center [287, 304] width 17 height 16
click at [279, 302] on input "Yes" at bounding box center [283, 300] width 9 height 9
radio input "true"
click at [1435, 790] on span "Next" at bounding box center [1429, 793] width 24 height 11
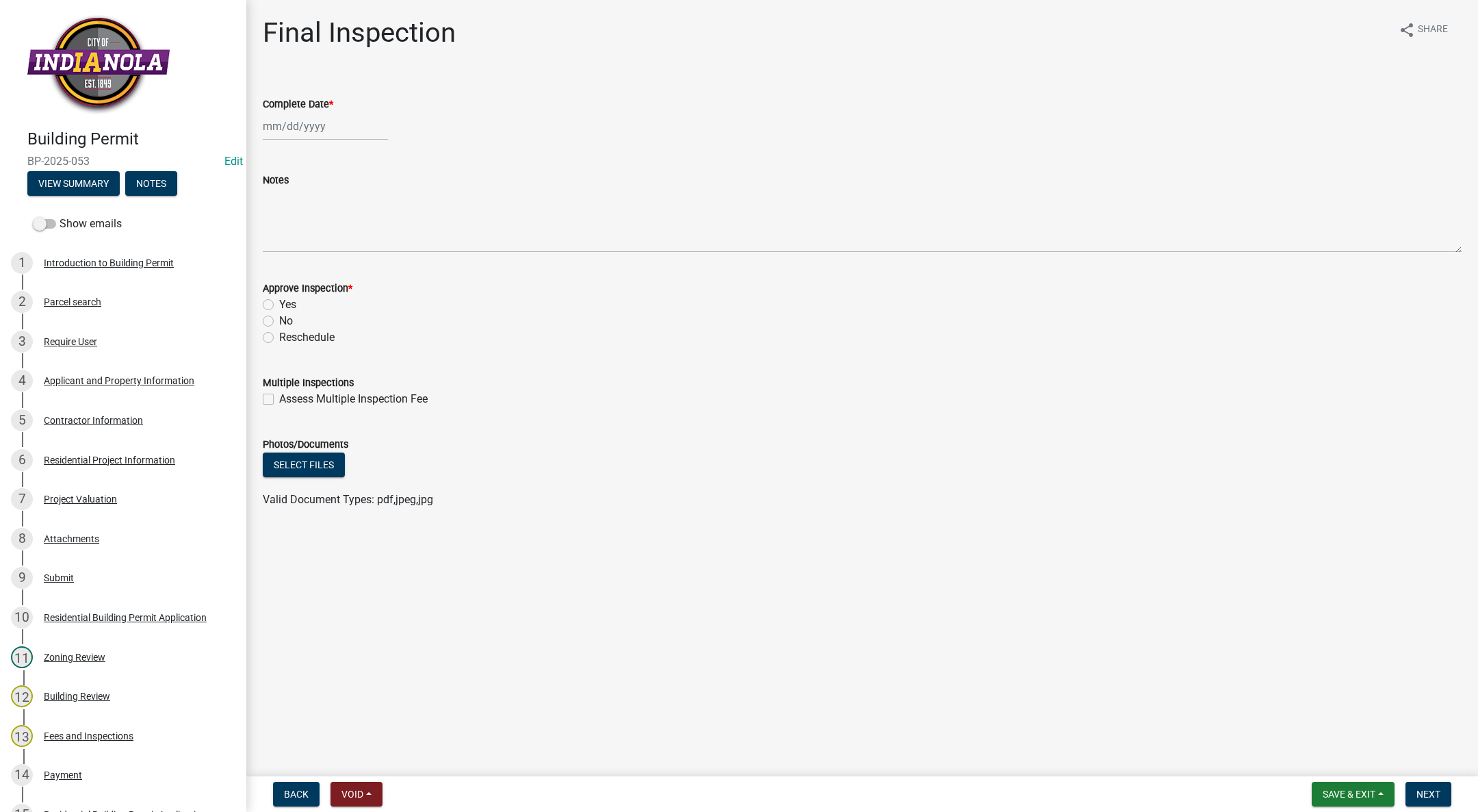
select select "9"
select select "2025"
click at [318, 125] on div "[PERSON_NAME] Feb Mar Apr [PERSON_NAME][DATE] Oct Nov [DATE] 1526 1527 1528 152…" at bounding box center [325, 126] width 125 height 28
click at [276, 281] on div "29" at bounding box center [277, 287] width 22 height 22
type input "09/29/2025"
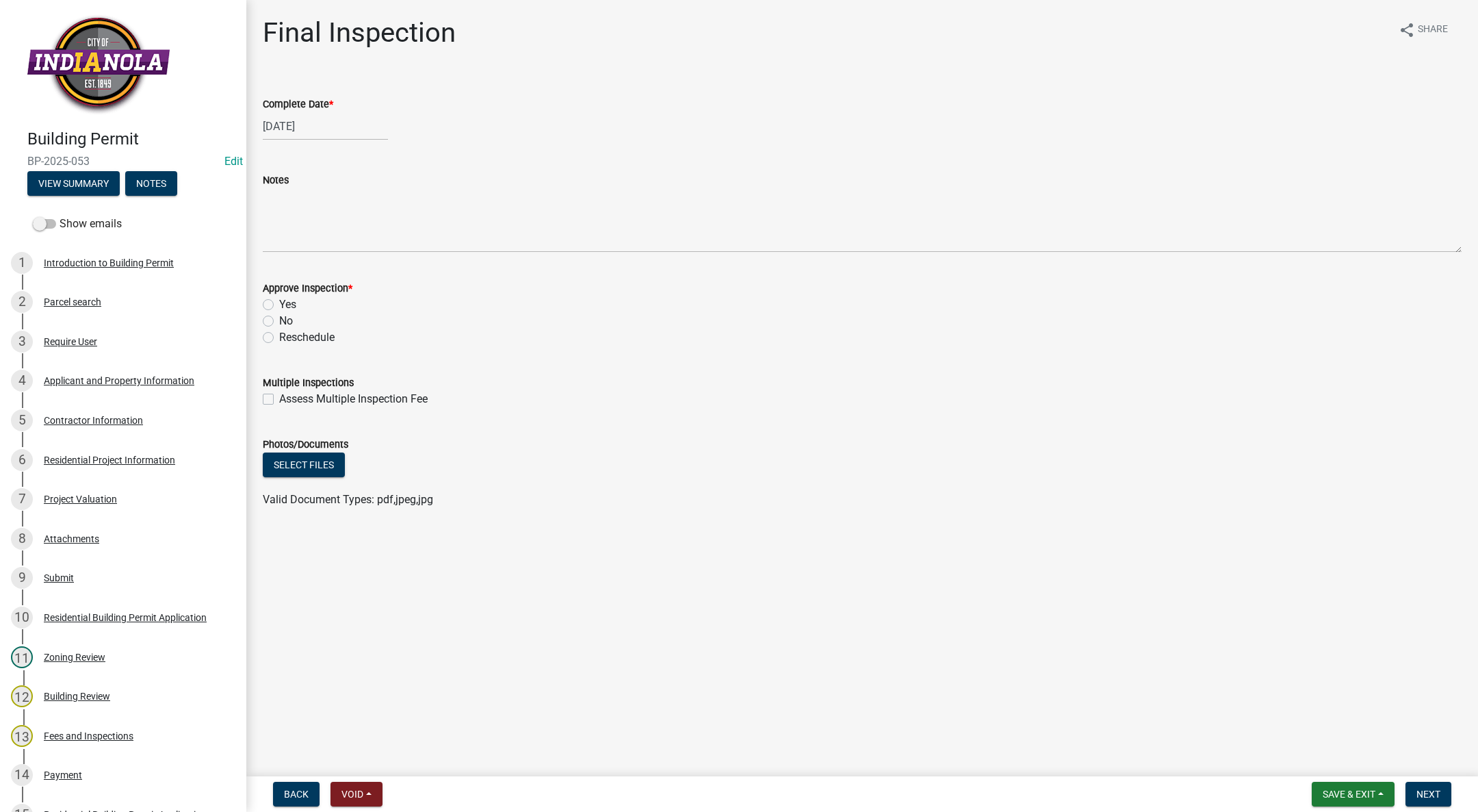
click at [295, 123] on div "09/29/2025" at bounding box center [325, 126] width 125 height 28
select select "9"
select select "2025"
click at [275, 150] on button "Previous month" at bounding box center [276, 155] width 16 height 22
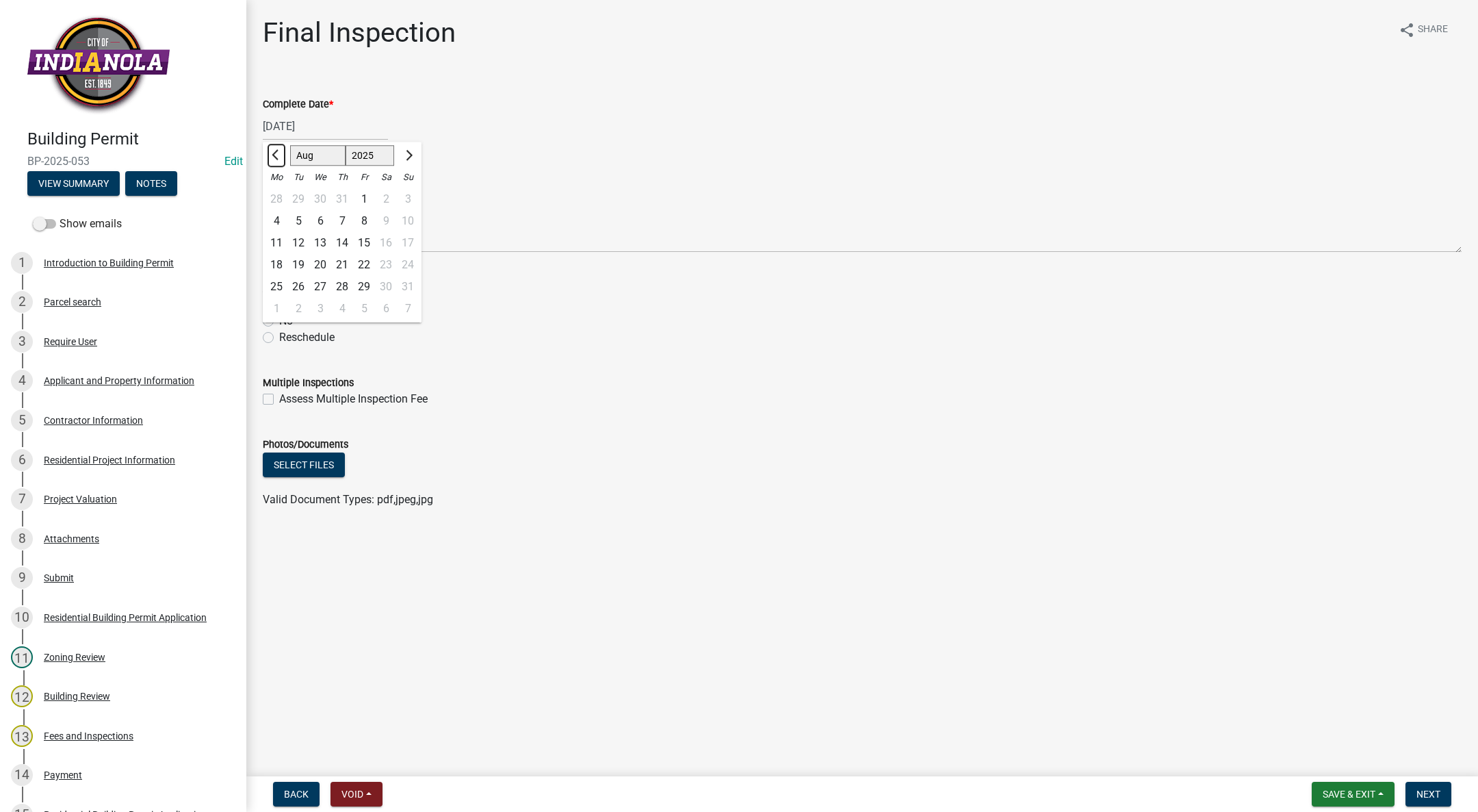
select select "7"
click at [296, 280] on div "29" at bounding box center [298, 287] width 22 height 22
type input "07/29/2025"
click at [279, 304] on label "Yes" at bounding box center [287, 304] width 17 height 16
click at [279, 304] on input "Yes" at bounding box center [283, 300] width 9 height 9
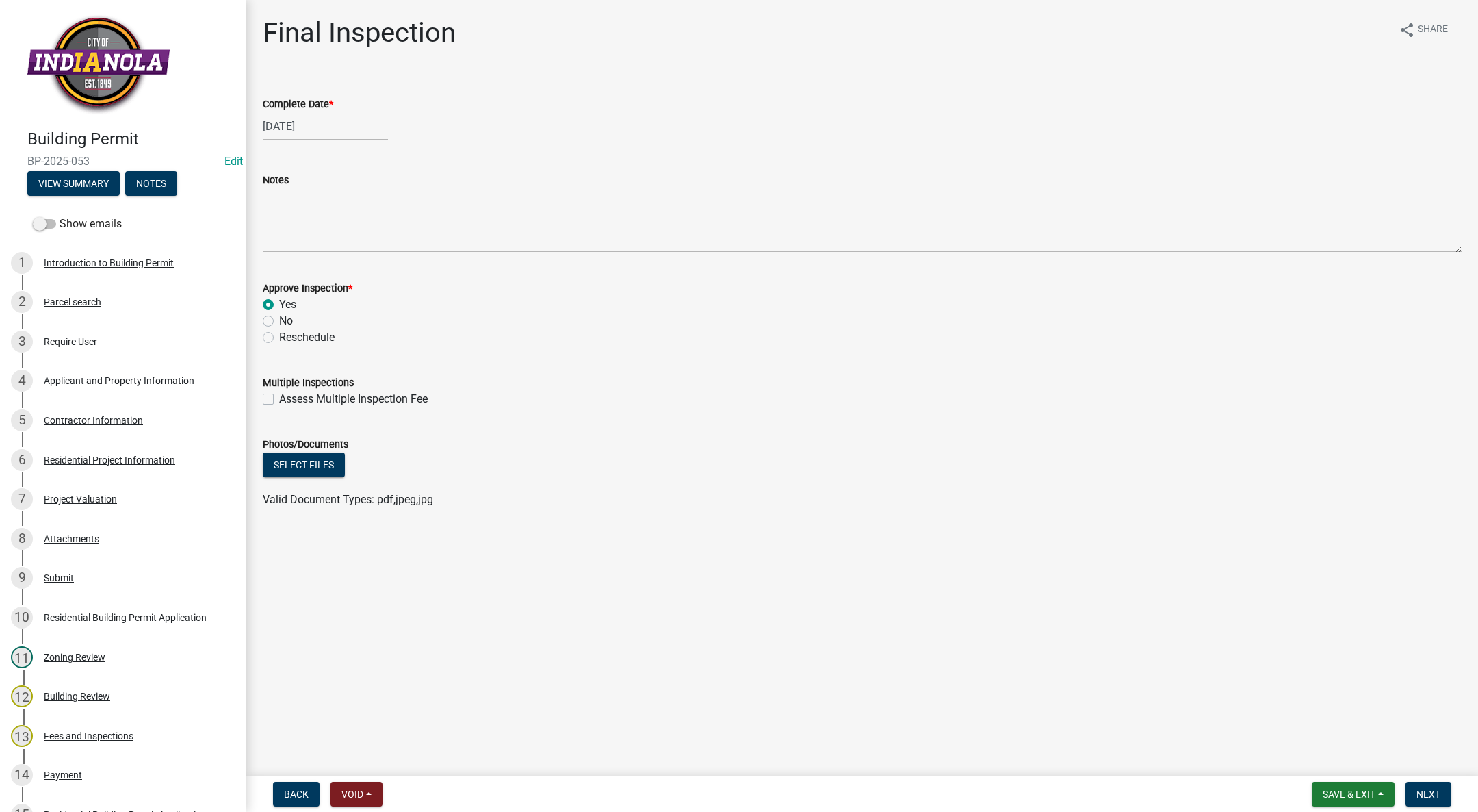
radio input "true"
click at [1432, 787] on button "Next" at bounding box center [1429, 793] width 46 height 25
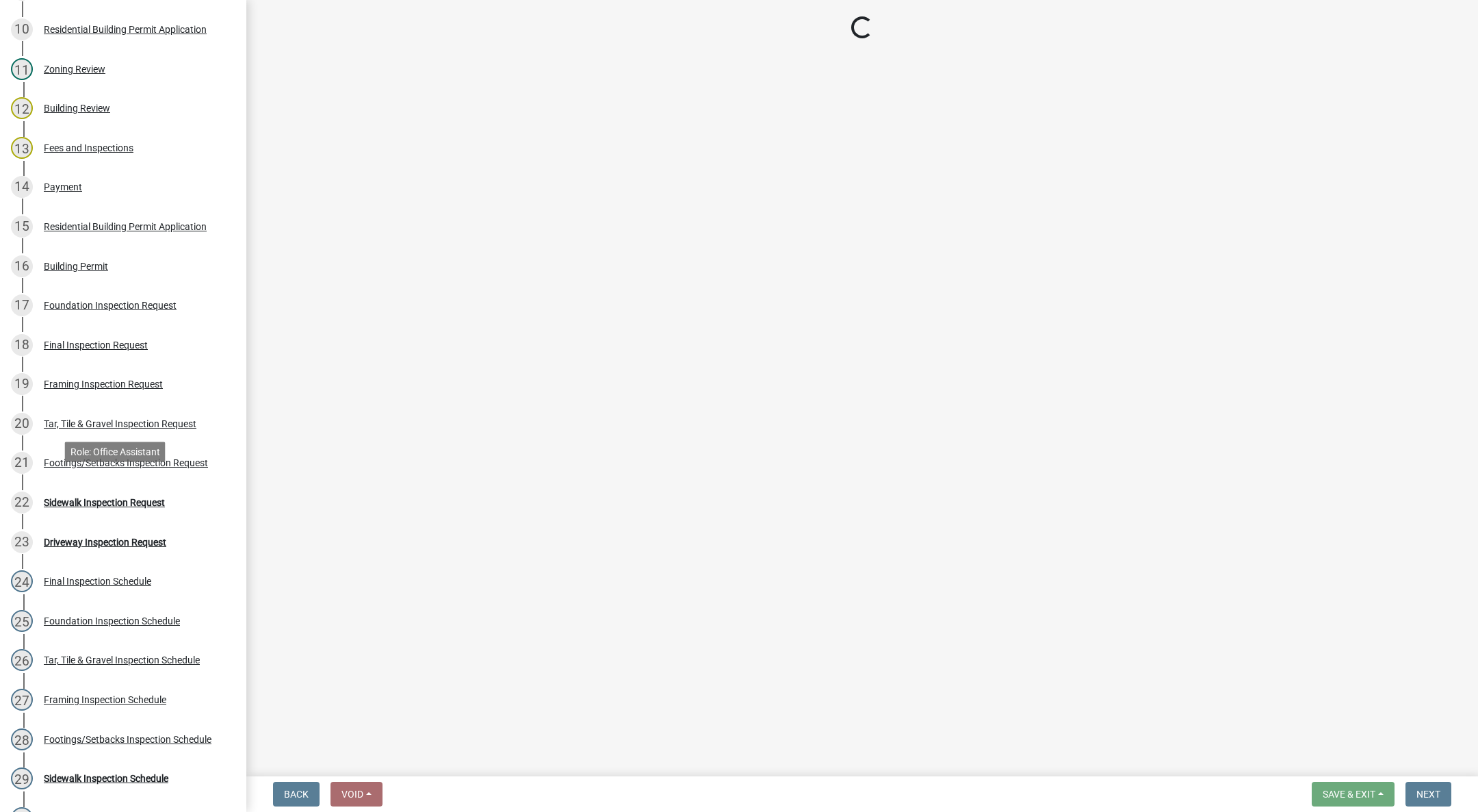
scroll to position [719, 0]
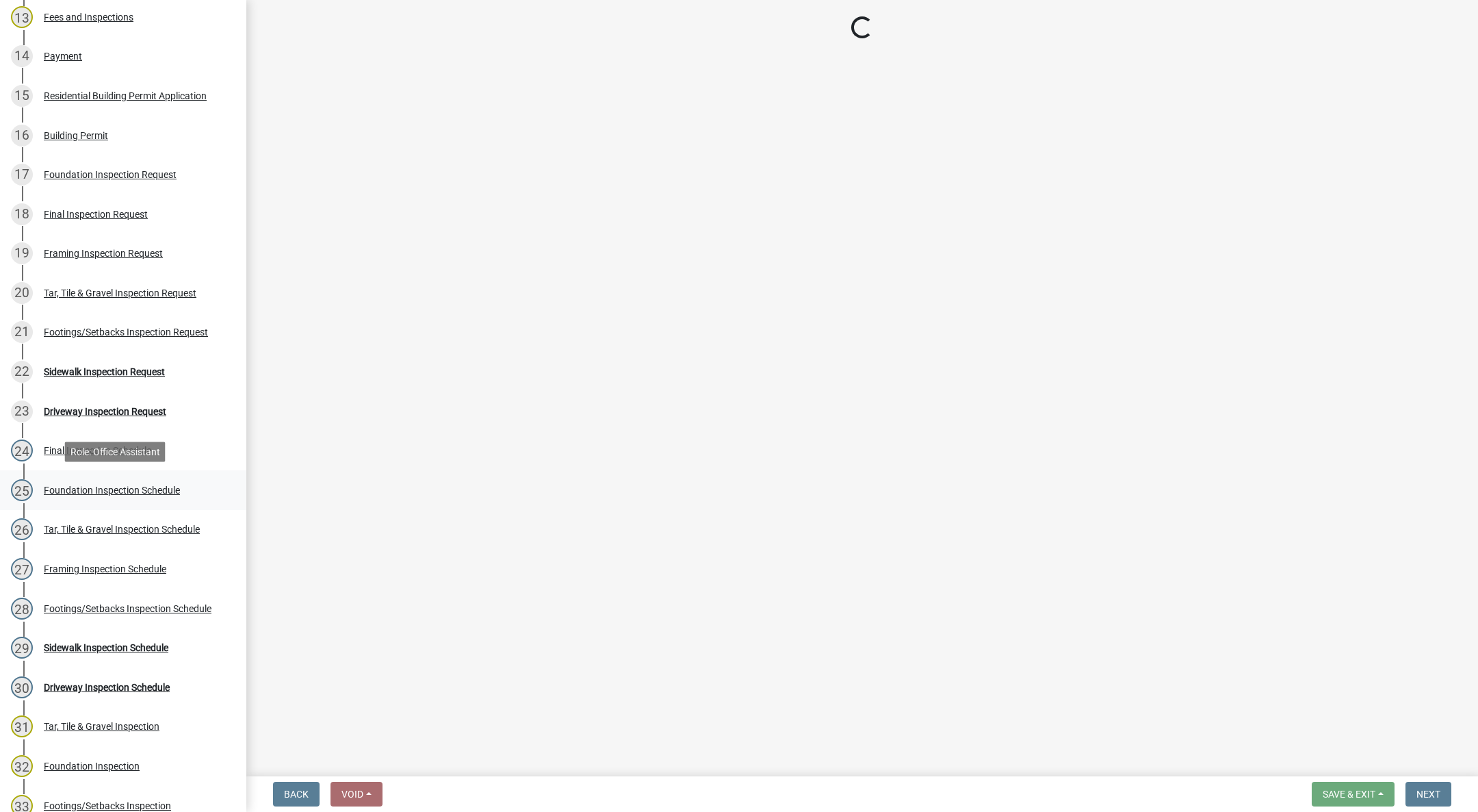
click at [70, 479] on div "25 Foundation Inspection Schedule" at bounding box center [118, 490] width 214 height 22
drag, startPoint x: 63, startPoint y: 431, endPoint x: 579, endPoint y: 181, distance: 573.5
click at [579, 181] on main "Loading... Application is currently processing..." at bounding box center [862, 385] width 1232 height 771
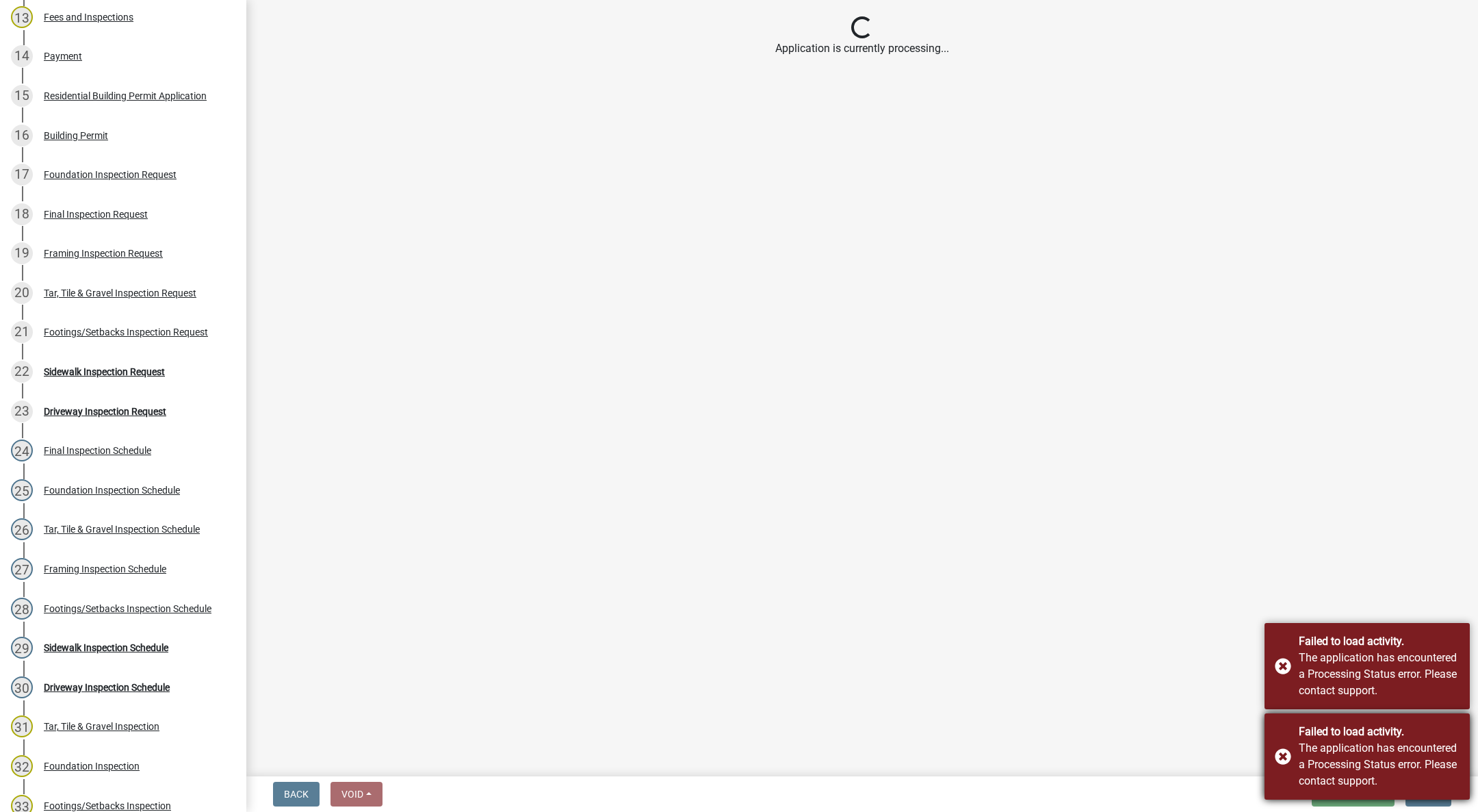
click at [1283, 758] on div "Failed to load activity. The application has encountered a Processing Status er…" at bounding box center [1367, 756] width 205 height 86
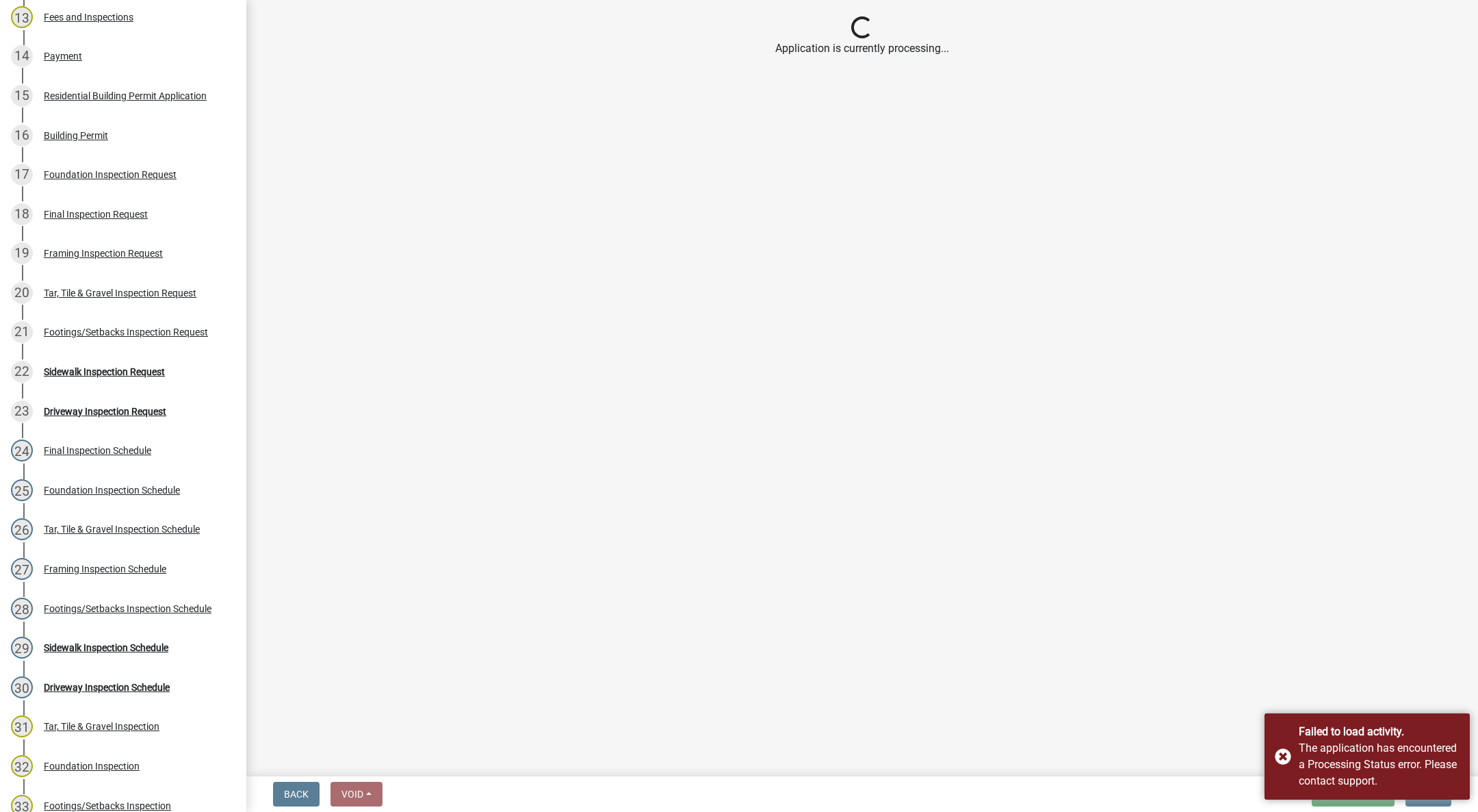
click at [1283, 758] on div "Failed to load activity. The application has encountered a Processing Status er…" at bounding box center [1367, 756] width 205 height 86
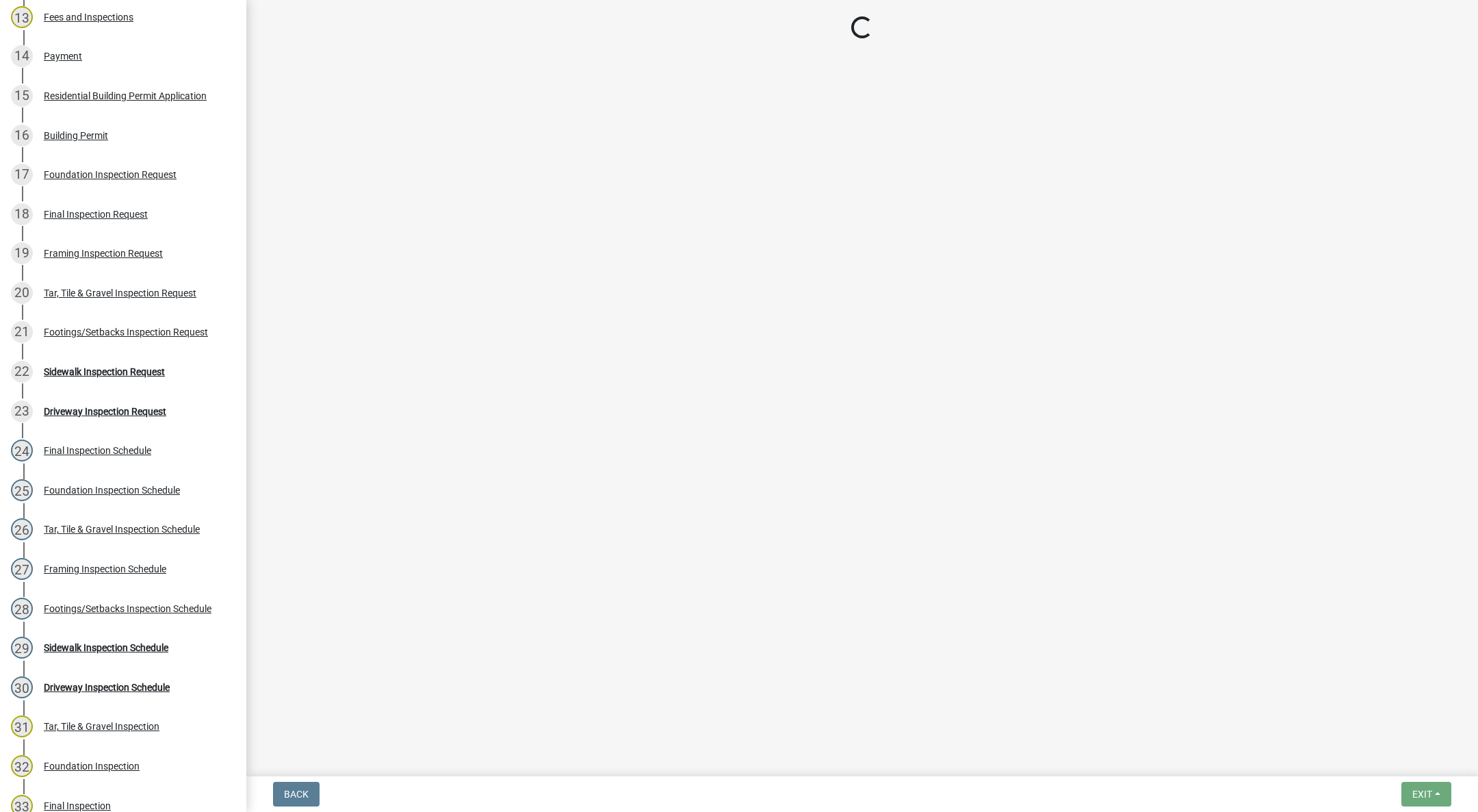
select select "27b8dde7-9ed4-44e4-ae8e-5969b60be3e6"
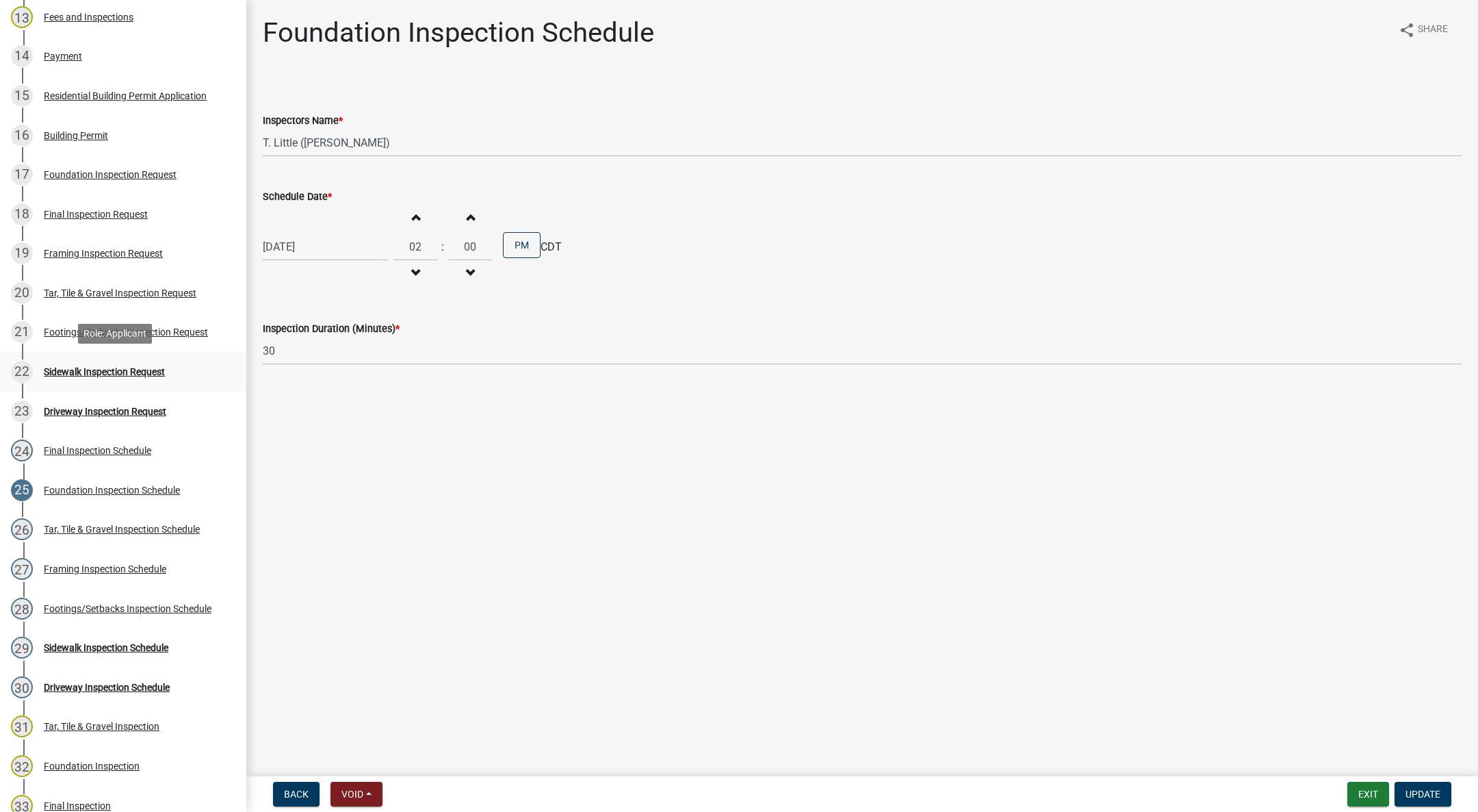
click at [92, 367] on div "Sidewalk Inspection Request" at bounding box center [104, 372] width 121 height 10
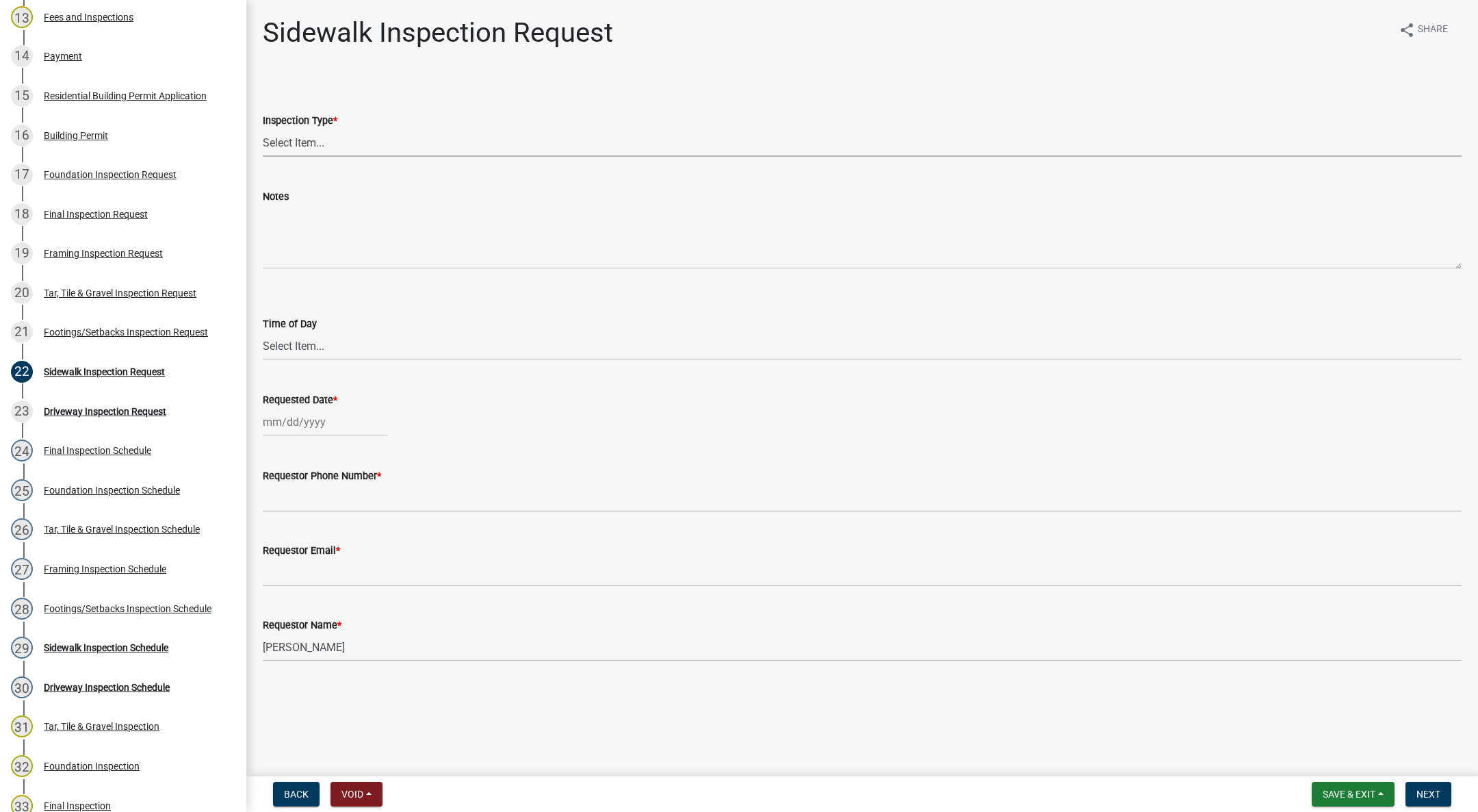
click at [287, 136] on select "Select Item... Sidewalk" at bounding box center [862, 143] width 1199 height 28
click at [263, 129] on select "Select Item... Sidewalk" at bounding box center [862, 143] width 1199 height 28
select select "31d1f77b-2535-448a-860d-f15fb204707d"
click at [328, 346] on select "Select Item... AM PM" at bounding box center [862, 346] width 1199 height 28
click at [263, 332] on select "Select Item... AM PM" at bounding box center [862, 346] width 1199 height 28
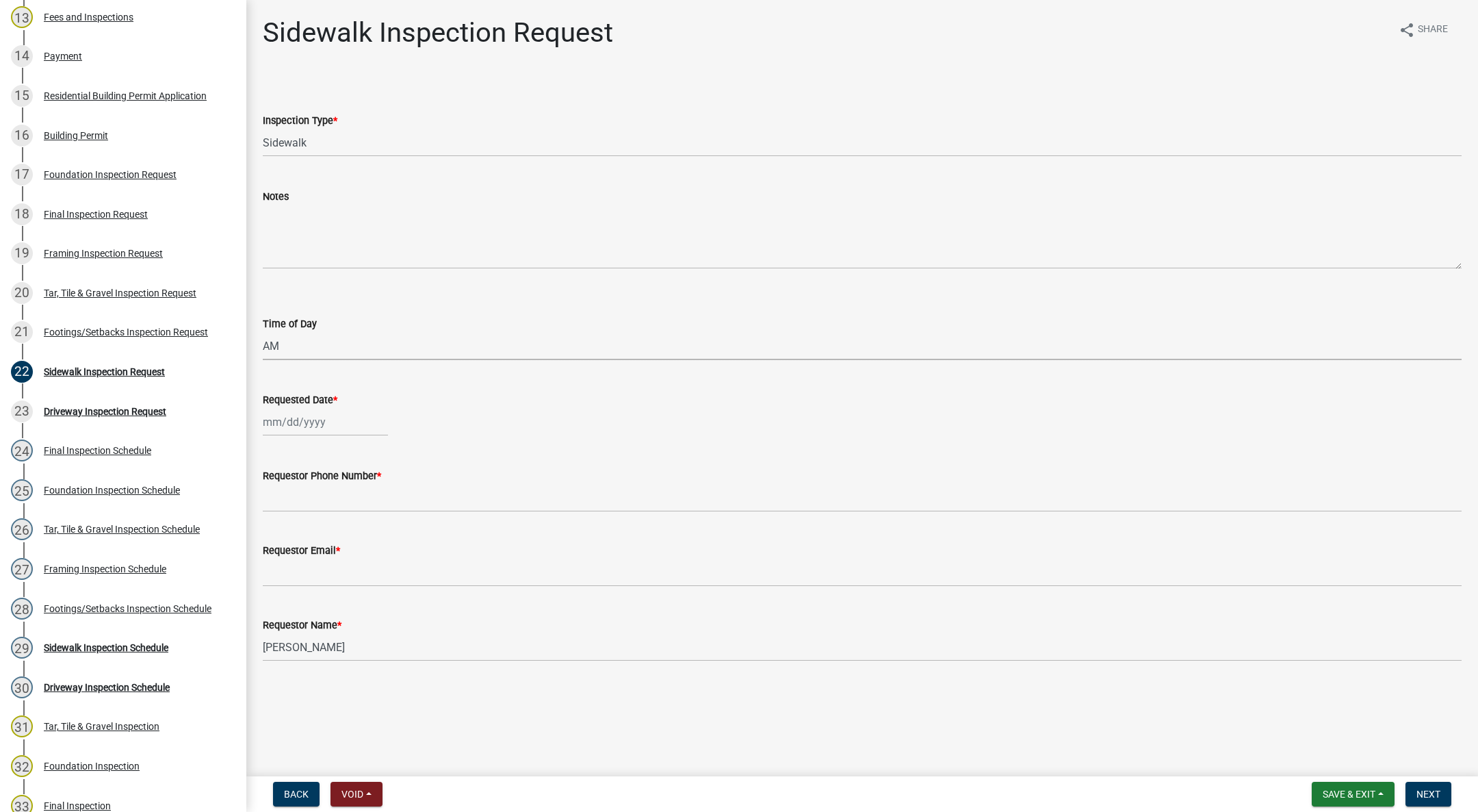
select select "88af556d-fdf1-454b-b933-61cadeae1443"
click at [307, 422] on div at bounding box center [325, 422] width 125 height 28
select select "9"
select select "2025"
click at [320, 503] on div "3" at bounding box center [320, 495] width 22 height 22
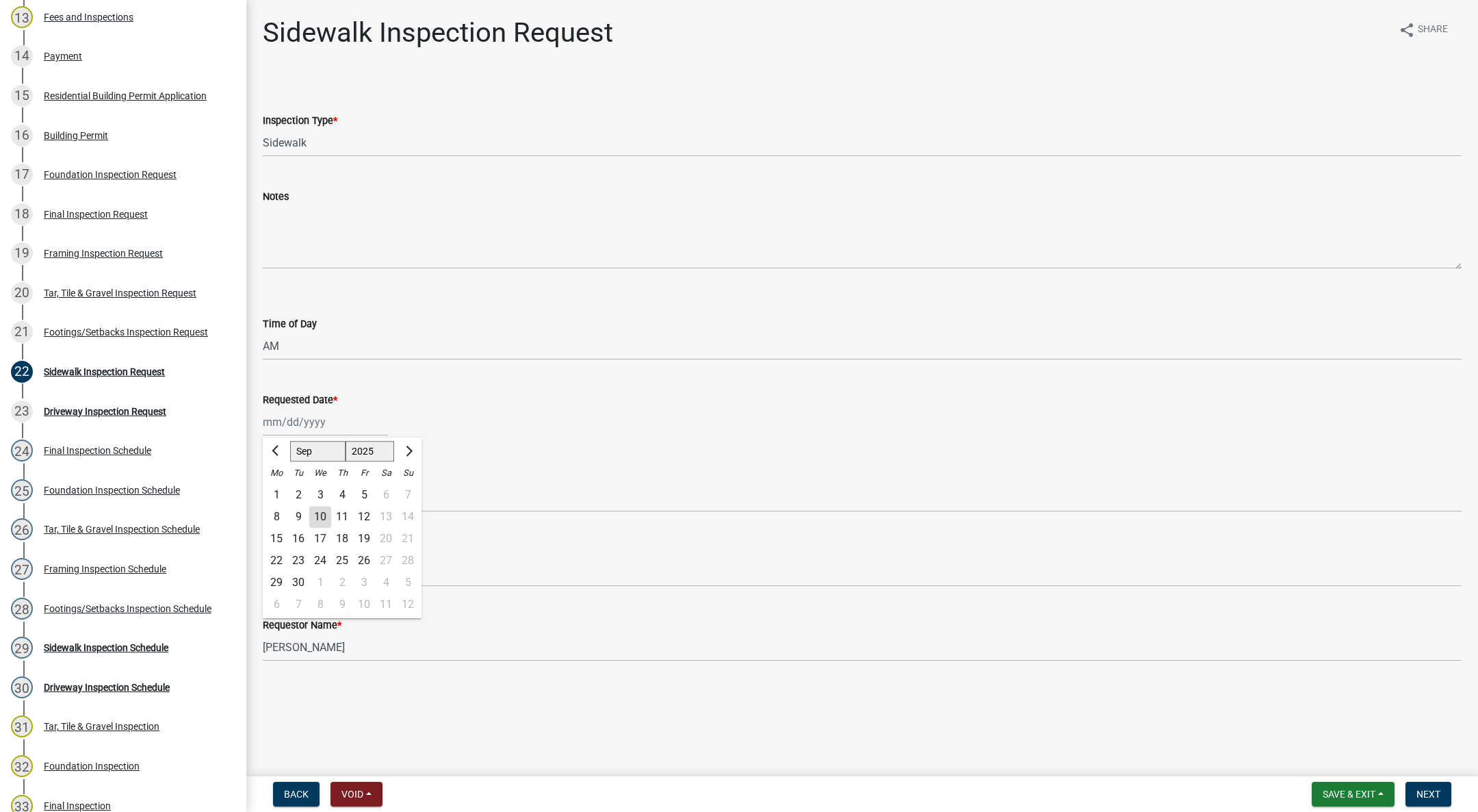
type input "[DATE]"
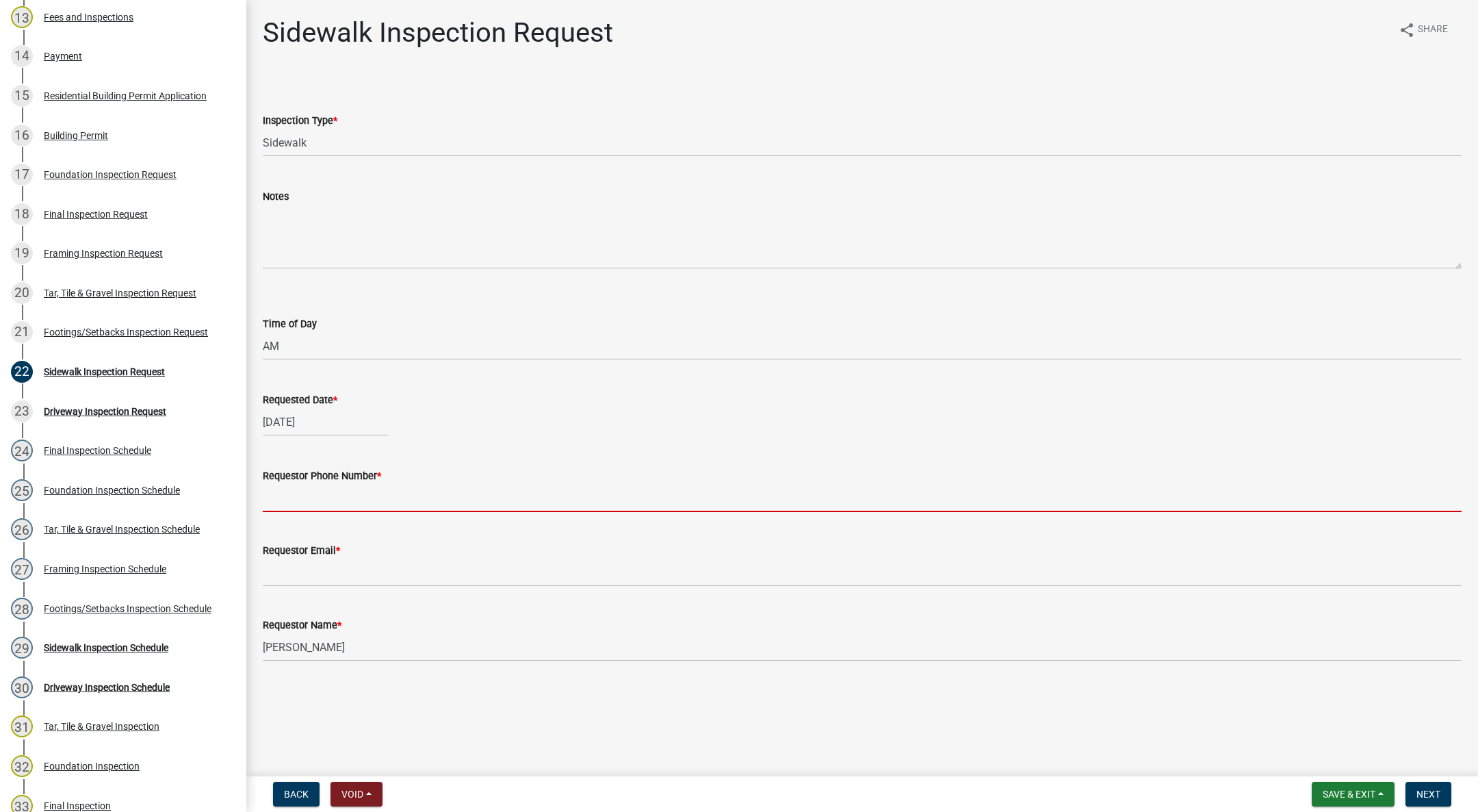
click at [320, 494] on input "Requestor Phone Number *" at bounding box center [862, 498] width 1199 height 28
type input "555-555-5555"
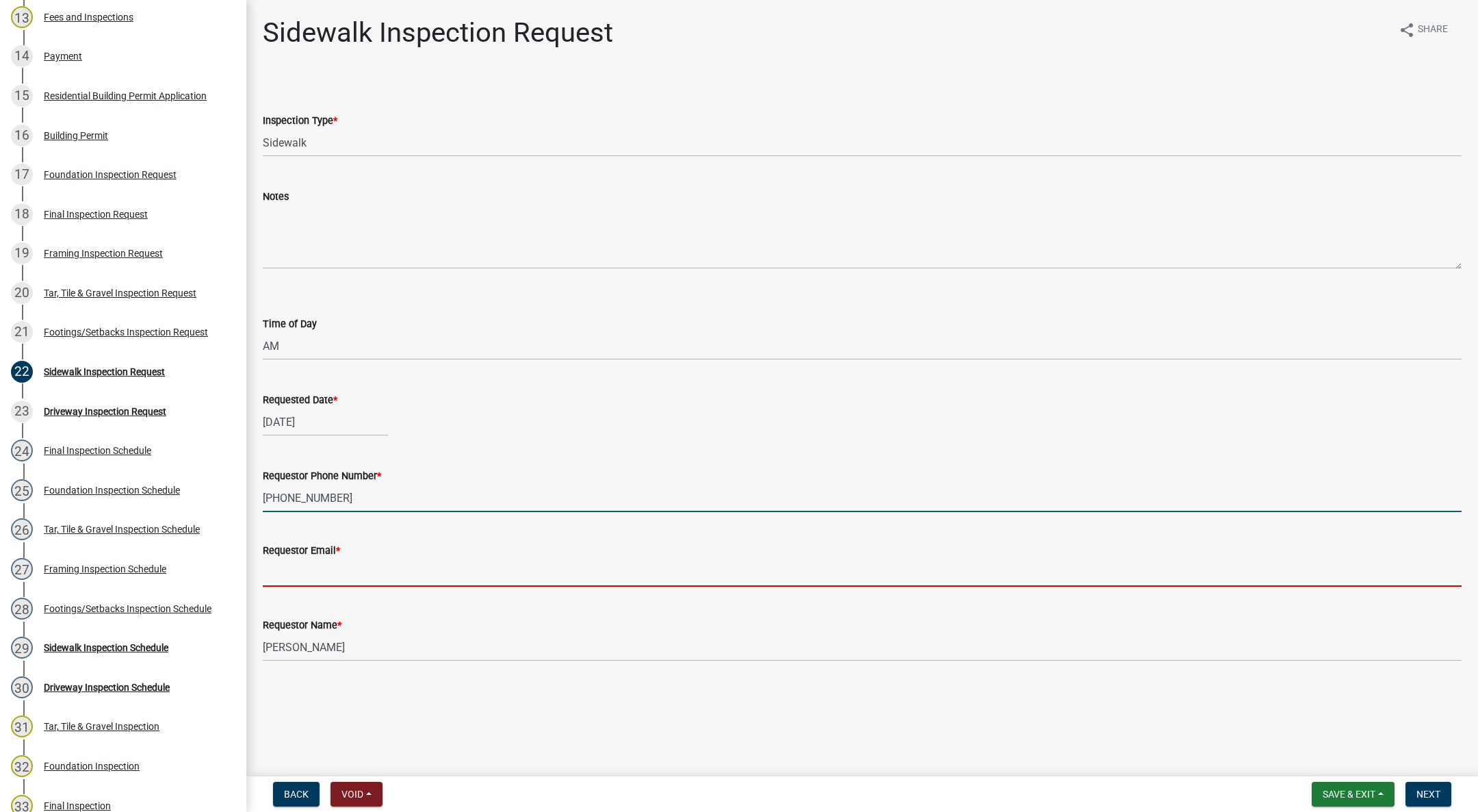
click at [413, 577] on input "Requestor Email *" at bounding box center [862, 572] width 1199 height 28
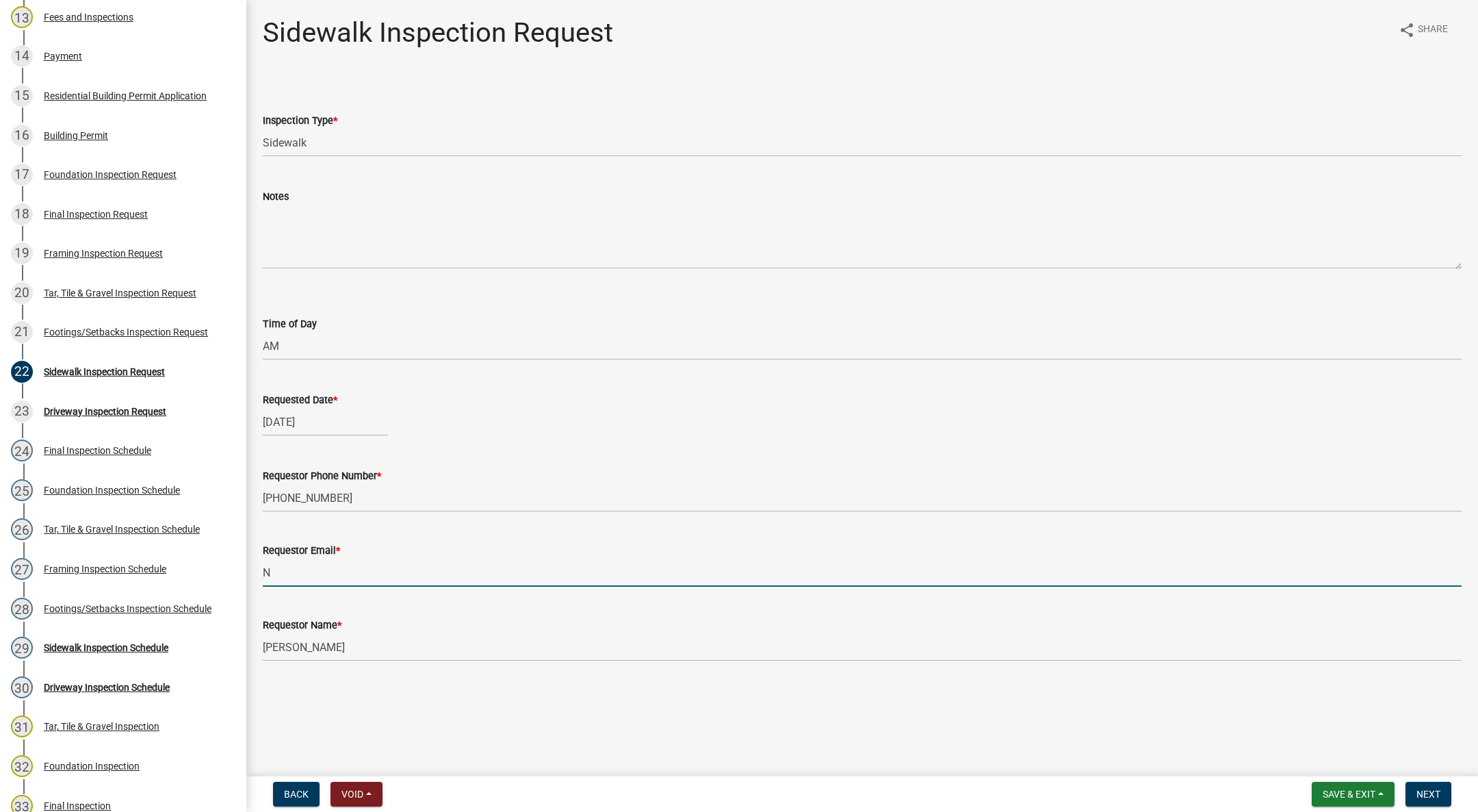
type input "NA@gmail.com"
click at [1423, 788] on span "Next" at bounding box center [1429, 793] width 24 height 11
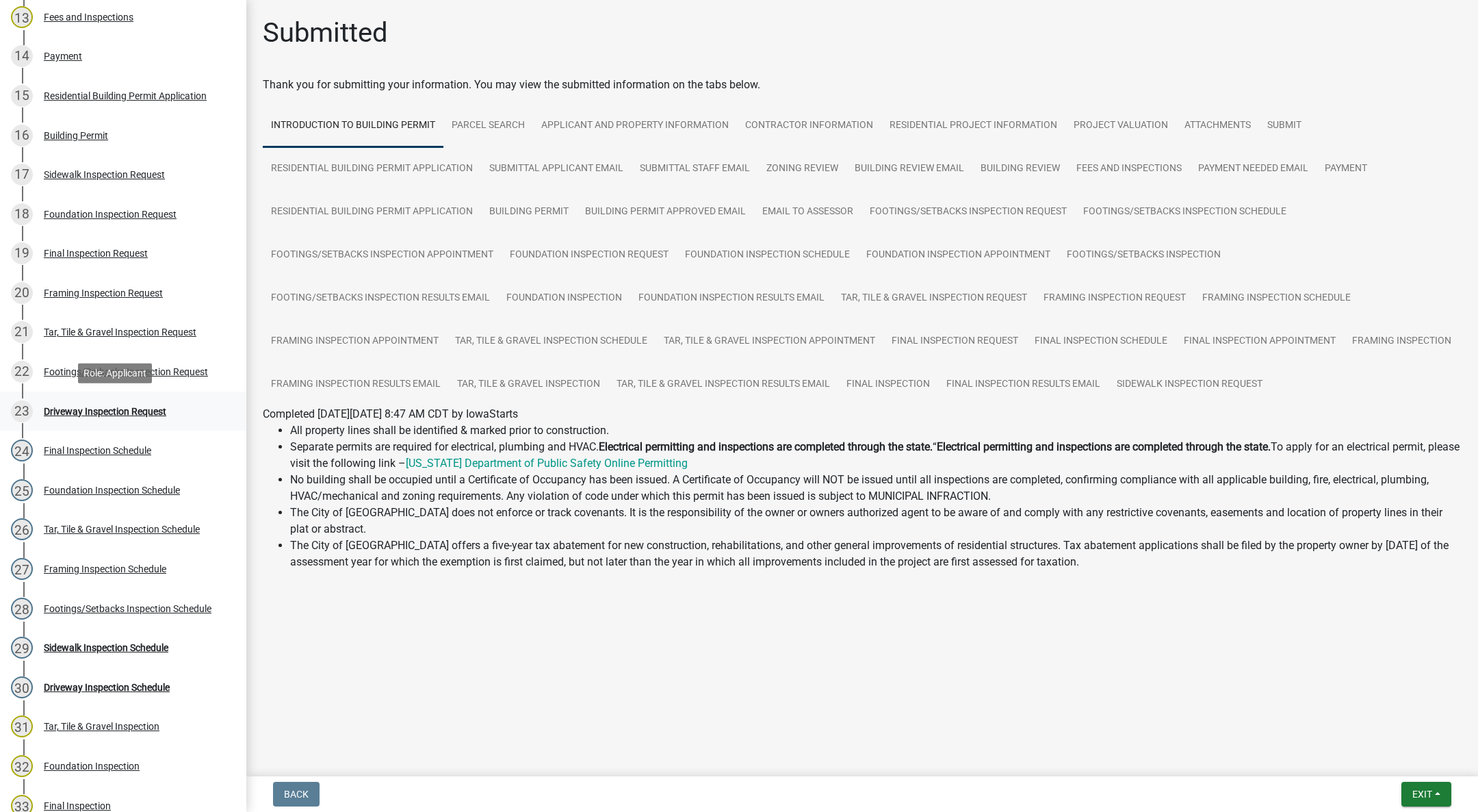
click at [162, 410] on div "Driveway Inspection Request" at bounding box center [105, 411] width 122 height 10
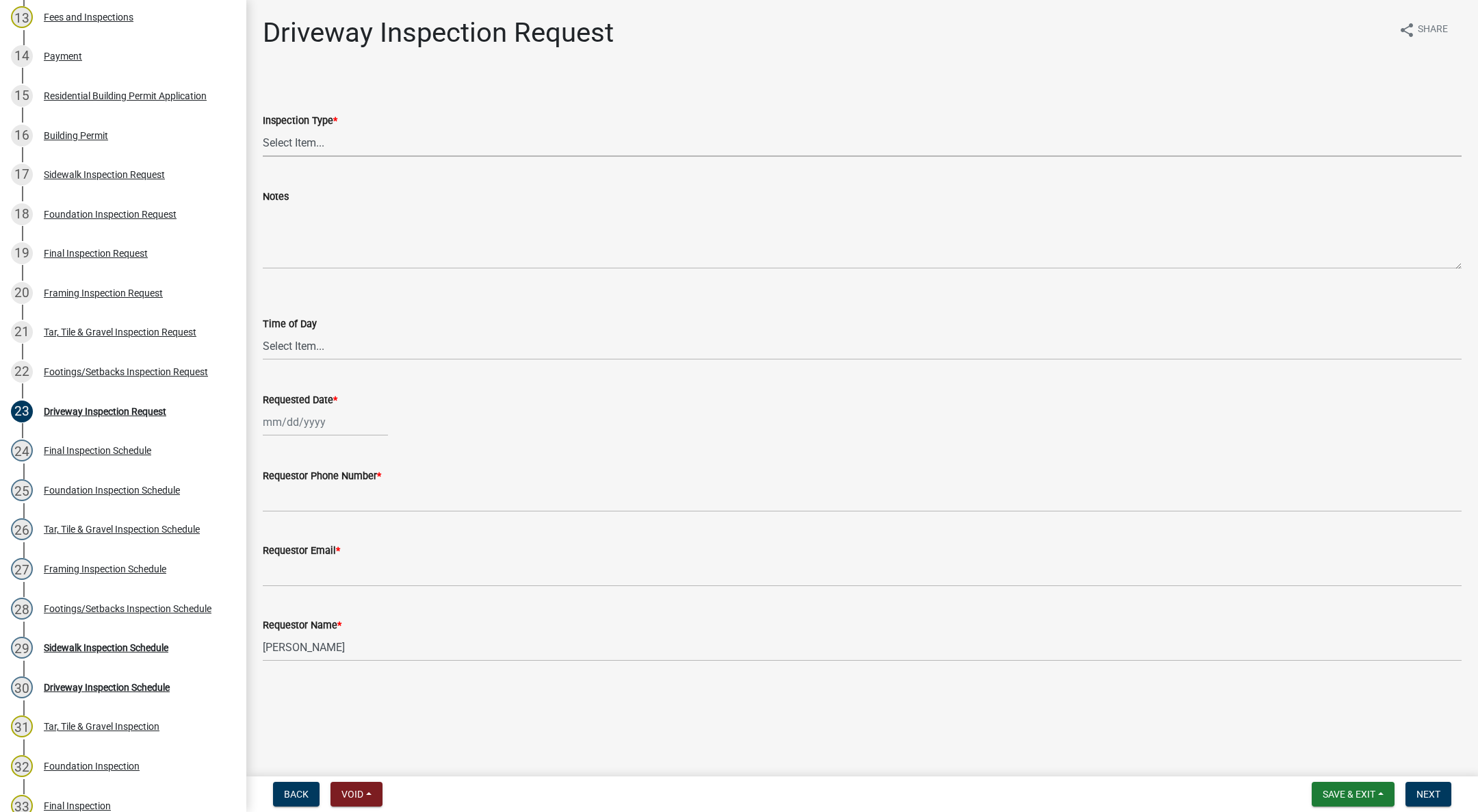
click at [289, 142] on select "Select Item... Driveway" at bounding box center [862, 143] width 1199 height 28
click at [263, 129] on select "Select Item... Driveway" at bounding box center [862, 143] width 1199 height 28
select select "31d1f77b-2535-448a-860d-f15fb204707d"
click at [283, 343] on select "Select Item... AM PM" at bounding box center [862, 346] width 1199 height 28
click at [263, 332] on select "Select Item... AM PM" at bounding box center [862, 346] width 1199 height 28
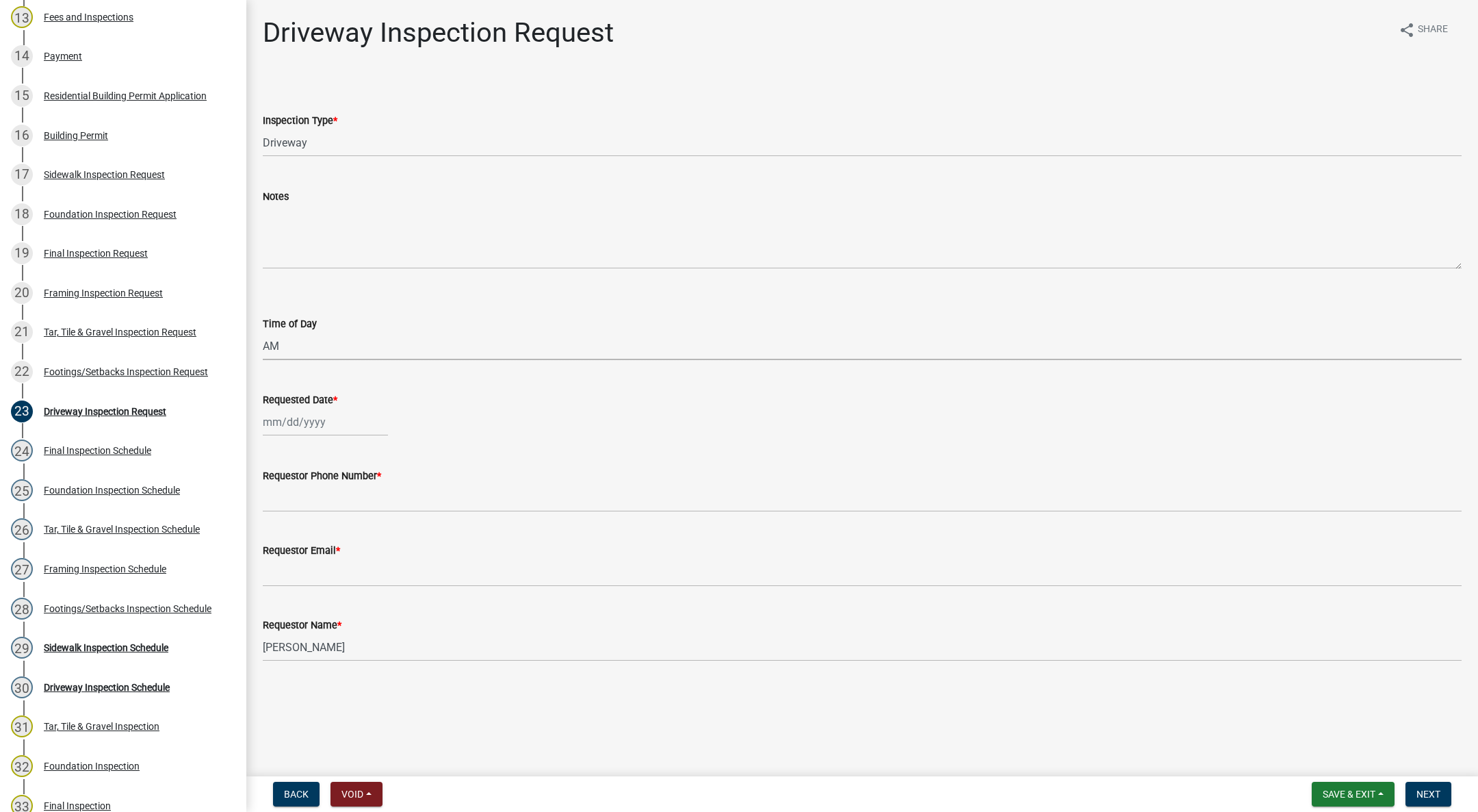
select select "88af556d-fdf1-454b-b933-61cadeae1443"
select select "9"
select select "2025"
click at [289, 413] on div "[PERSON_NAME] Feb Mar Apr [PERSON_NAME][DATE] Oct Nov [DATE] 1526 1527 1528 152…" at bounding box center [325, 422] width 125 height 28
click at [324, 508] on div "10" at bounding box center [320, 517] width 22 height 22
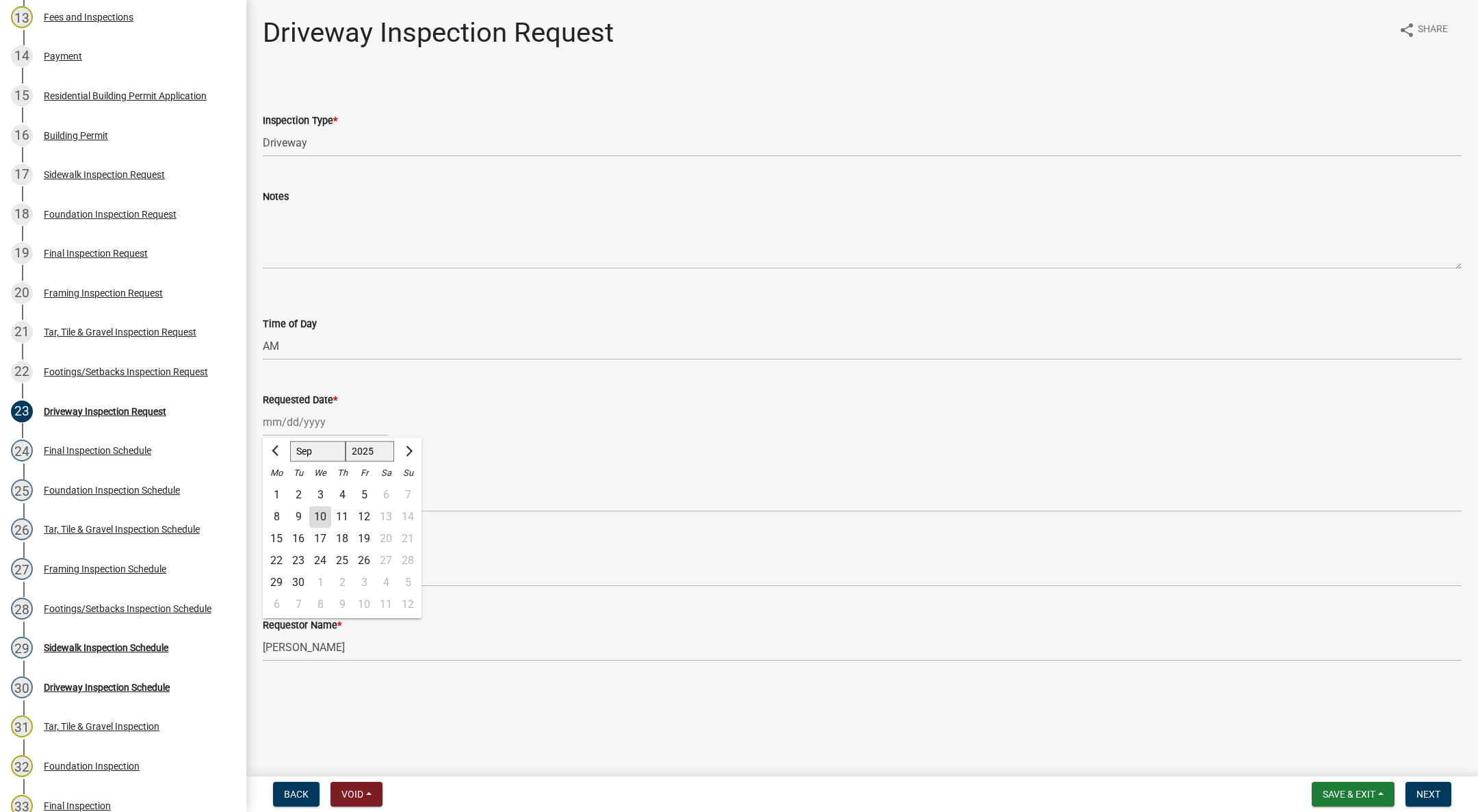
type input "[DATE]"
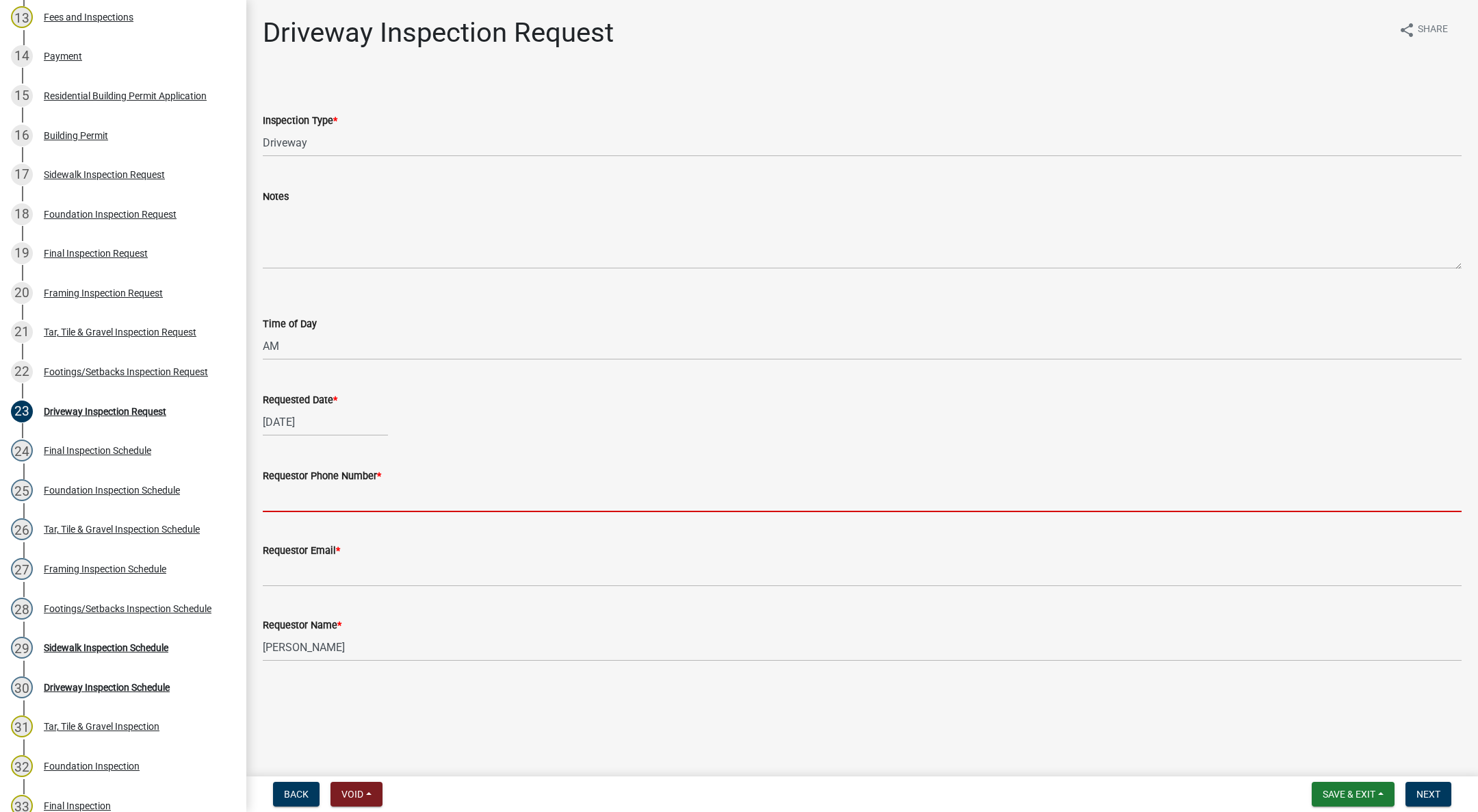
click at [305, 497] on input "Requestor Phone Number *" at bounding box center [862, 498] width 1199 height 28
type input "555-555-5555"
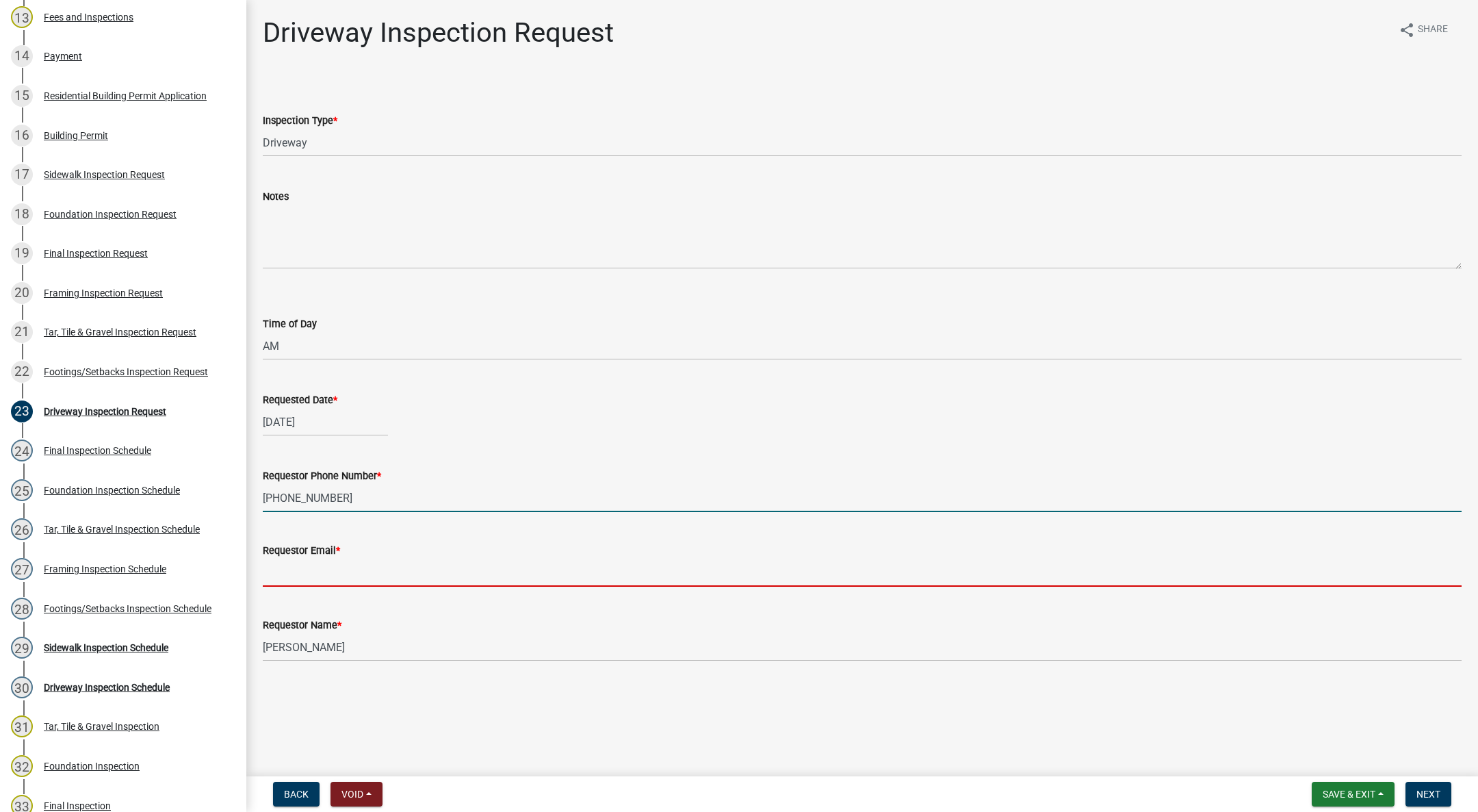
click at [379, 560] on input "Requestor Email *" at bounding box center [862, 572] width 1199 height 28
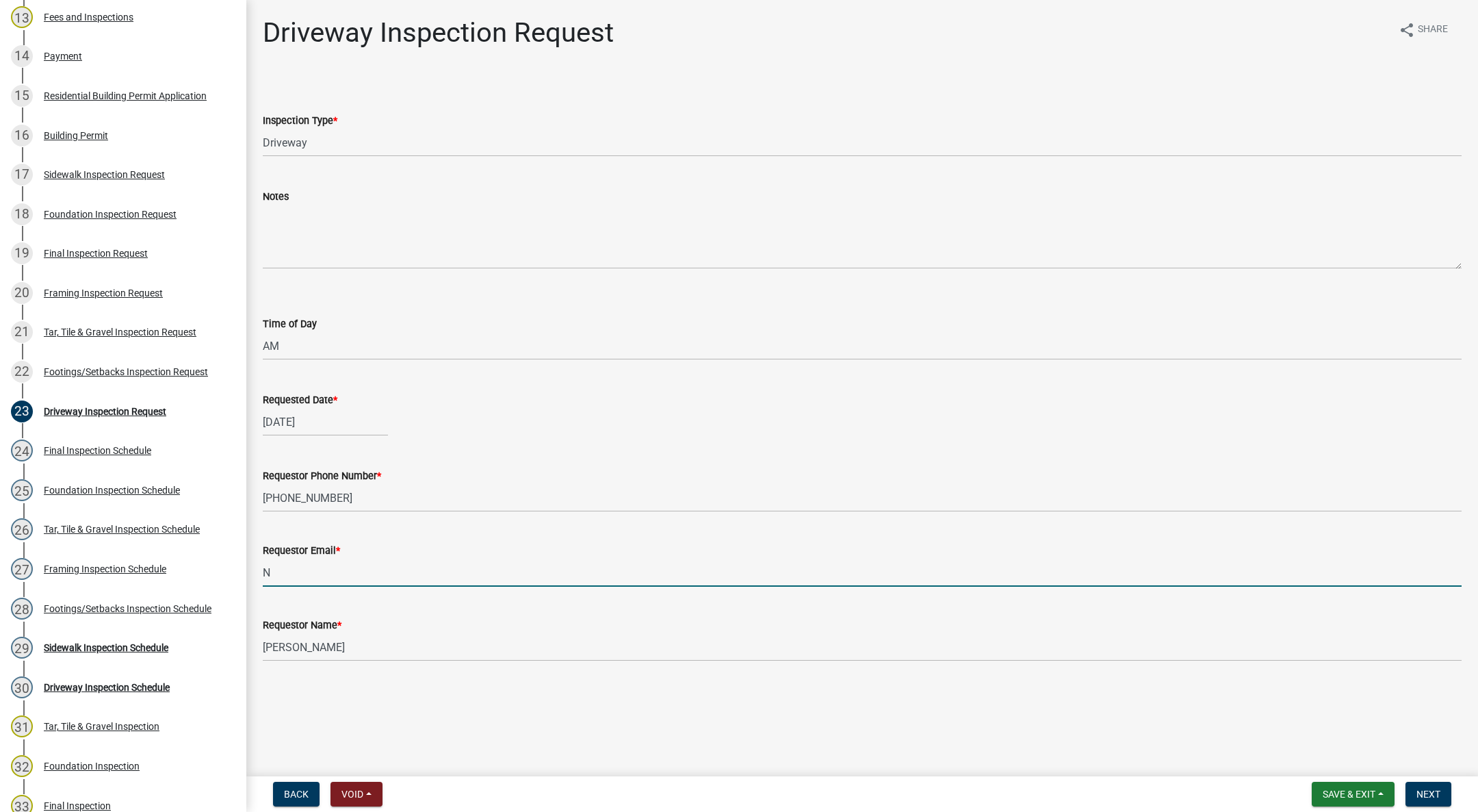
type input "NA@gmail.com"
click at [1429, 797] on span "Next" at bounding box center [1429, 793] width 24 height 11
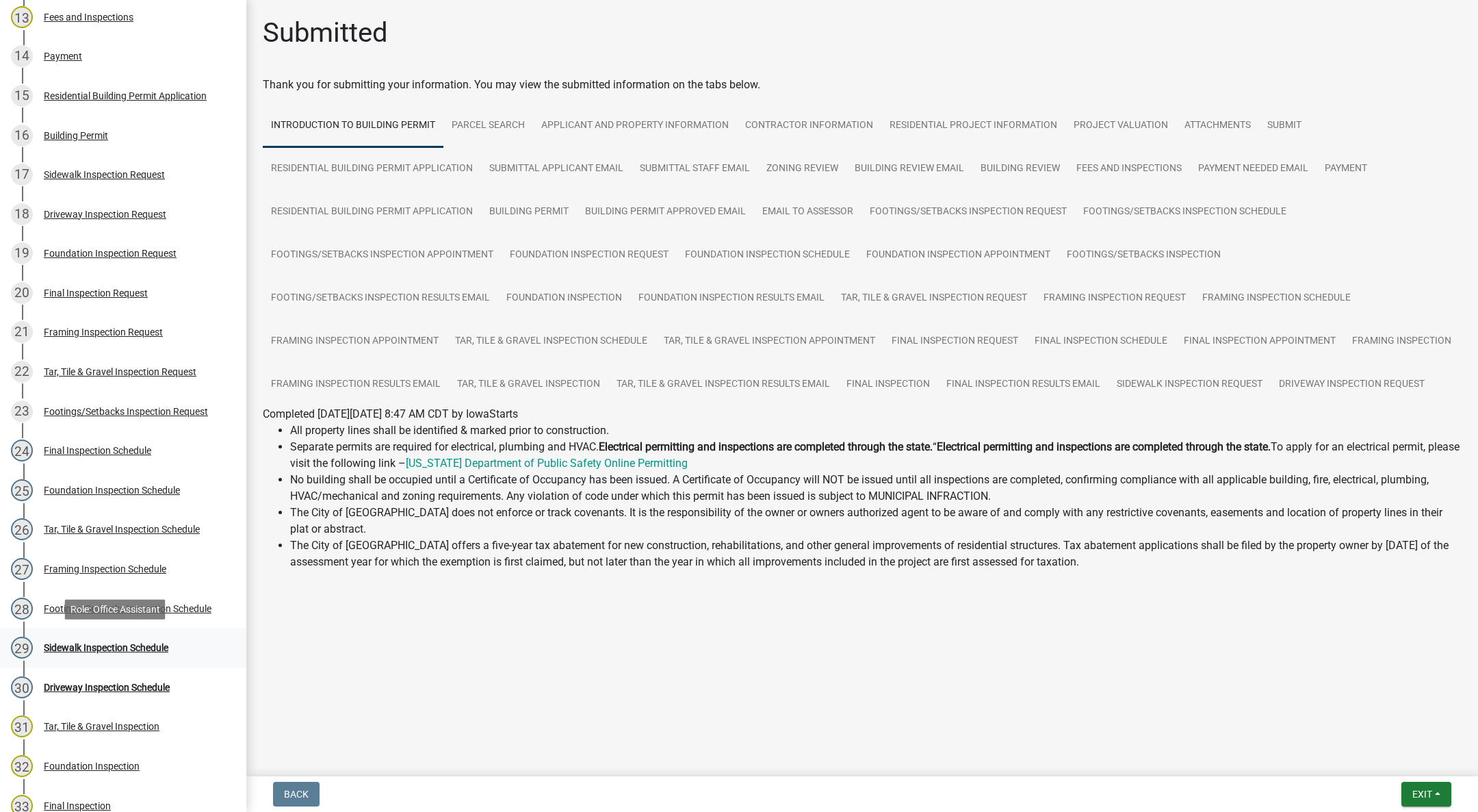
click at [151, 645] on div "Sidewalk Inspection Schedule" at bounding box center [106, 648] width 125 height 10
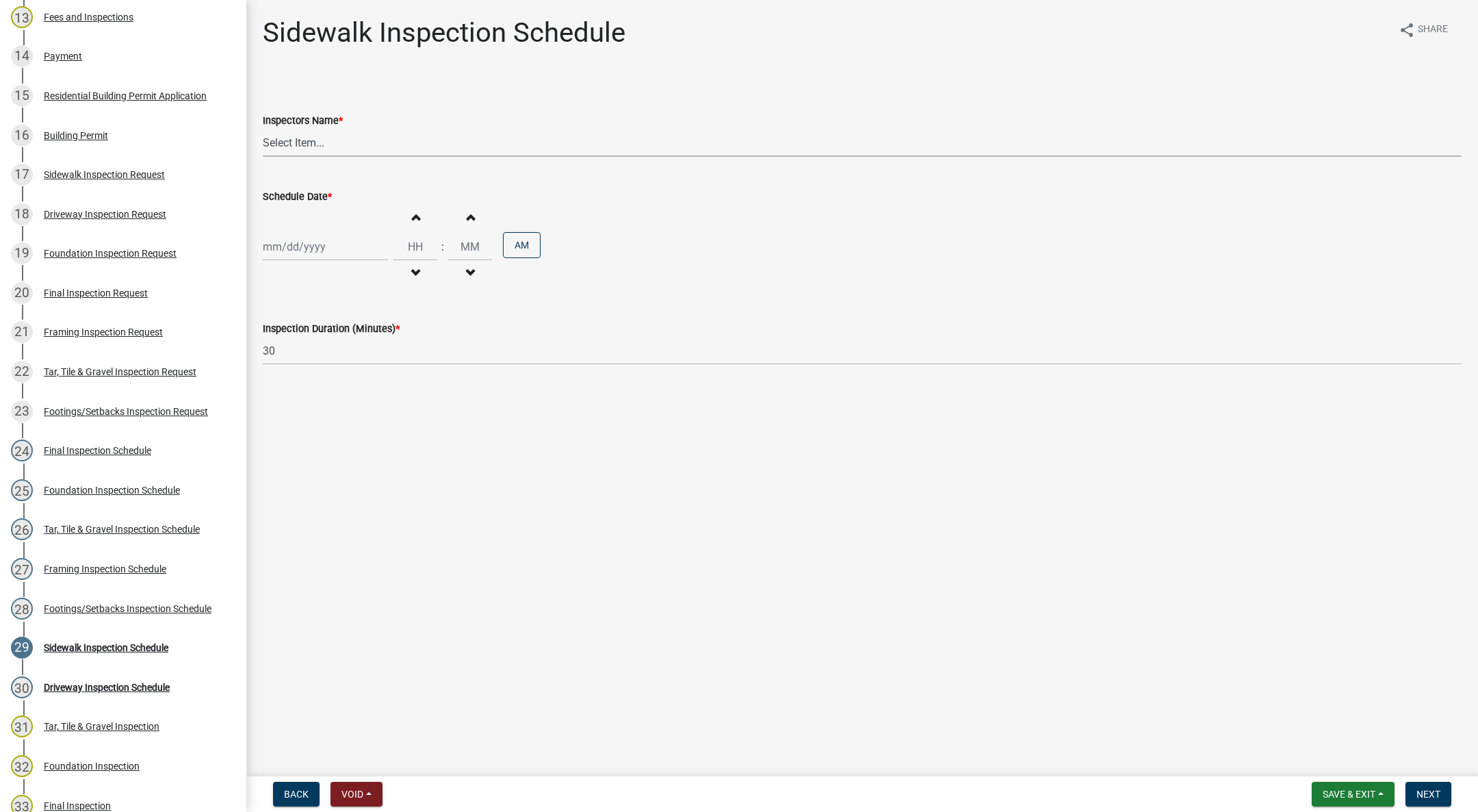
click at [302, 140] on select "Select Item... IndianolaInspector (Indianola Other Inspector) T. Little (Timoth…" at bounding box center [862, 143] width 1199 height 28
select select "27b8dde7-9ed4-44e4-ae8e-5969b60be3e6"
click at [263, 129] on select "Select Item... IndianolaInspector (Indianola Other Inspector) T. Little (Timoth…" at bounding box center [862, 143] width 1199 height 28
click at [289, 245] on div at bounding box center [325, 247] width 125 height 28
select select "9"
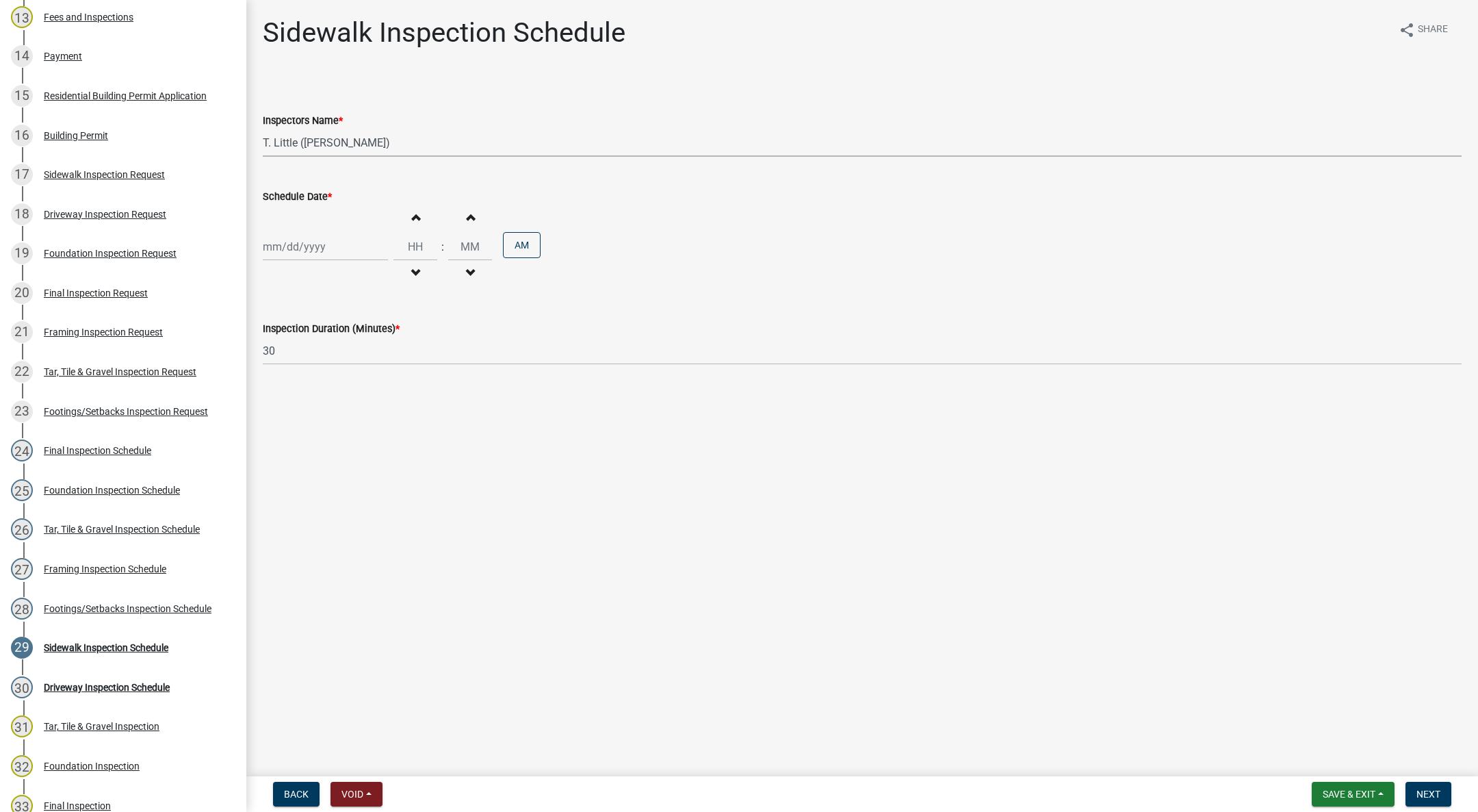
select select "2025"
click at [320, 316] on div "3" at bounding box center [320, 320] width 22 height 22
type input "[DATE]"
click at [315, 248] on div "[DATE]" at bounding box center [325, 247] width 125 height 28
select select "9"
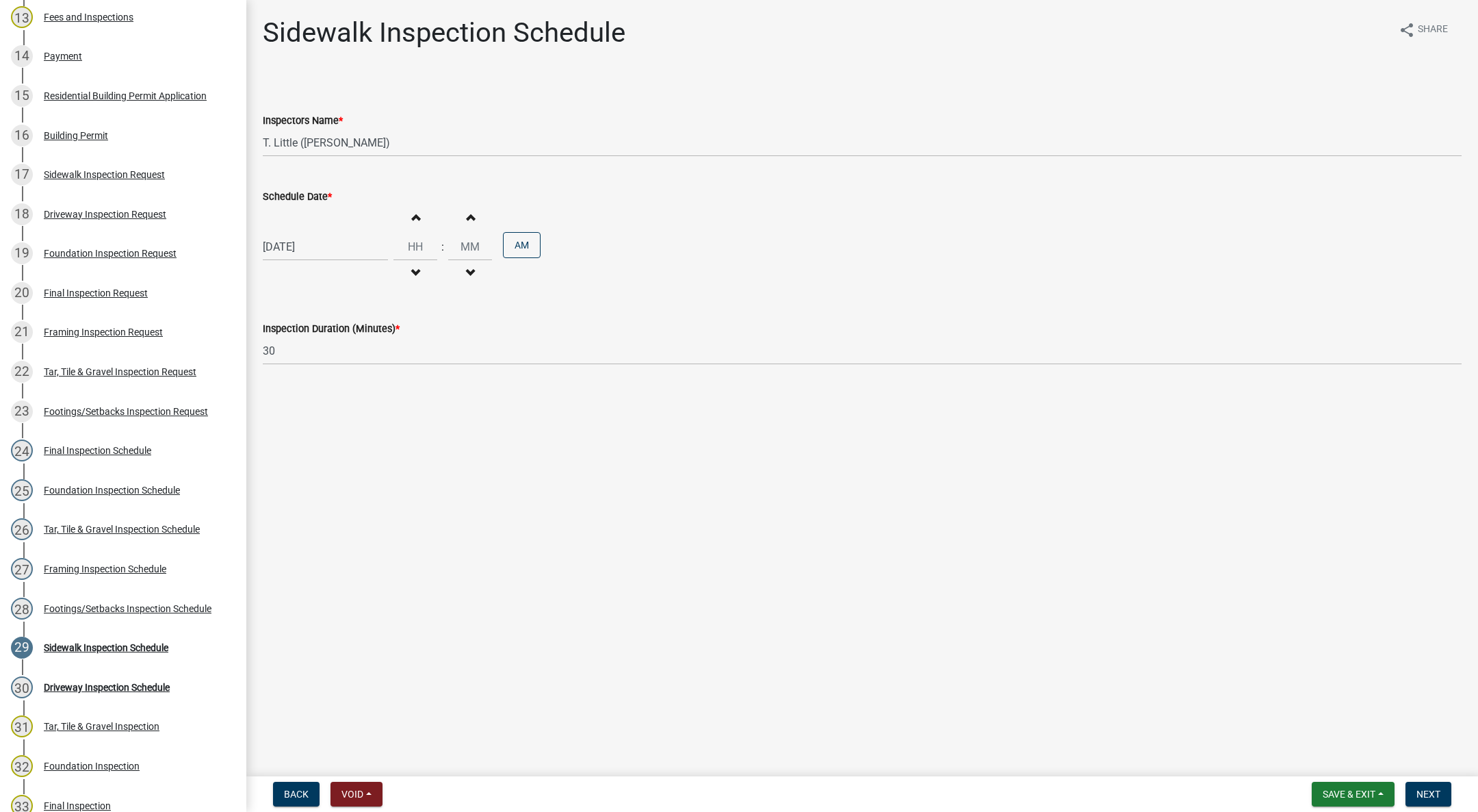
select select "2025"
click at [421, 222] on button "Increment hours" at bounding box center [415, 217] width 29 height 25
type input "01"
type input "00"
click at [414, 266] on button "Decrement hours" at bounding box center [415, 273] width 29 height 25
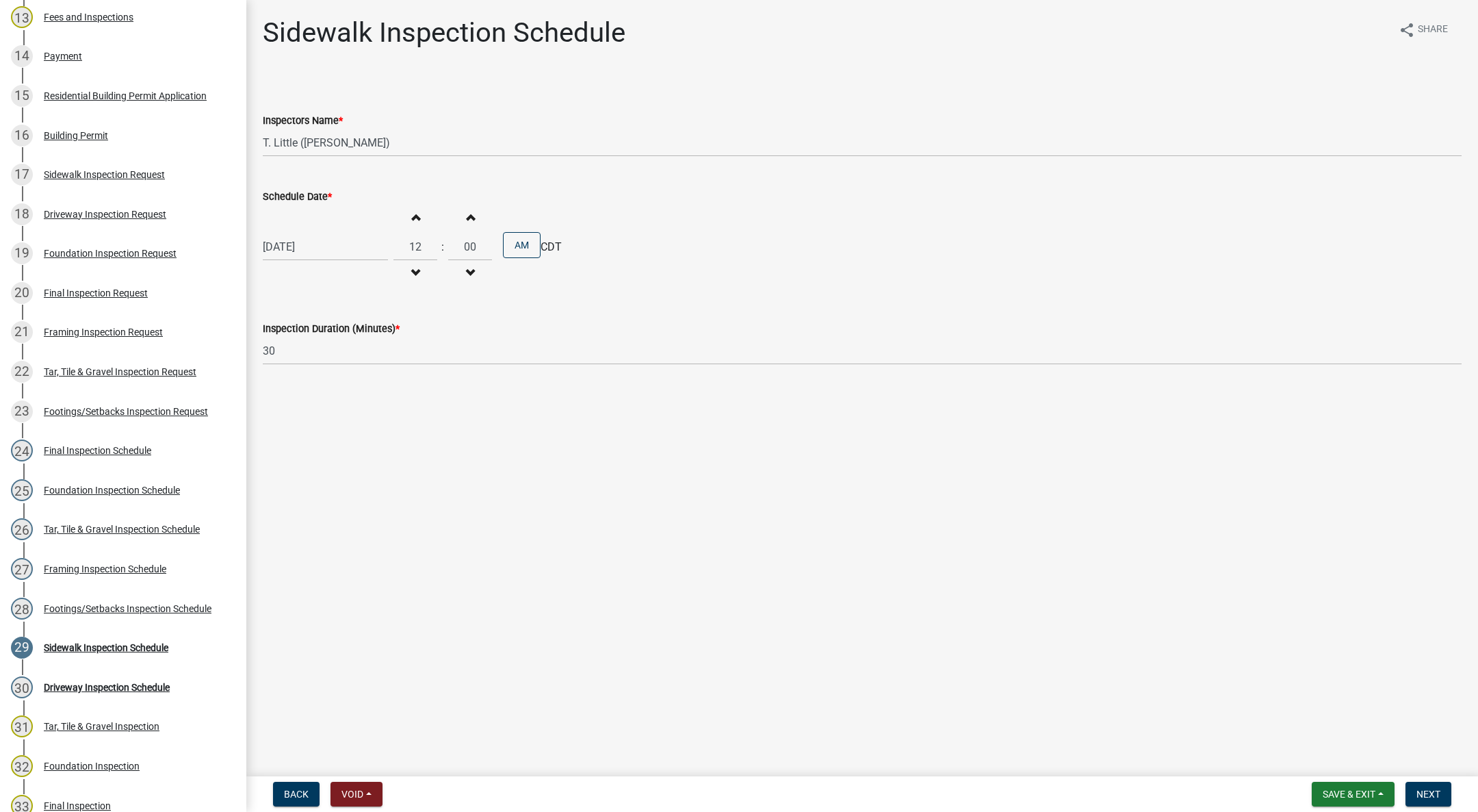
click at [414, 266] on button "Decrement hours" at bounding box center [415, 273] width 29 height 25
type input "11"
click at [521, 235] on button "PM" at bounding box center [522, 245] width 38 height 26
click at [1448, 784] on button "Next" at bounding box center [1429, 793] width 46 height 25
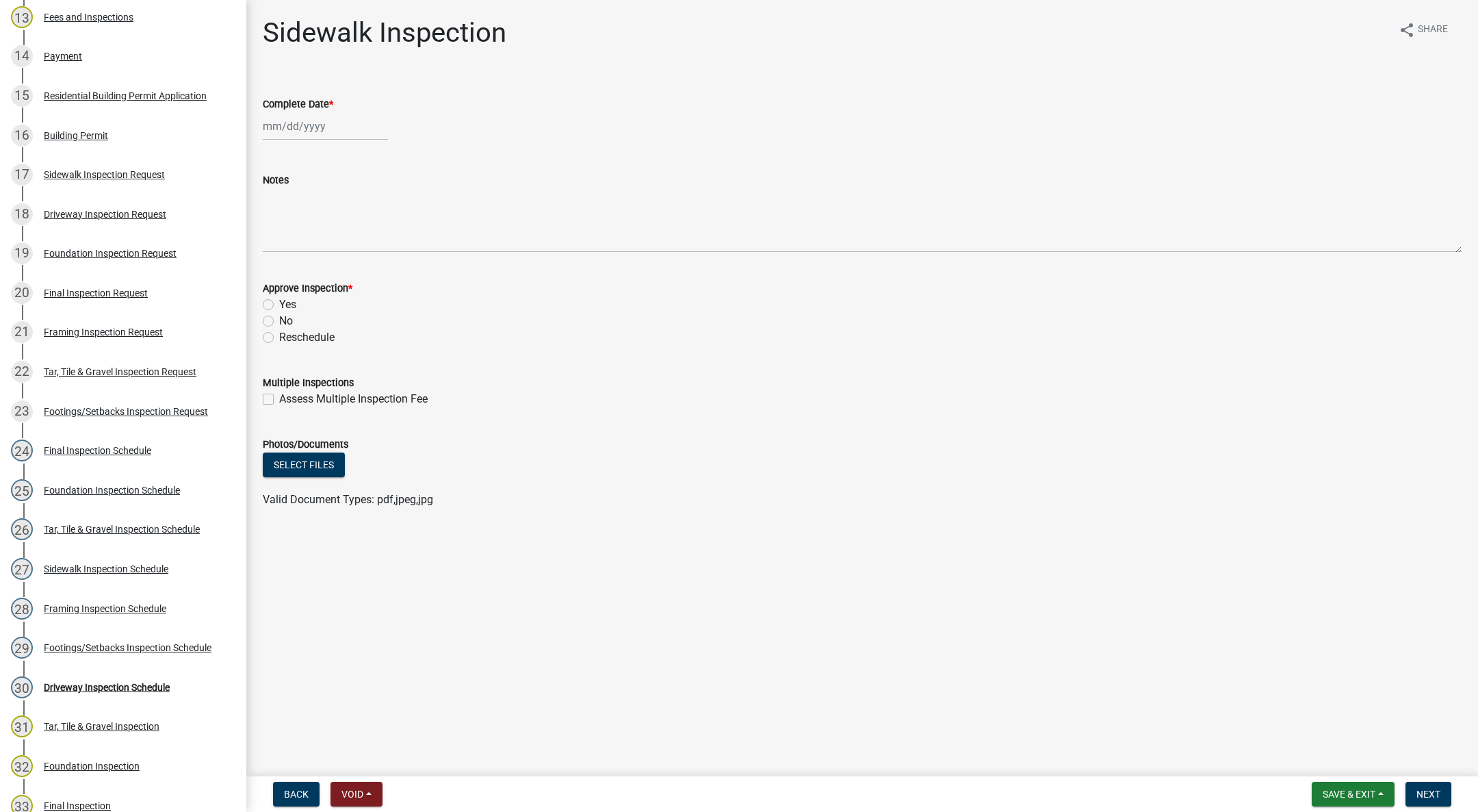
select select "9"
select select "2025"
click at [294, 128] on div "[PERSON_NAME] Feb Mar Apr [PERSON_NAME][DATE] Oct Nov [DATE] 1526 1527 1528 152…" at bounding box center [325, 126] width 125 height 28
click at [326, 193] on div "3" at bounding box center [320, 199] width 22 height 22
type input "[DATE]"
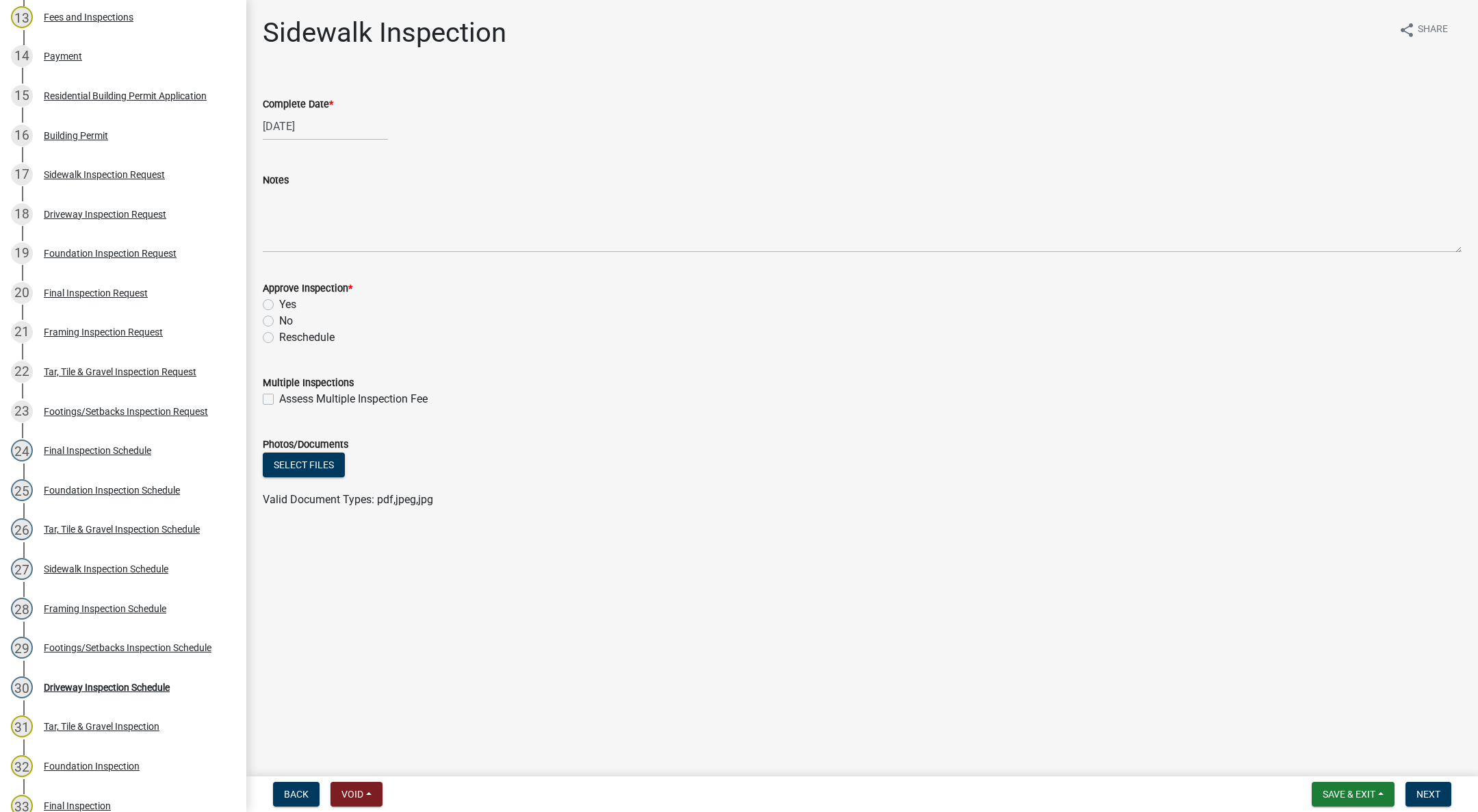
click at [279, 304] on label "Yes" at bounding box center [287, 304] width 17 height 16
click at [279, 304] on input "Yes" at bounding box center [283, 300] width 9 height 9
radio input "true"
click at [1417, 792] on span "Next" at bounding box center [1429, 793] width 24 height 11
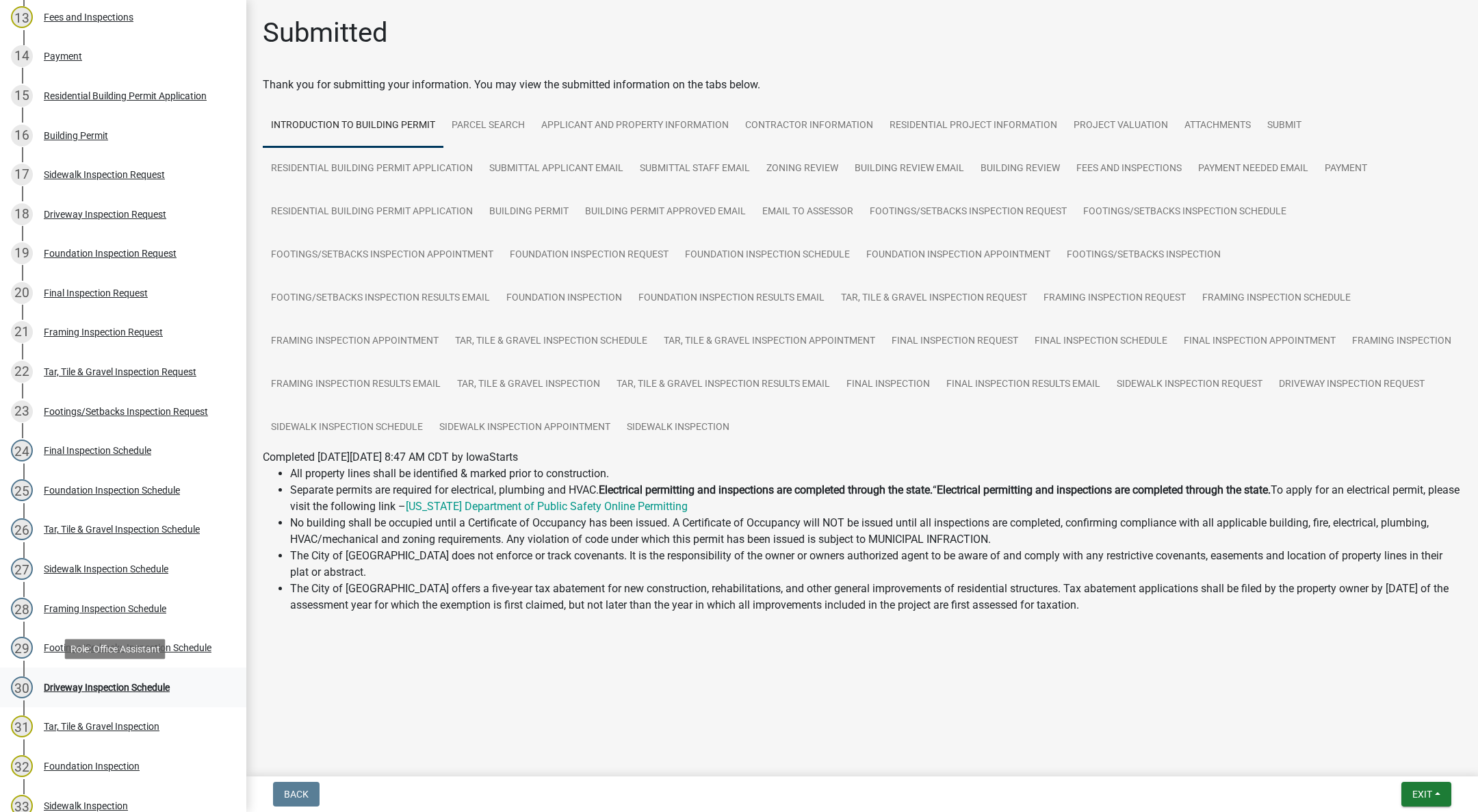
click at [101, 692] on div "30 Driveway Inspection Schedule" at bounding box center [118, 687] width 214 height 22
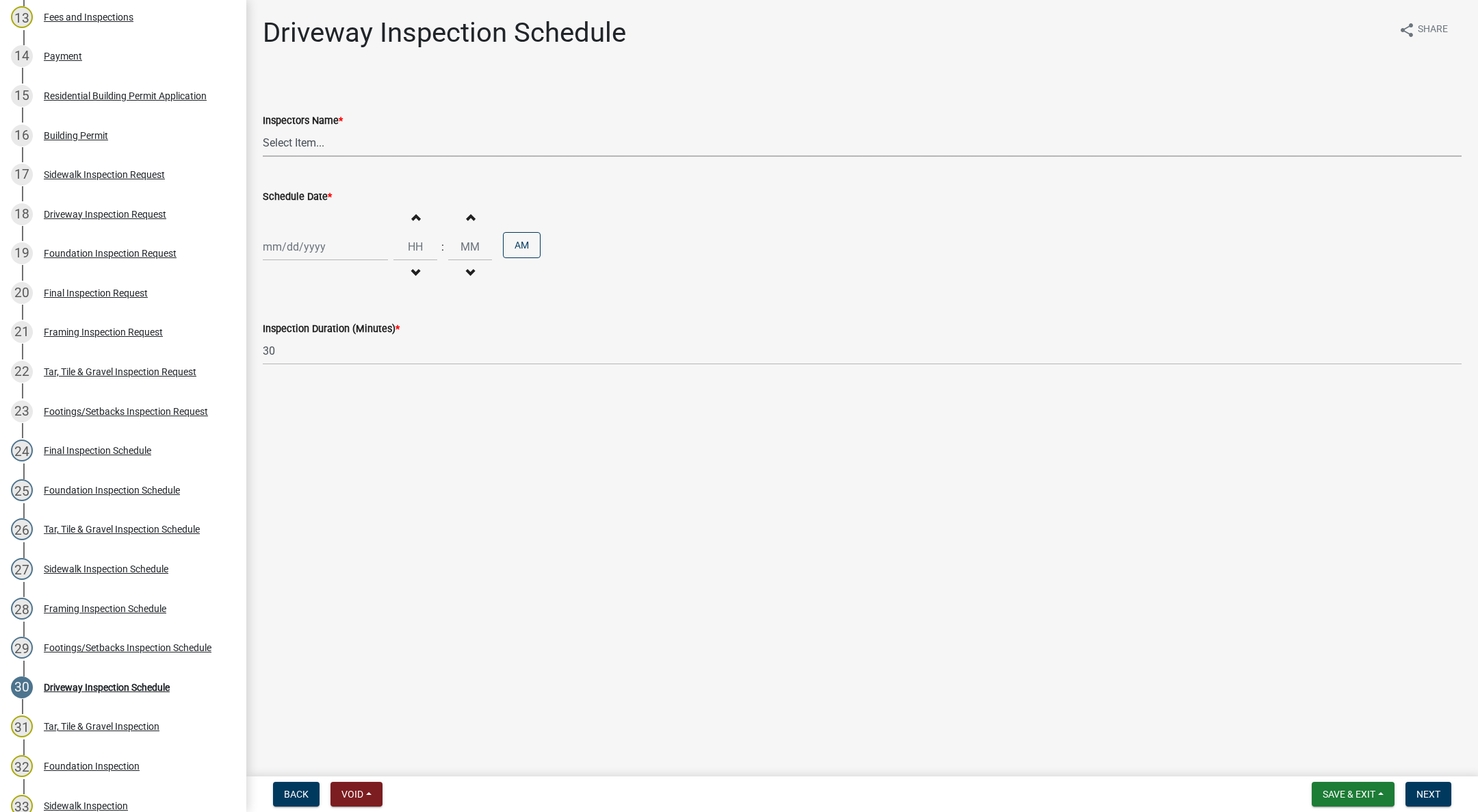
click at [309, 142] on select "Select Item... IndianolaInspector (Indianola Other Inspector) T. Little (Timoth…" at bounding box center [862, 143] width 1199 height 28
select select "27b8dde7-9ed4-44e4-ae8e-5969b60be3e6"
click at [263, 129] on select "Select Item... IndianolaInspector (Indianola Other Inspector) T. Little (Timoth…" at bounding box center [862, 143] width 1199 height 28
click at [290, 248] on div at bounding box center [325, 247] width 125 height 28
select select "9"
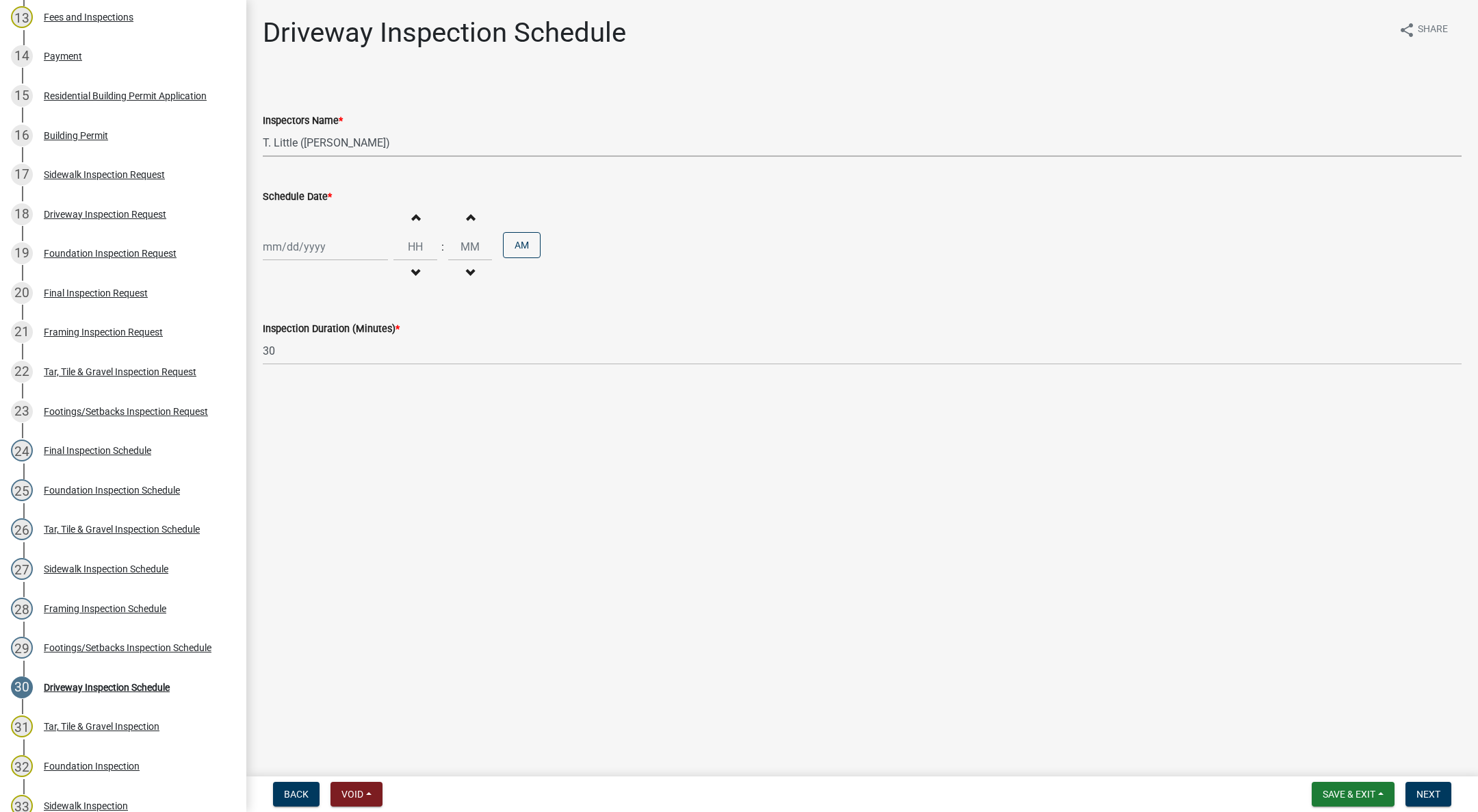
select select "2025"
click at [320, 318] on div "3" at bounding box center [320, 320] width 22 height 22
type input "[DATE]"
click at [413, 269] on span "button" at bounding box center [415, 273] width 7 height 11
type input "11"
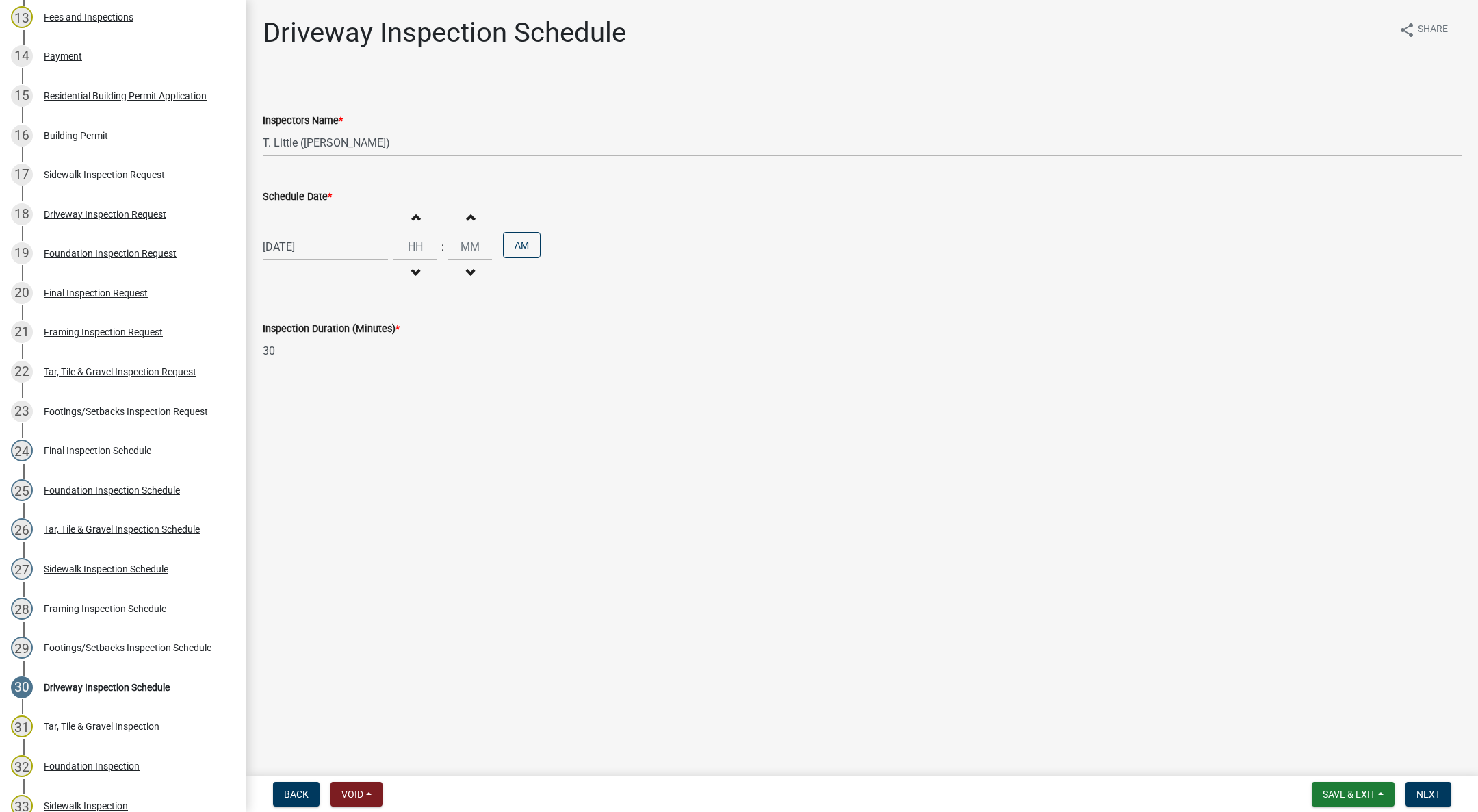
type input "00"
click at [413, 269] on span "button" at bounding box center [415, 273] width 7 height 11
type input "10"
click at [516, 247] on button "PM" at bounding box center [522, 245] width 38 height 26
click at [1425, 784] on button "Next" at bounding box center [1429, 793] width 46 height 25
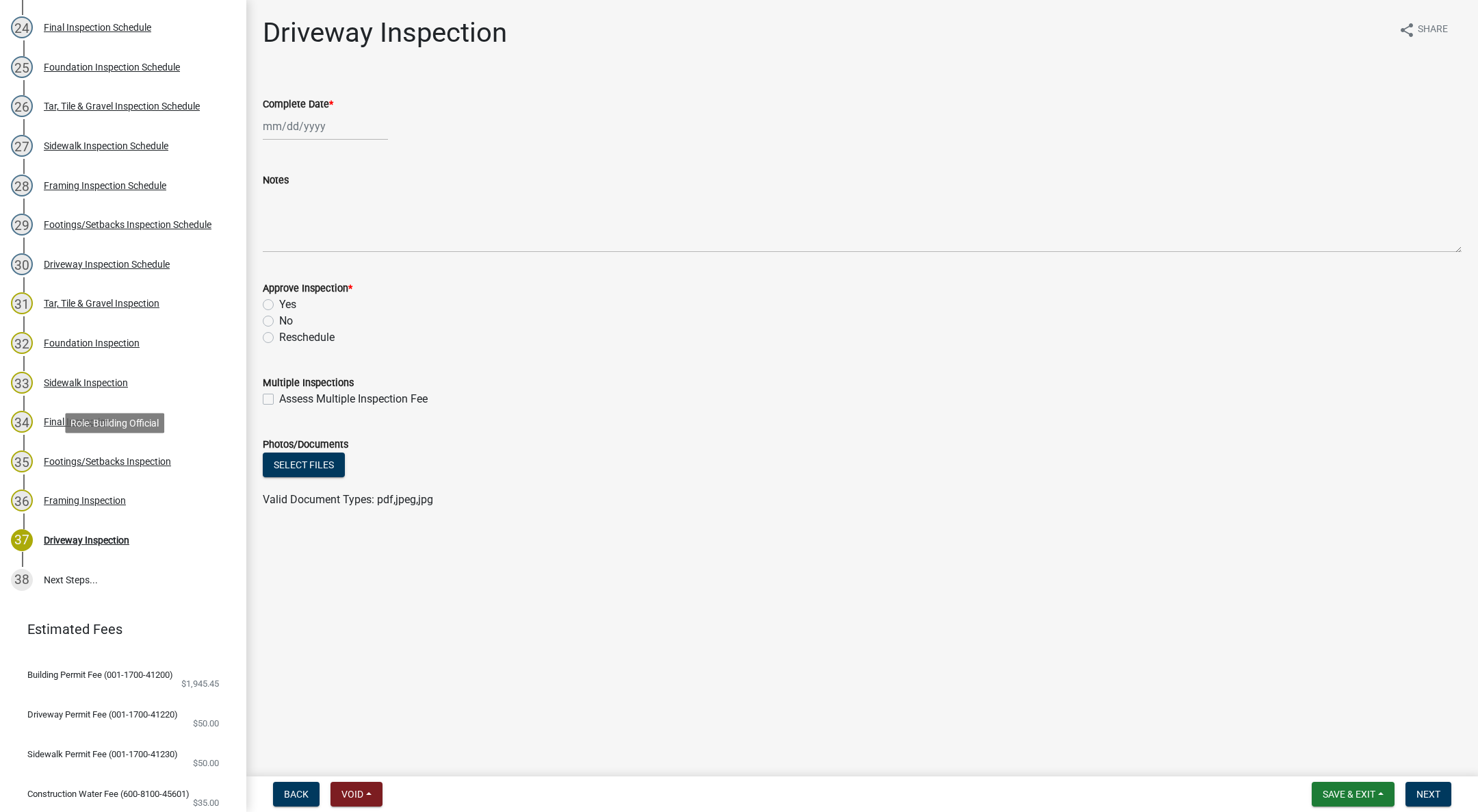
scroll to position [1129, 0]
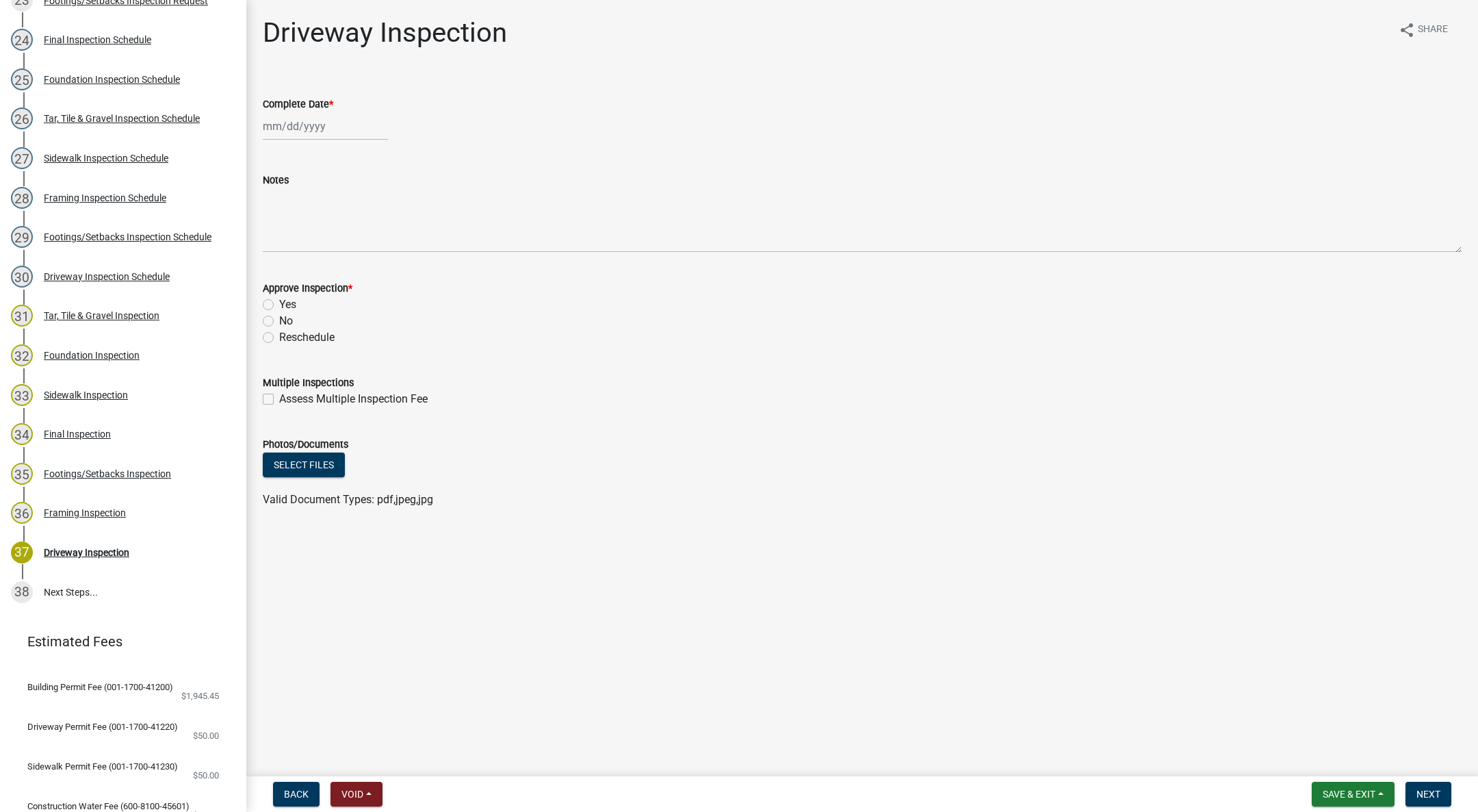
click at [298, 123] on div at bounding box center [325, 126] width 125 height 28
select select "9"
select select "2025"
click at [348, 190] on div "4" at bounding box center [342, 199] width 22 height 22
type input "[DATE]"
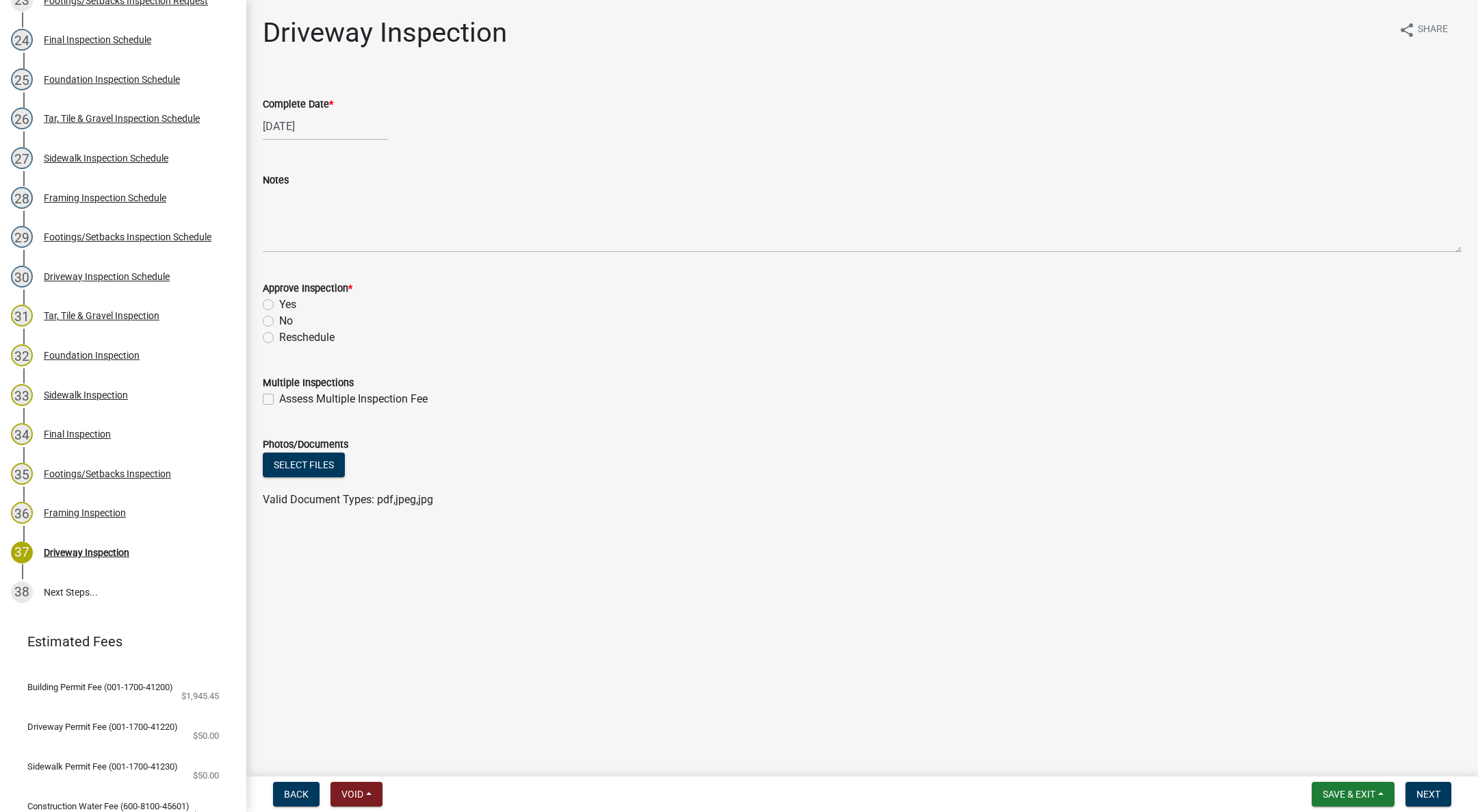
click at [279, 304] on label "Yes" at bounding box center [287, 304] width 17 height 16
click at [279, 304] on input "Yes" at bounding box center [283, 300] width 9 height 9
radio input "true"
click at [1423, 788] on span "Next" at bounding box center [1429, 793] width 24 height 11
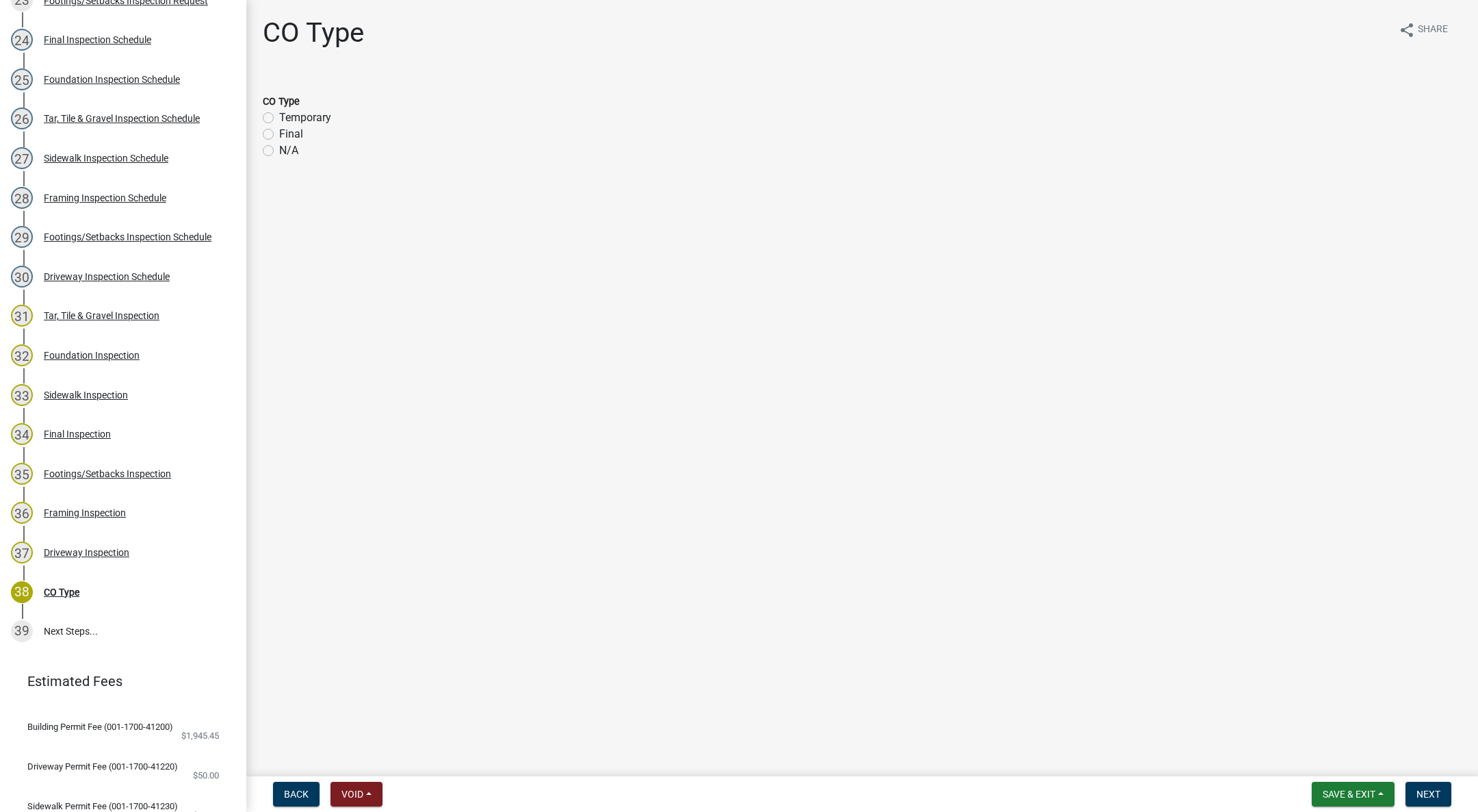
scroll to position [1168, 0]
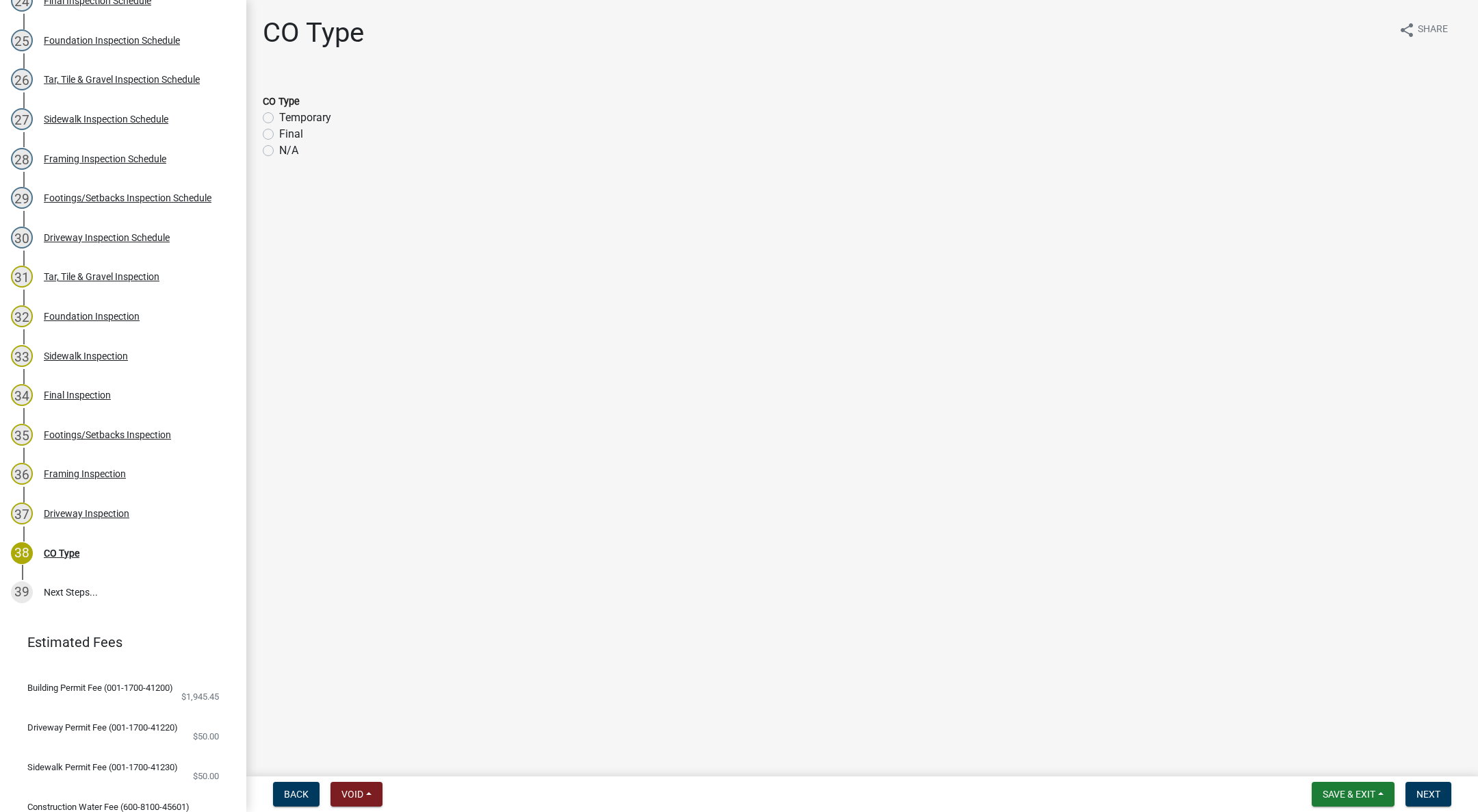
click at [279, 131] on label "Final" at bounding box center [291, 134] width 24 height 16
click at [279, 131] on input "Final" at bounding box center [283, 130] width 9 height 9
radio input "true"
click at [1433, 790] on span "Next" at bounding box center [1429, 793] width 24 height 11
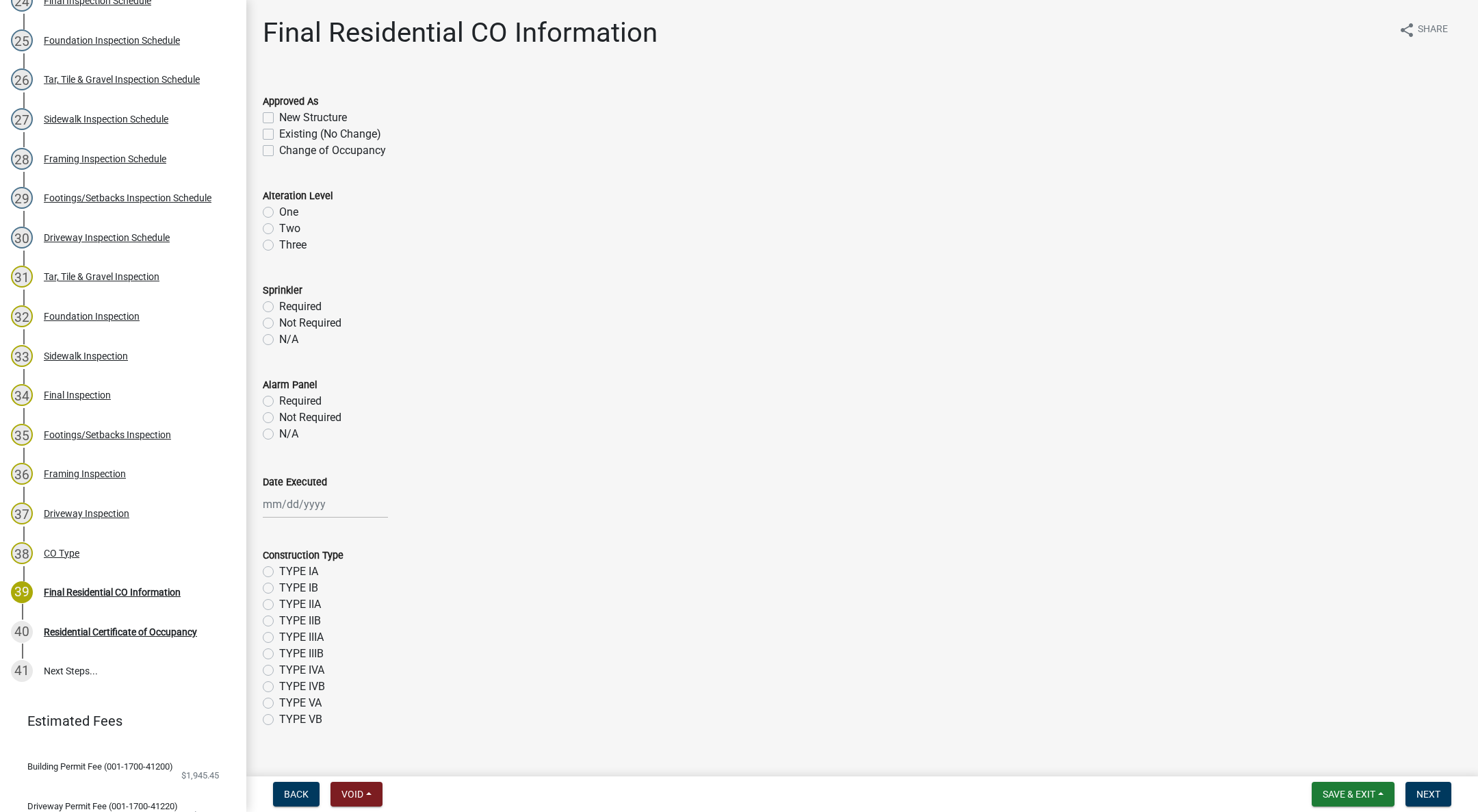
scroll to position [1247, 0]
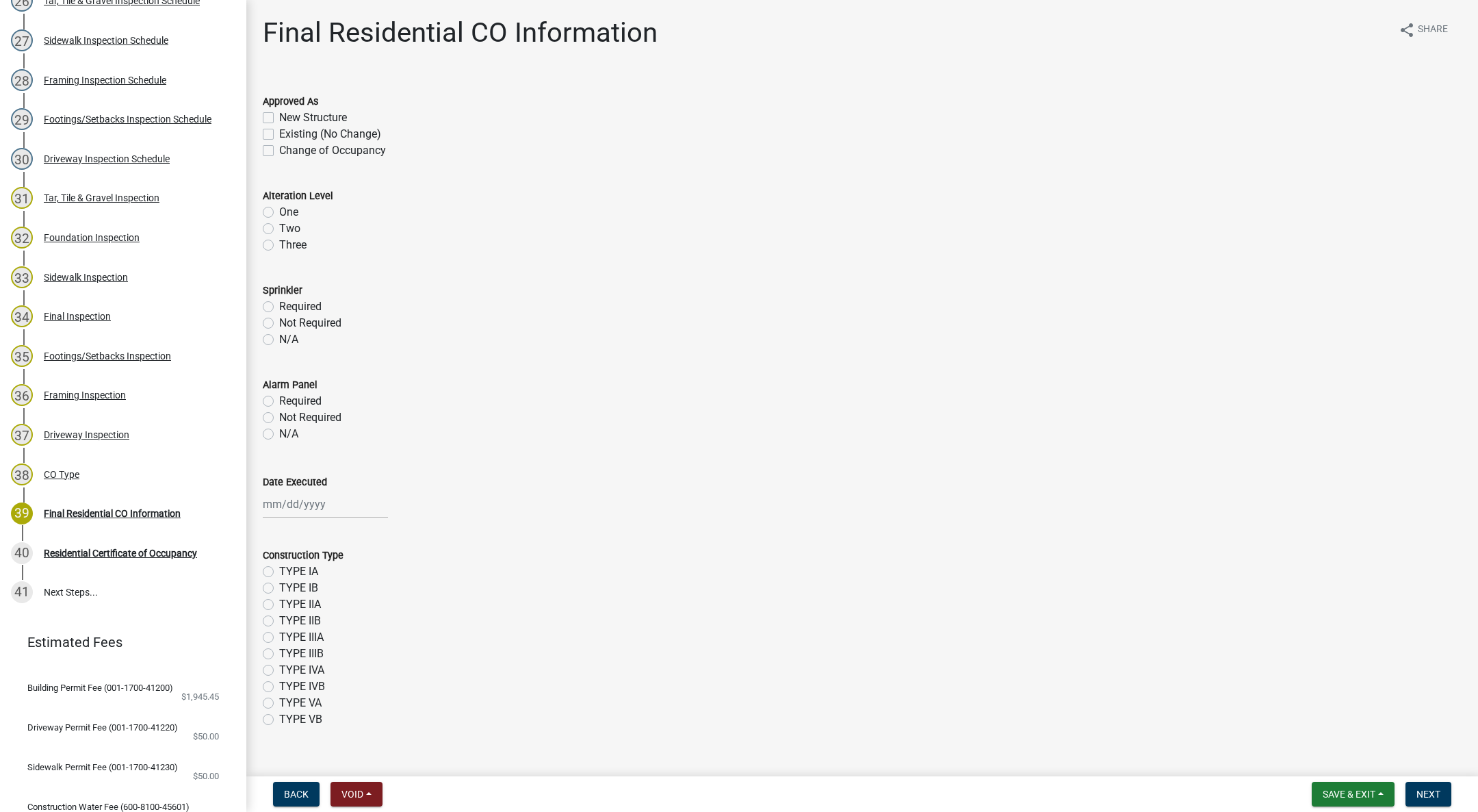
click at [279, 114] on label "New Structure" at bounding box center [313, 117] width 68 height 16
click at [279, 114] on input "New Structure" at bounding box center [283, 113] width 9 height 9
checkbox input "true"
checkbox input "false"
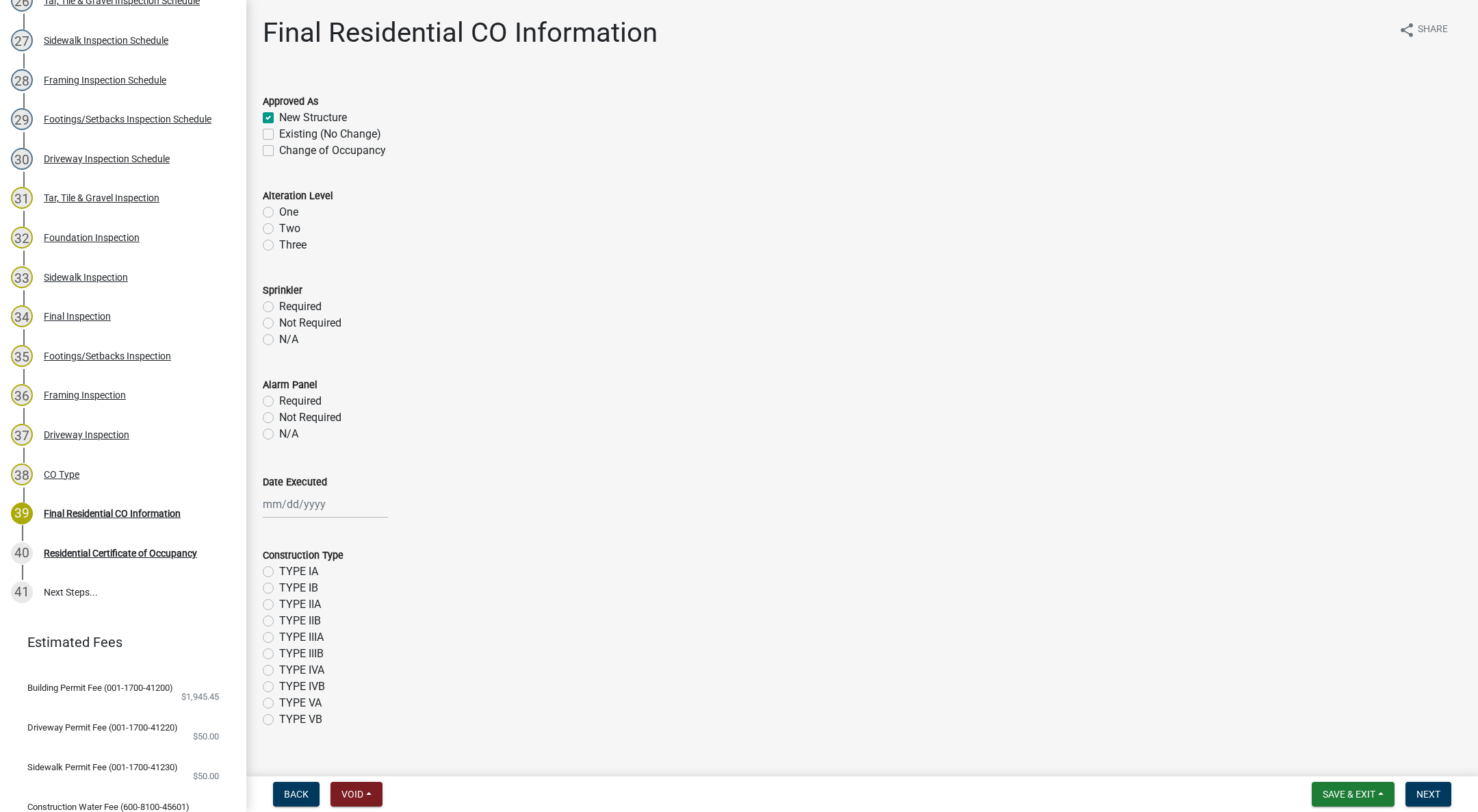
click at [279, 326] on label "Not Required" at bounding box center [310, 323] width 62 height 16
click at [279, 324] on input "Not Required" at bounding box center [283, 319] width 9 height 9
radio input "true"
click at [279, 420] on label "Not Required" at bounding box center [310, 417] width 62 height 16
click at [279, 418] on input "Not Required" at bounding box center [283, 413] width 9 height 9
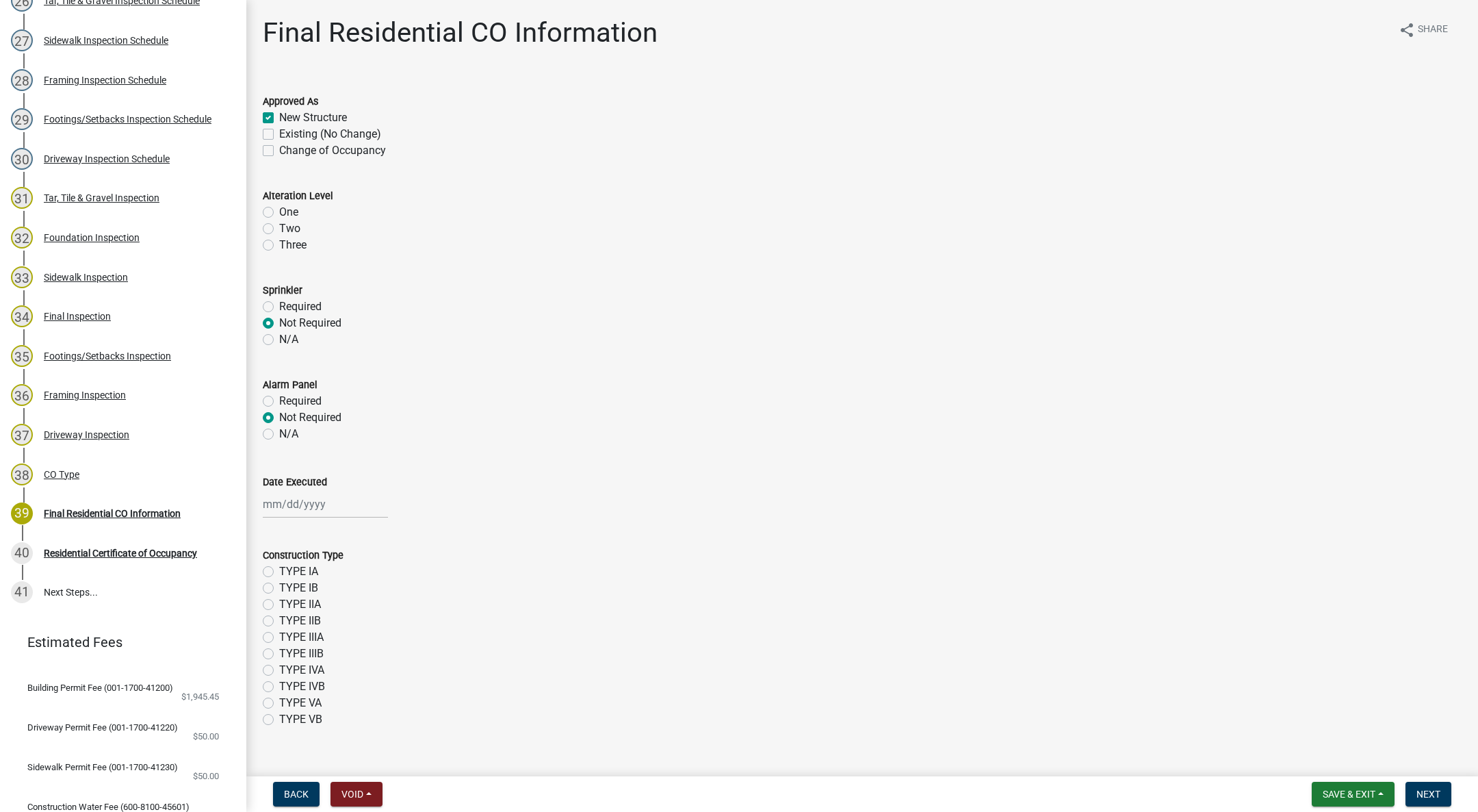
radio input "true"
select select "9"
select select "2025"
click at [292, 500] on div "[PERSON_NAME] Feb Mar Apr [PERSON_NAME][DATE] Oct Nov [DATE] 1526 1527 1528 152…" at bounding box center [325, 504] width 125 height 28
click at [320, 592] on div "10" at bounding box center [320, 599] width 22 height 22
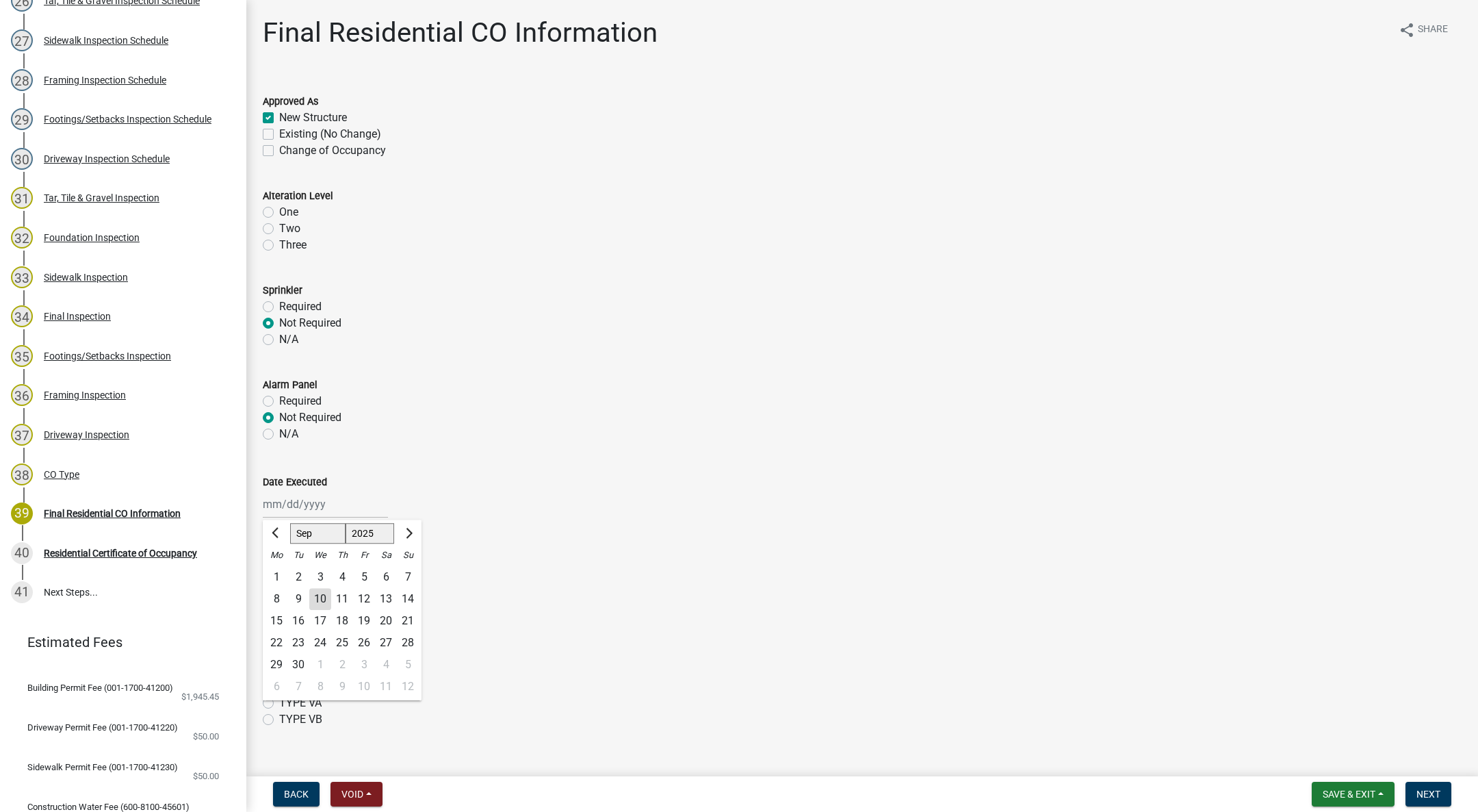
type input "[DATE]"
click at [305, 503] on div "[DATE]" at bounding box center [325, 504] width 125 height 28
select select "9"
select select "2025"
click at [315, 591] on div "10" at bounding box center [320, 599] width 22 height 22
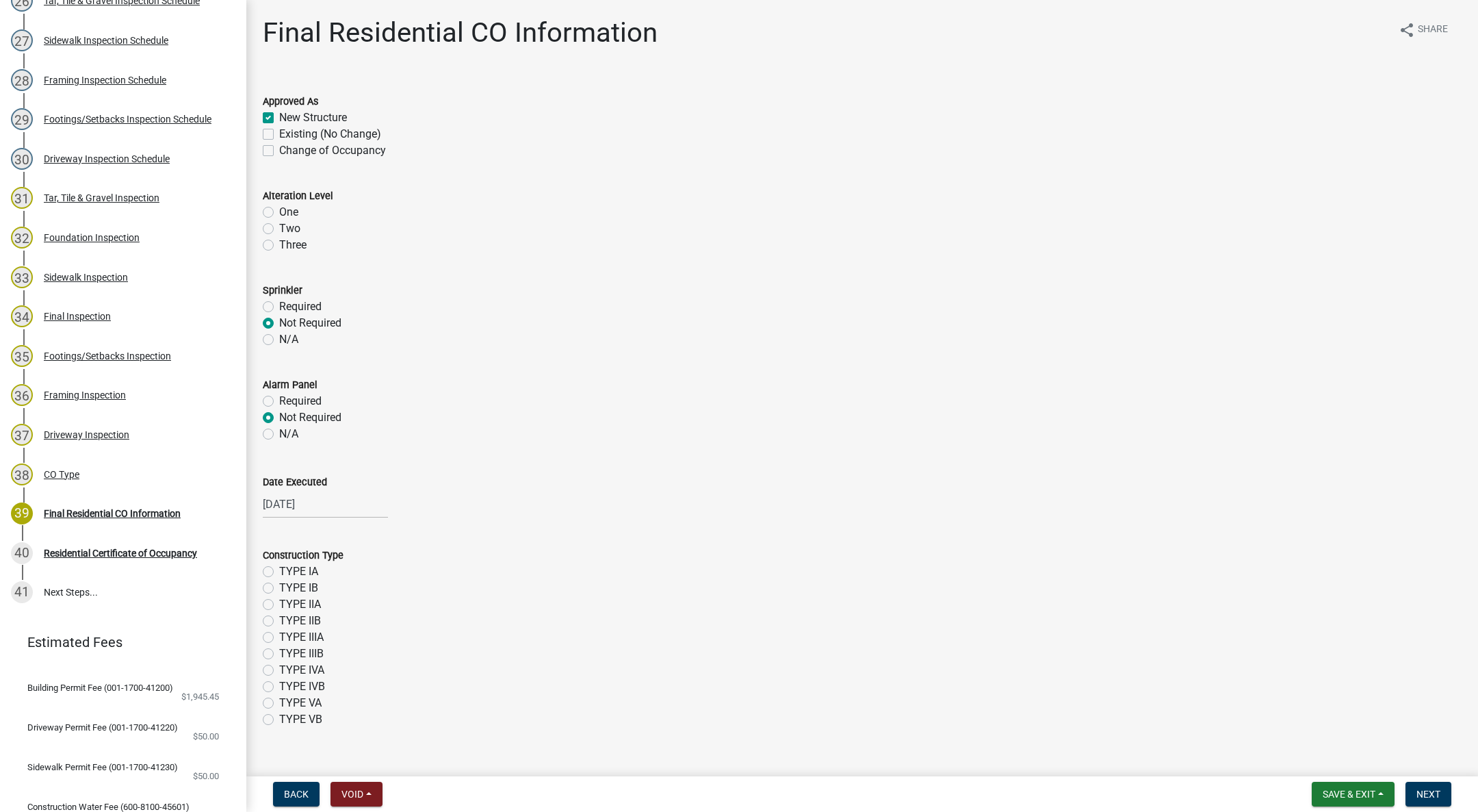
click at [279, 719] on label "TYPE VB" at bounding box center [300, 719] width 43 height 16
click at [279, 719] on input "TYPE VB" at bounding box center [283, 715] width 9 height 9
radio input "true"
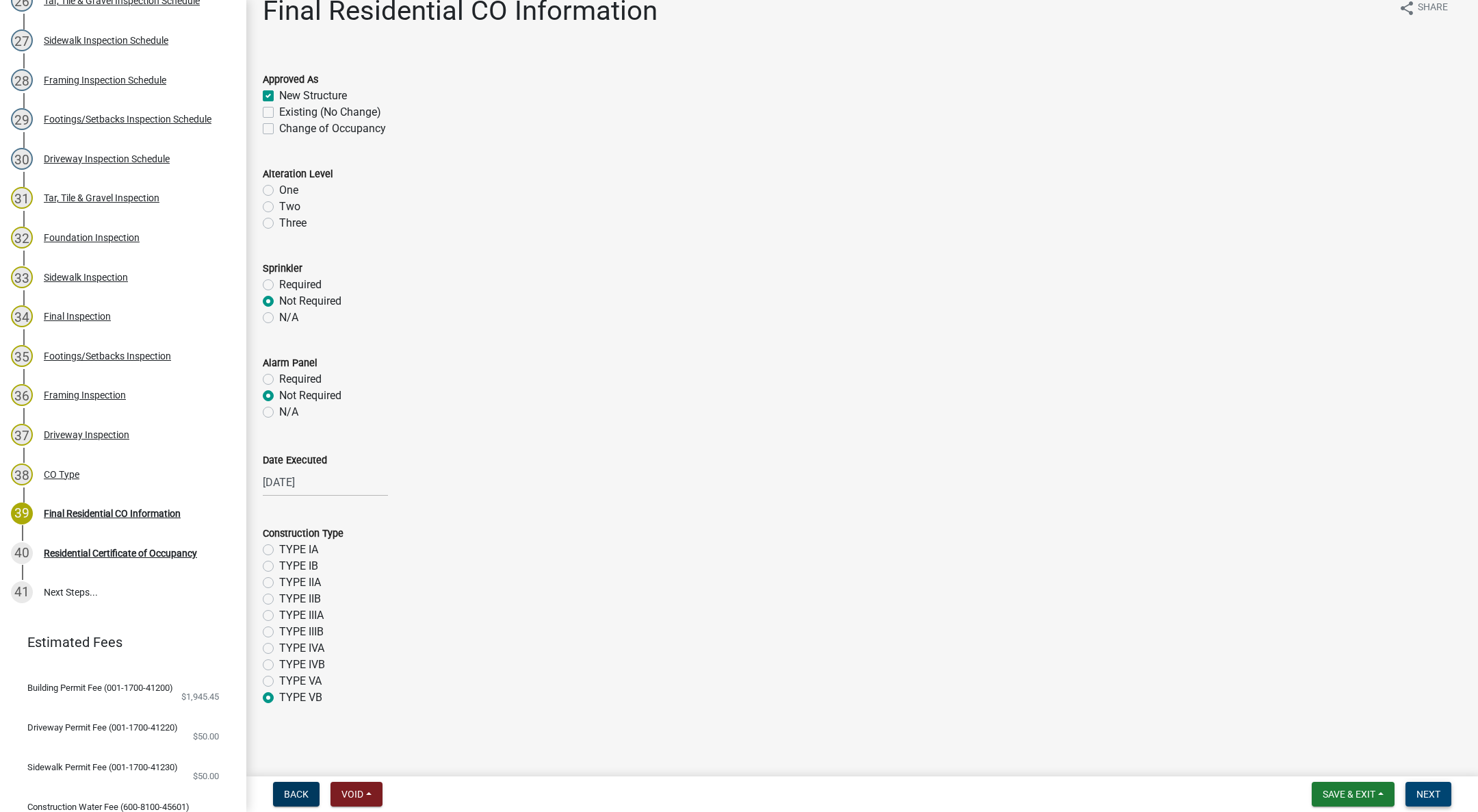
click at [1439, 786] on button "Next" at bounding box center [1429, 793] width 46 height 25
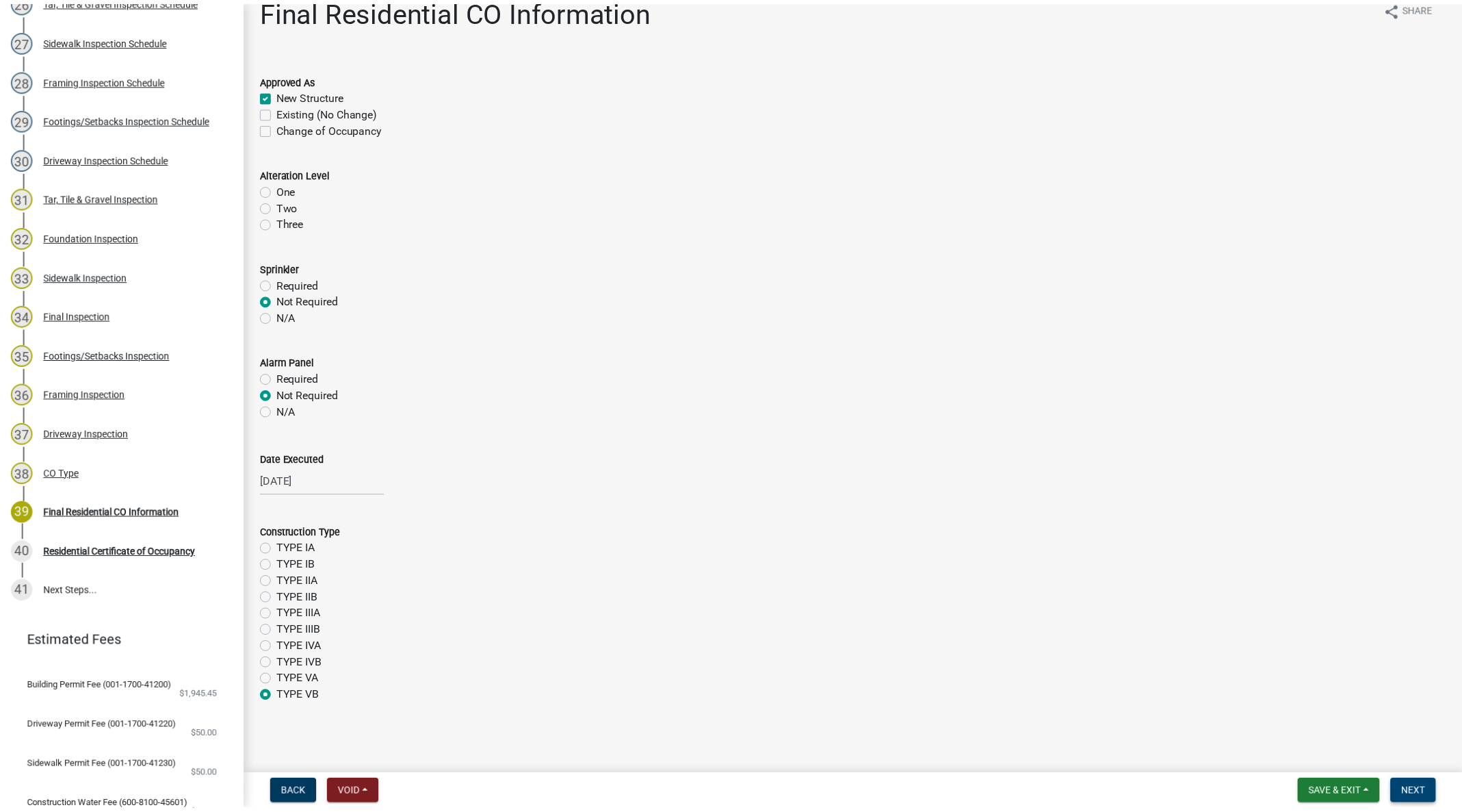
scroll to position [0, 0]
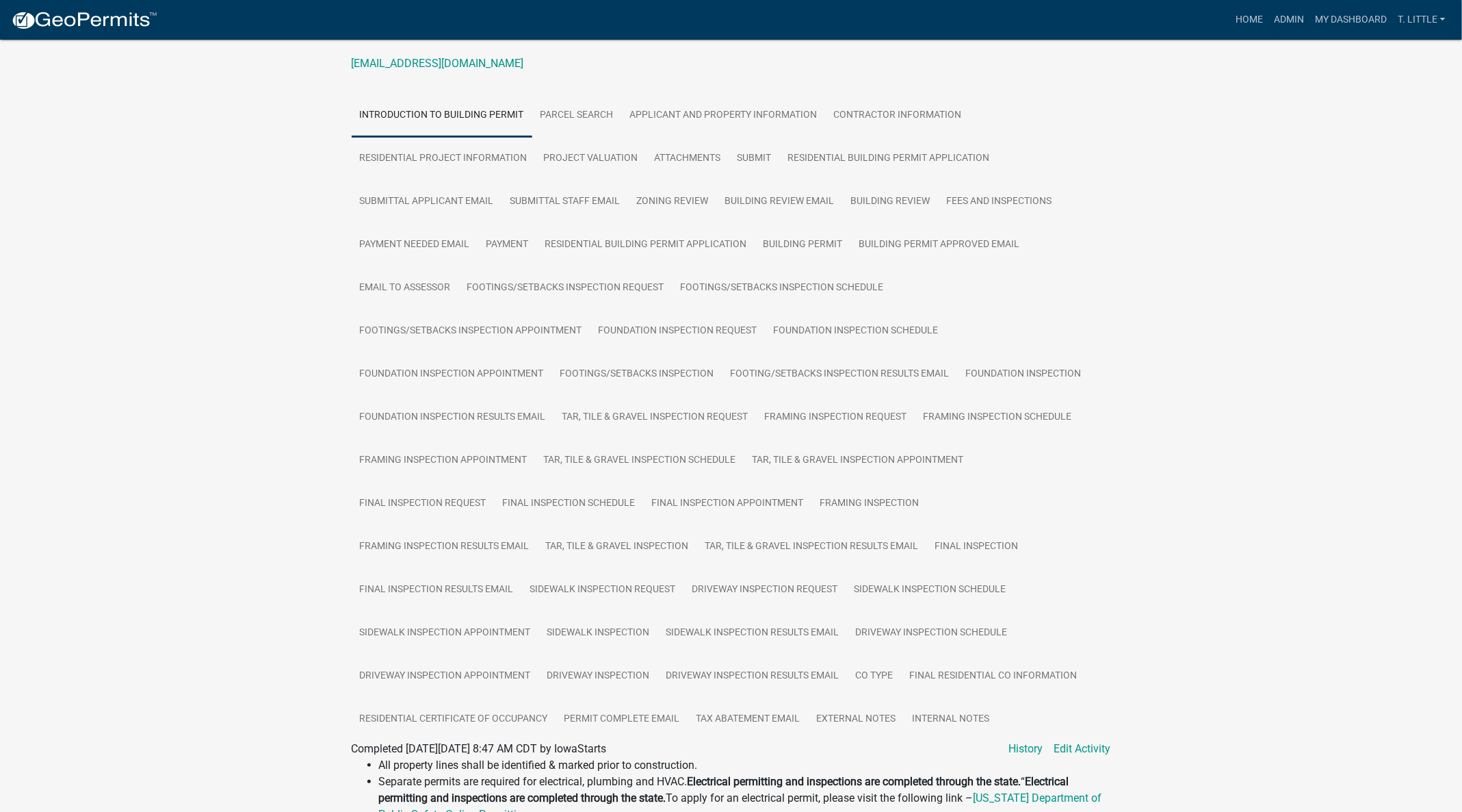
scroll to position [308, 0]
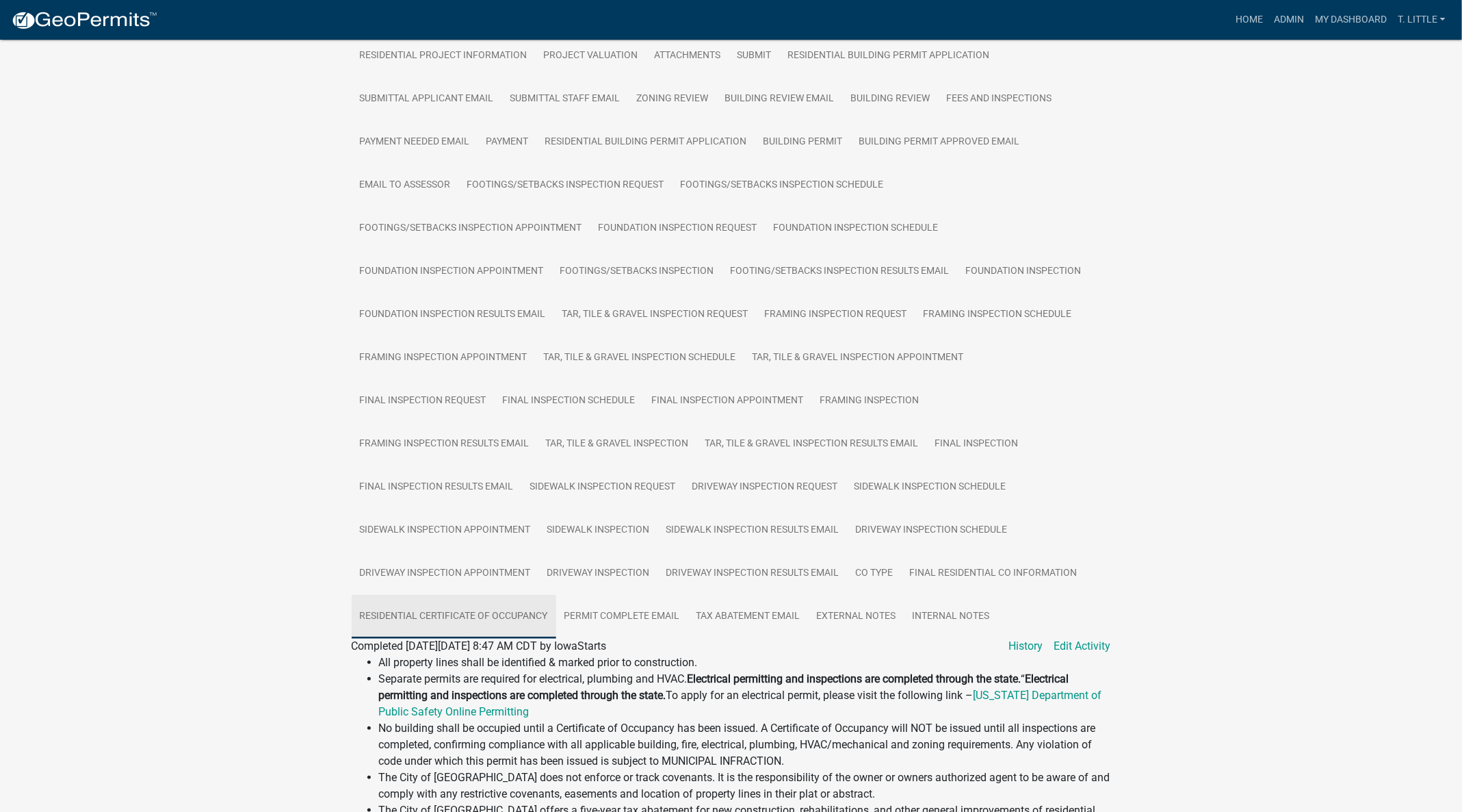
click at [491, 613] on link "Residential Certificate of Occupancy" at bounding box center [454, 617] width 205 height 44
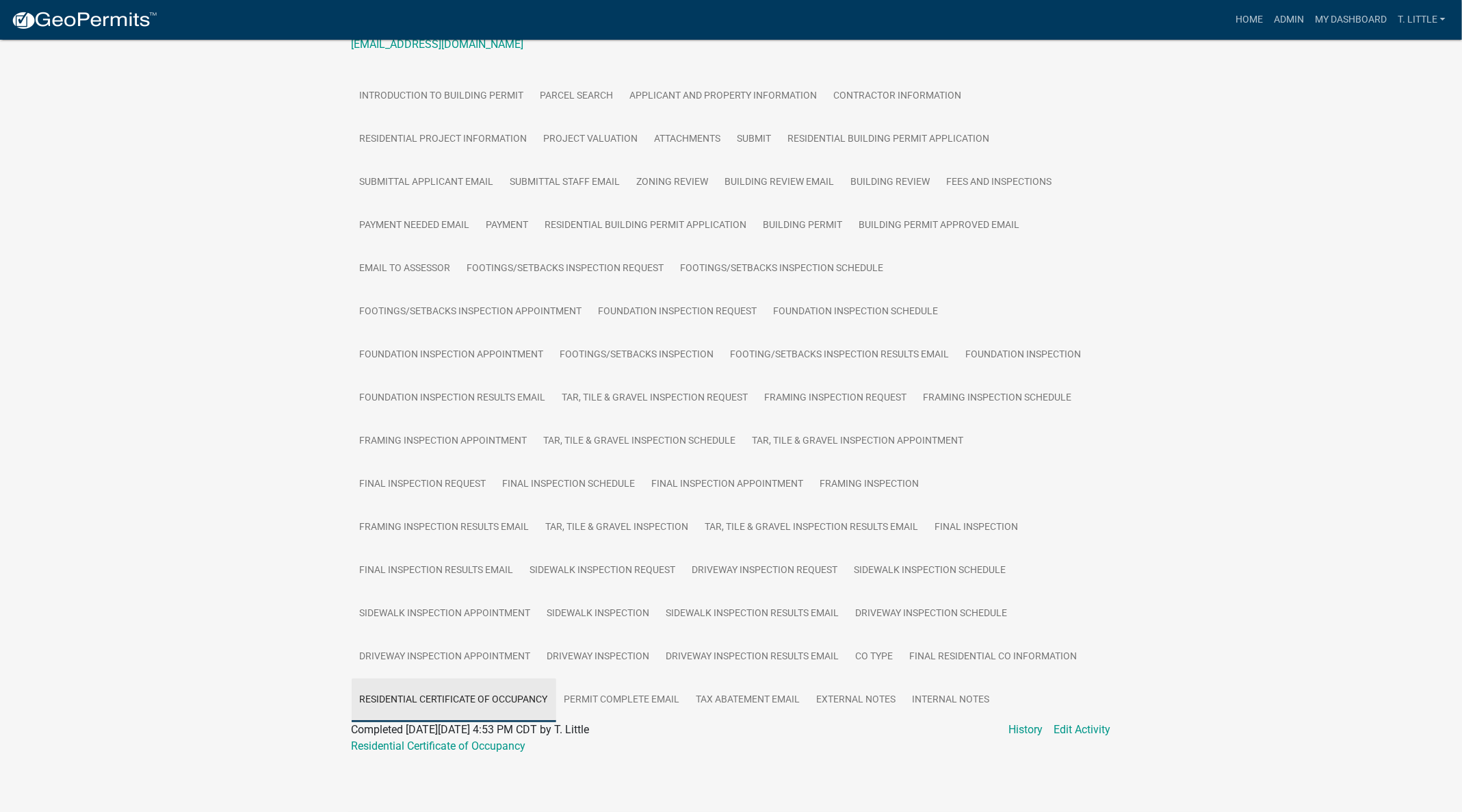
scroll to position [226, 0]
click at [464, 745] on link "Residential Certificate of Occupancy" at bounding box center [439, 745] width 174 height 13
